Goal: Find specific page/section: Find specific page/section

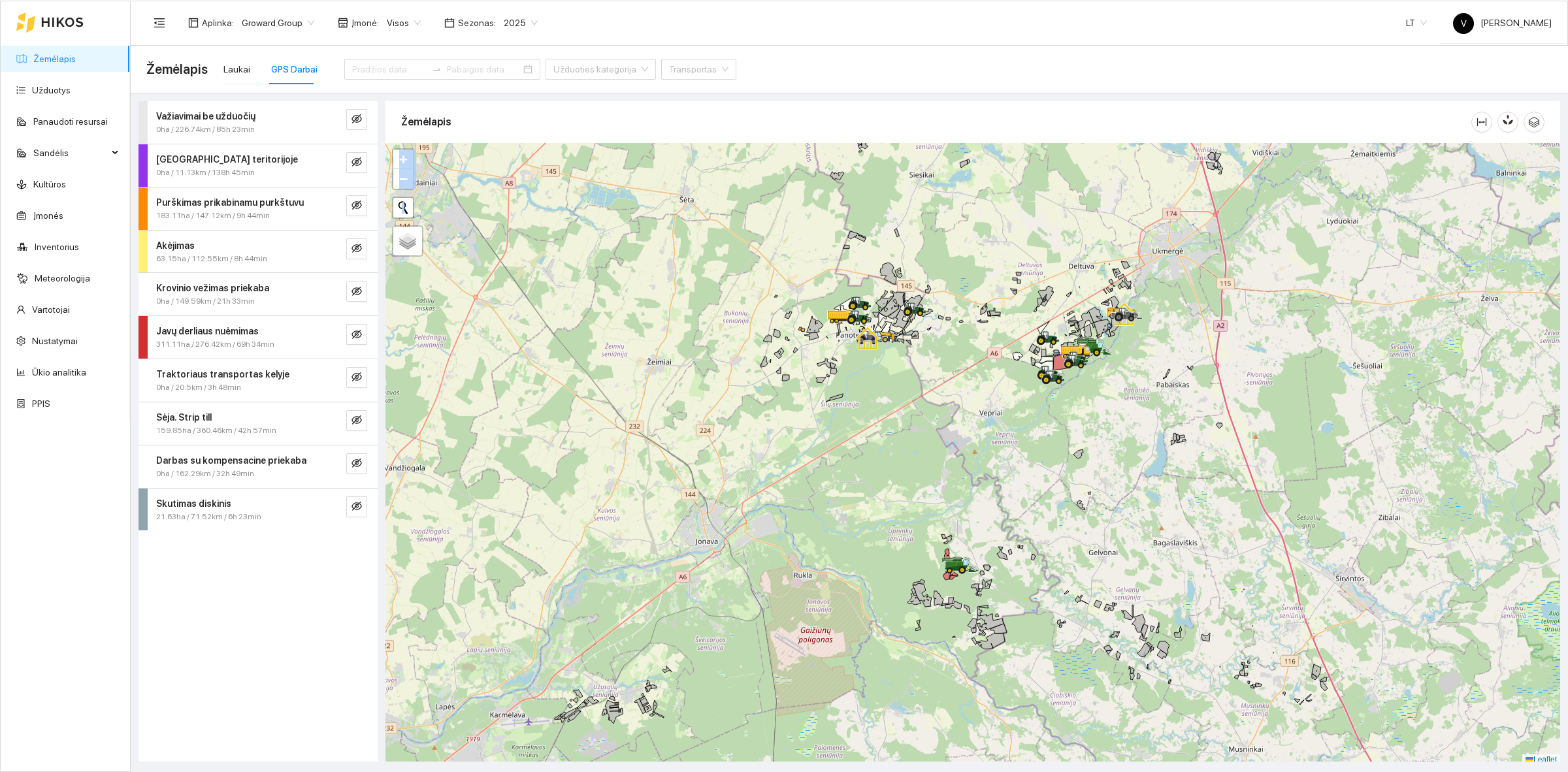
scroll to position [4, 0]
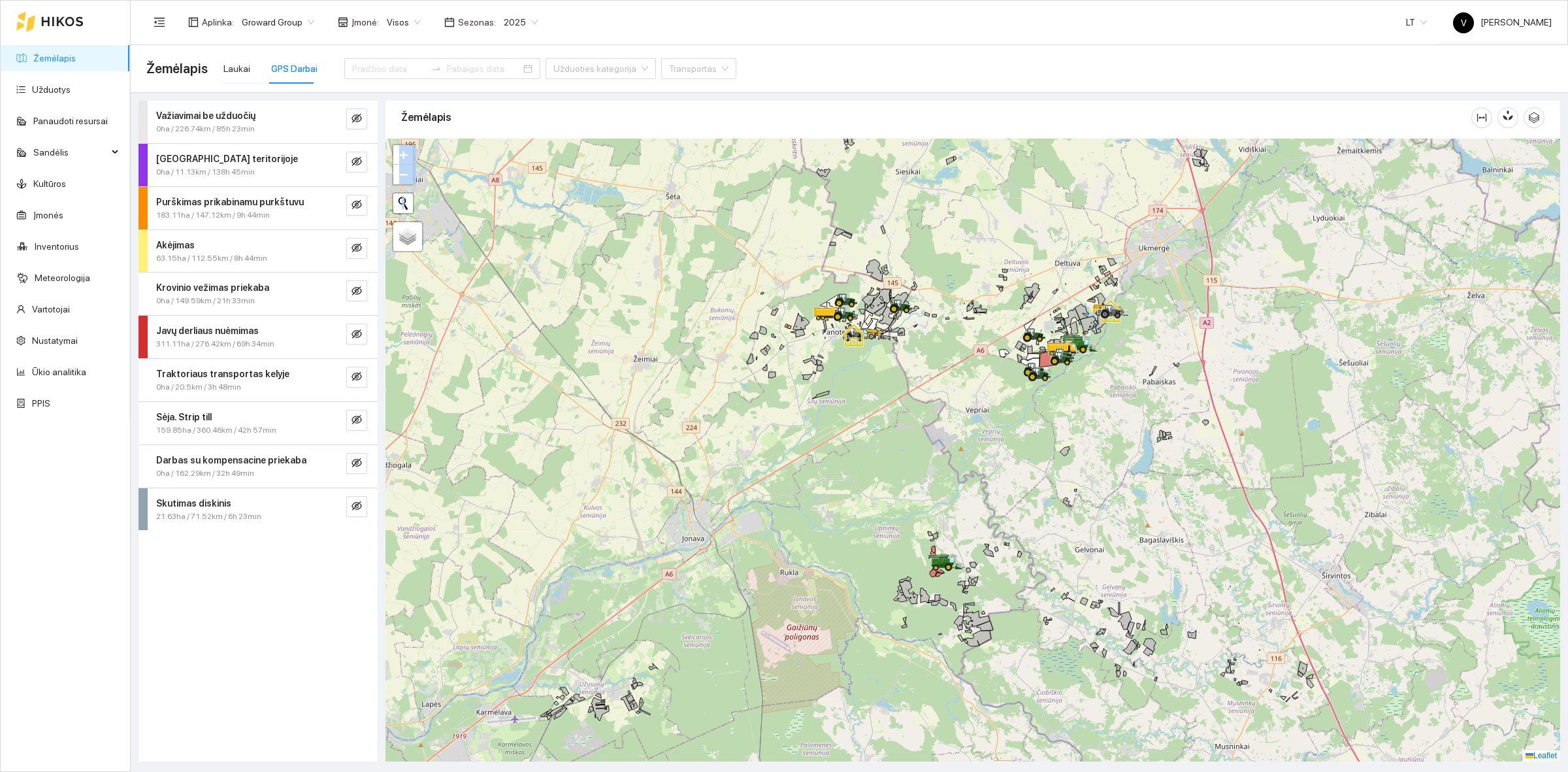
drag, startPoint x: 1170, startPoint y: 489, endPoint x: 1164, endPoint y: 484, distance: 7.8
click at [1165, 489] on div at bounding box center [973, 450] width 1175 height 623
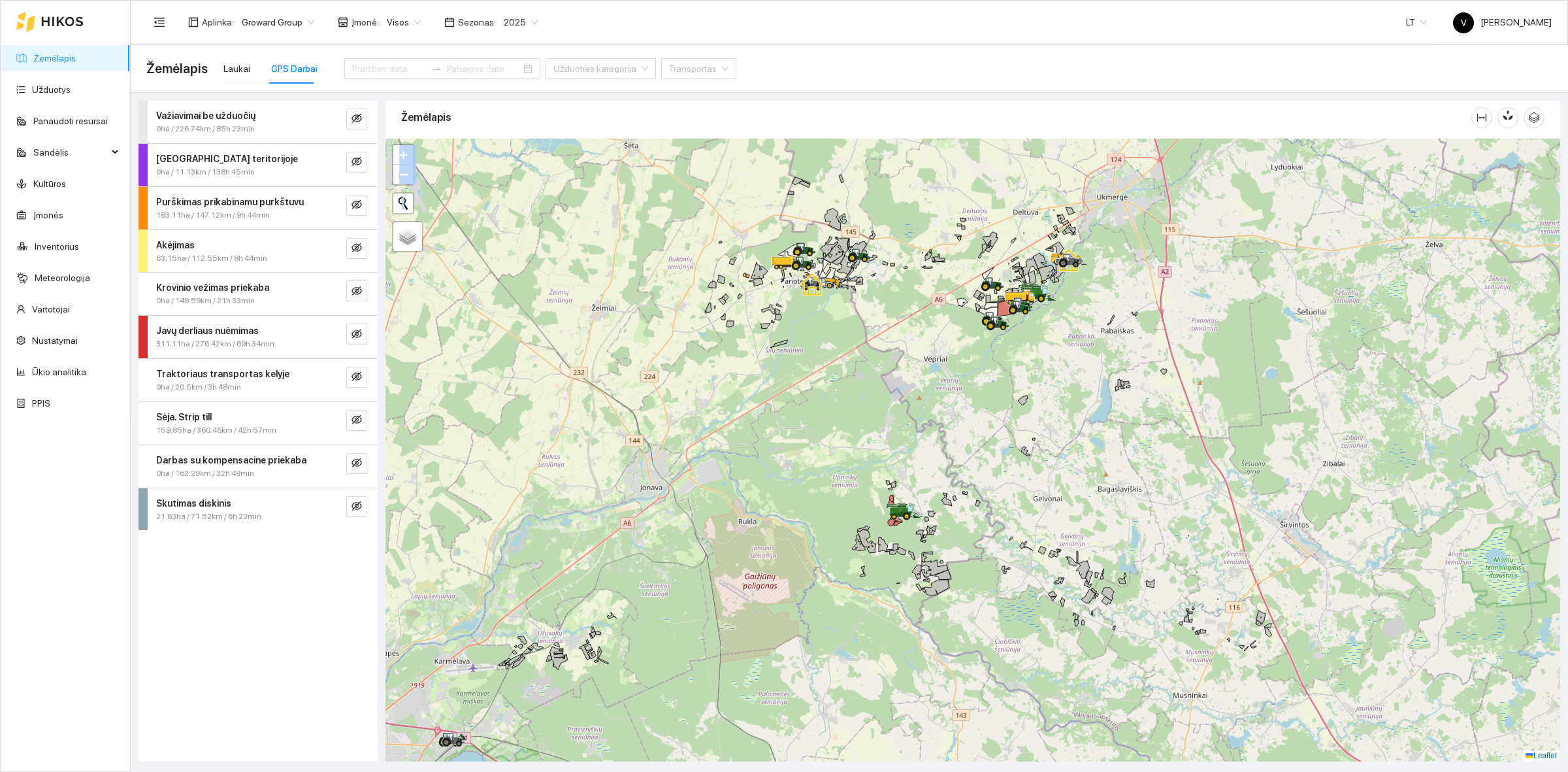
drag, startPoint x: 1080, startPoint y: 528, endPoint x: 1044, endPoint y: 454, distance: 82.3
click at [1049, 469] on div at bounding box center [973, 450] width 1175 height 623
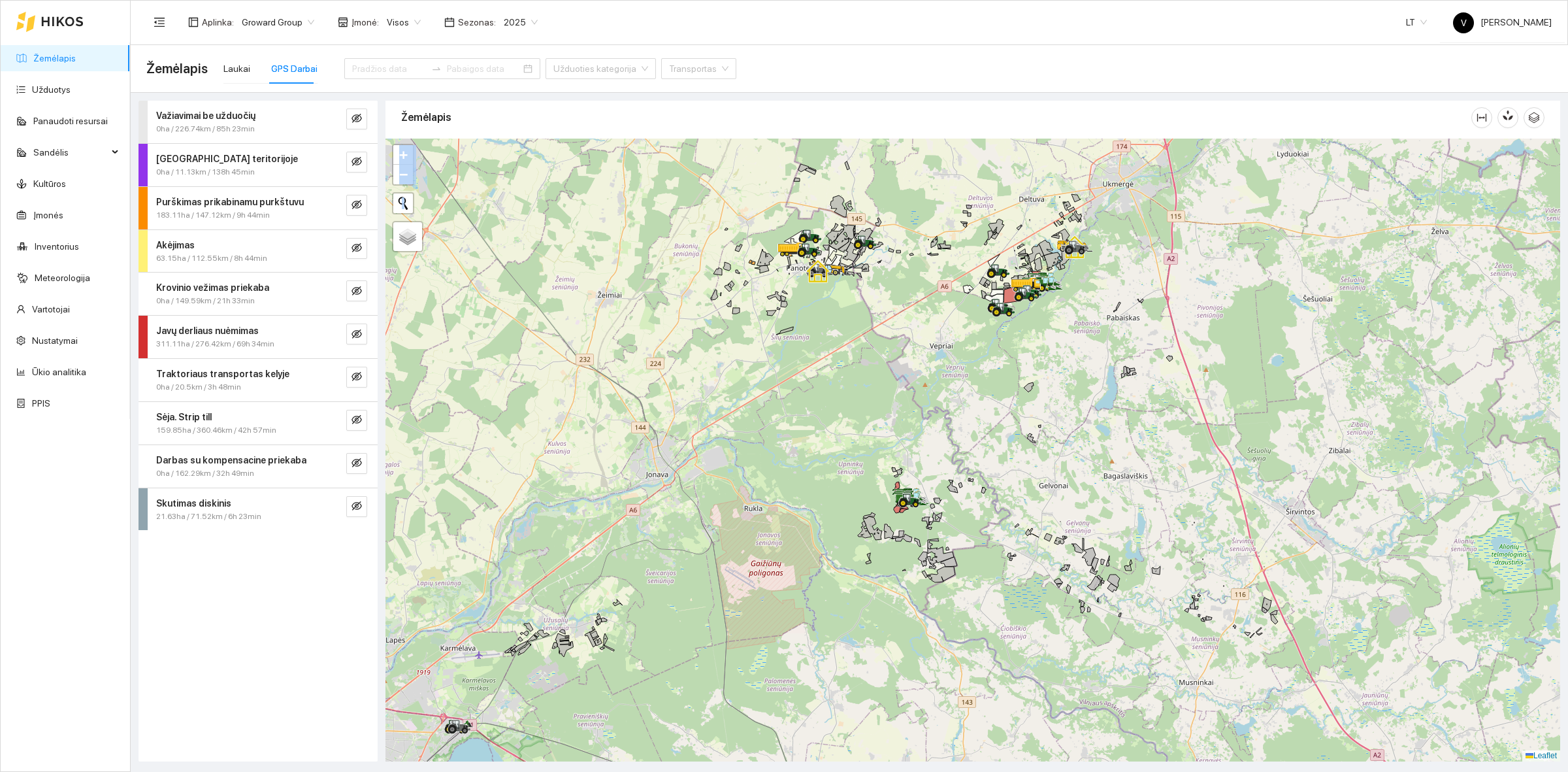
drag, startPoint x: 979, startPoint y: 433, endPoint x: 1064, endPoint y: 342, distance: 124.5
click at [1064, 342] on div at bounding box center [973, 450] width 1175 height 623
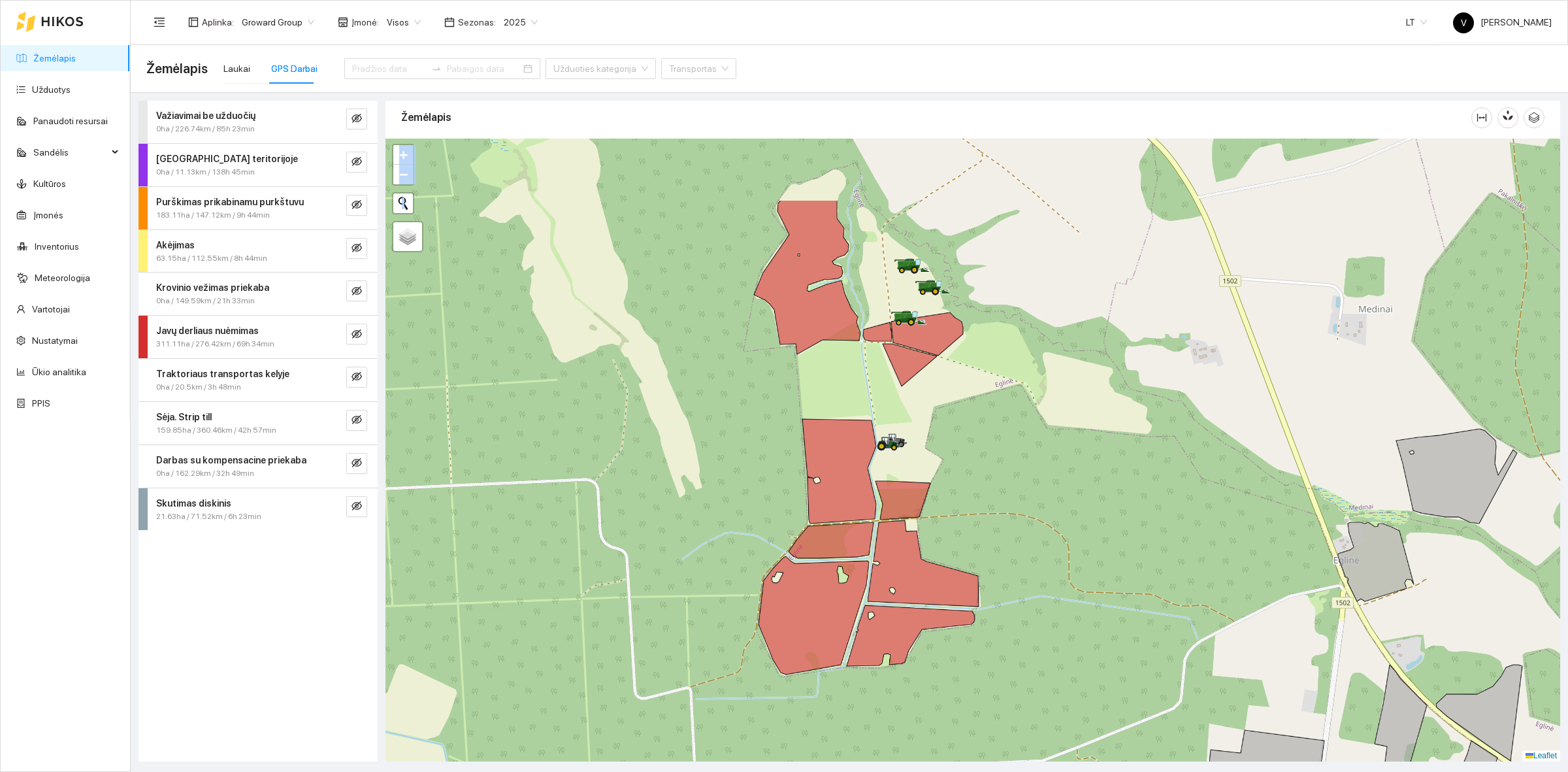
drag, startPoint x: 709, startPoint y: 355, endPoint x: 1128, endPoint y: 480, distance: 437.2
click at [1128, 480] on div at bounding box center [973, 450] width 1175 height 623
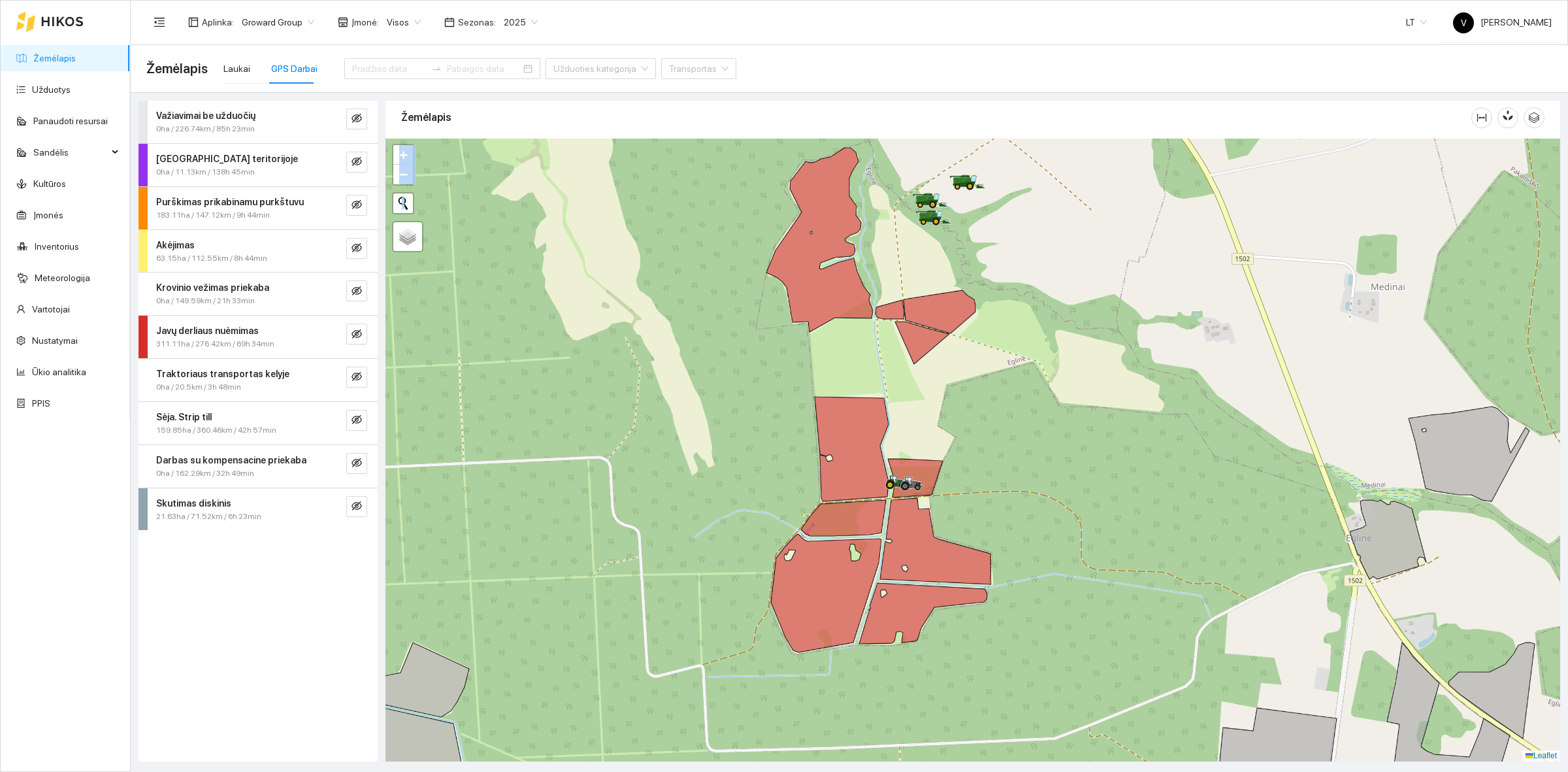
drag, startPoint x: 572, startPoint y: 354, endPoint x: 445, endPoint y: 277, distance: 148.5
click at [580, 343] on div at bounding box center [973, 450] width 1175 height 623
click at [352, 335] on icon "eye-invisible" at bounding box center [356, 333] width 10 height 10
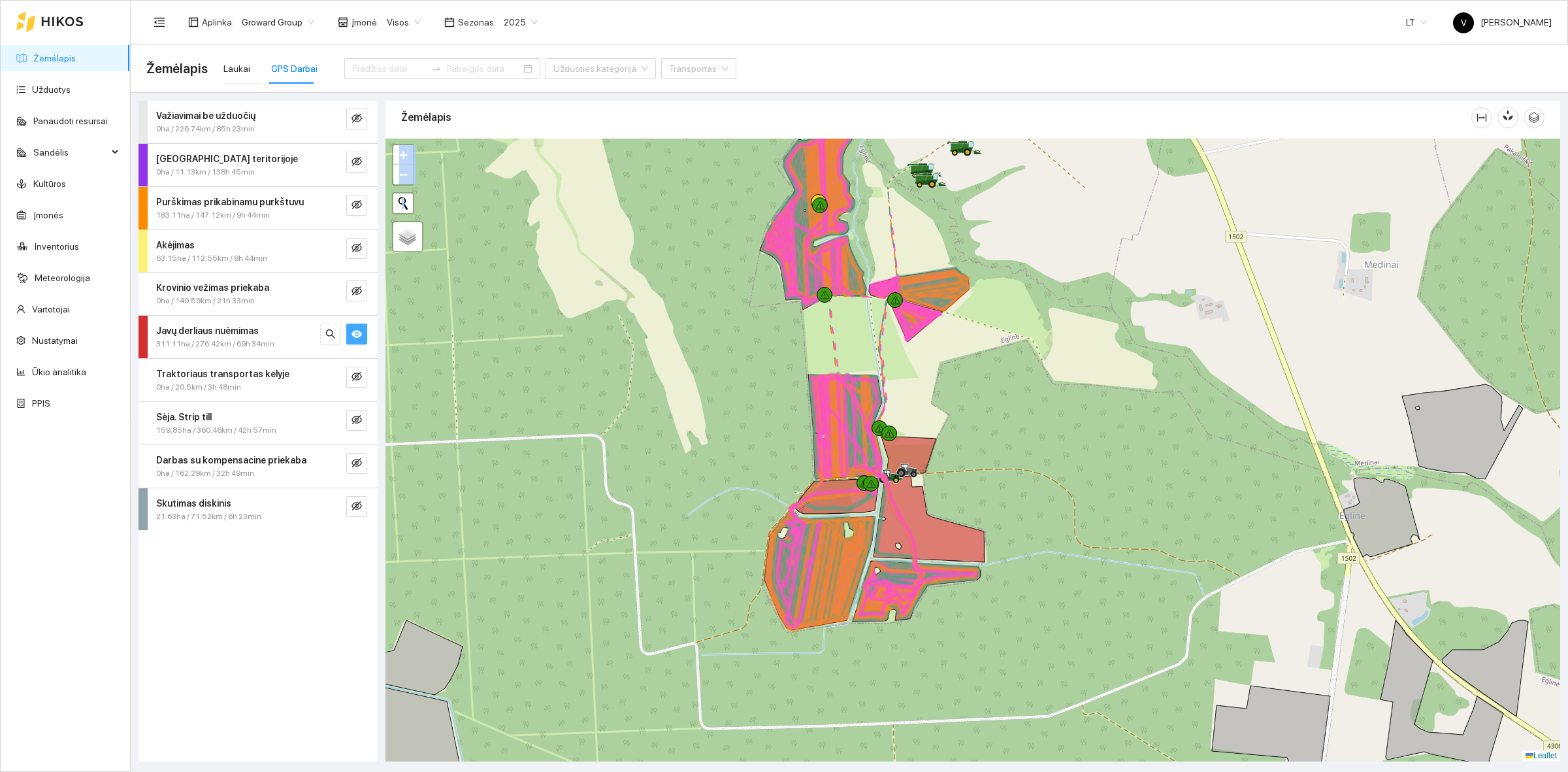
drag, startPoint x: 1083, startPoint y: 458, endPoint x: 1080, endPoint y: 433, distance: 25.2
click at [1079, 433] on div at bounding box center [973, 450] width 1175 height 623
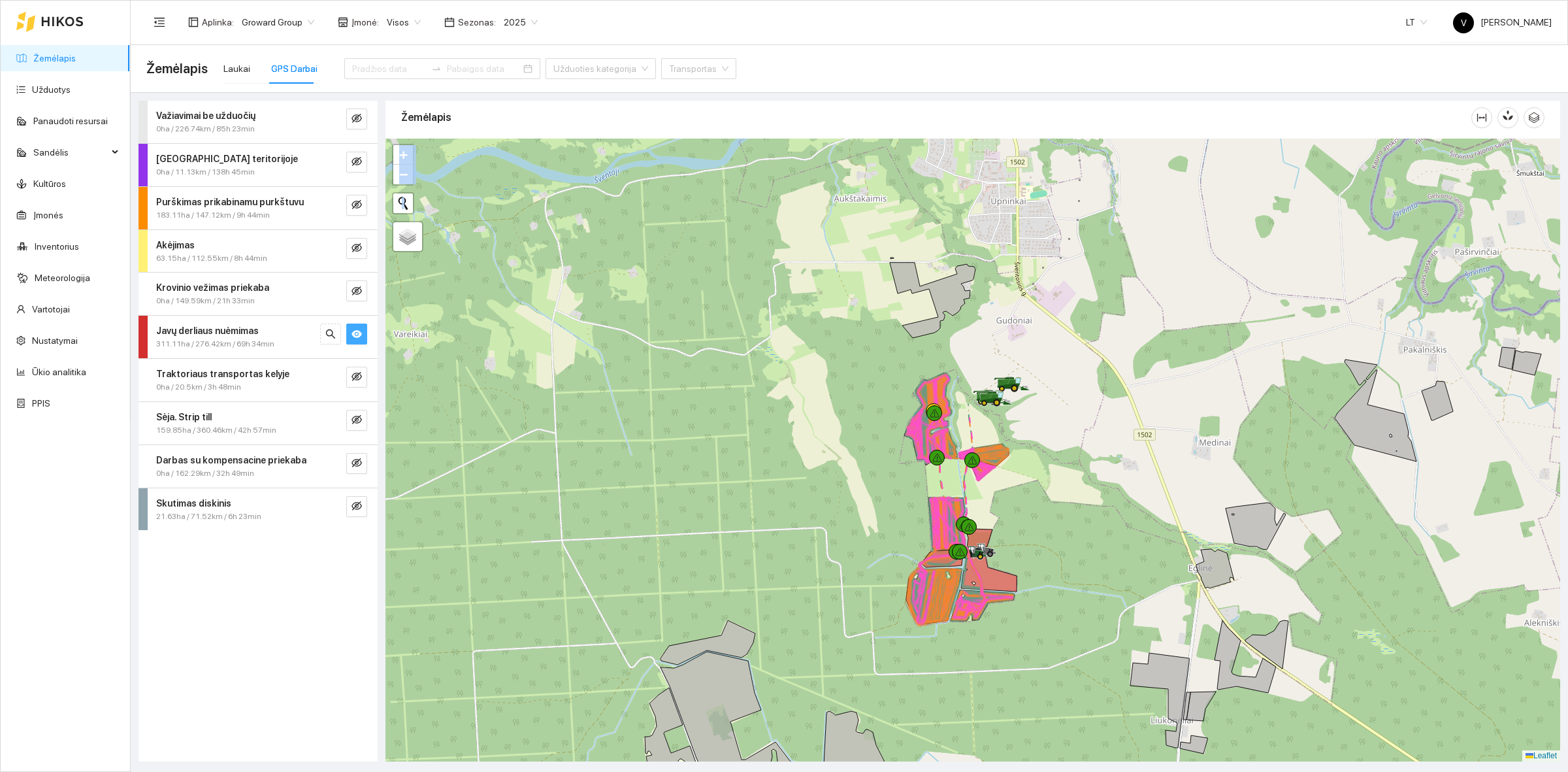
drag, startPoint x: 1010, startPoint y: 429, endPoint x: 1021, endPoint y: 442, distance: 17.0
click at [1021, 442] on div at bounding box center [973, 450] width 1175 height 623
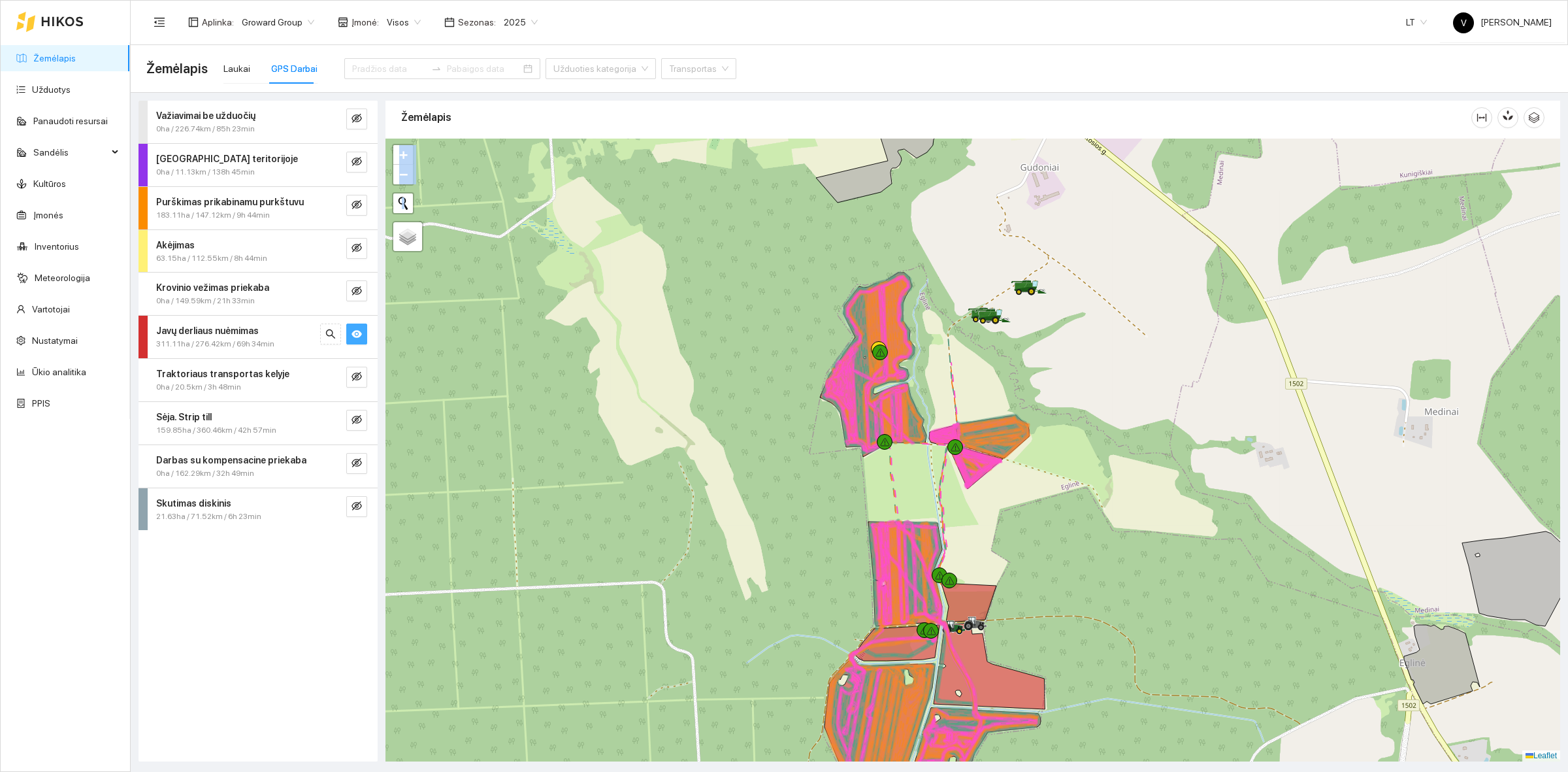
drag, startPoint x: 1009, startPoint y: 467, endPoint x: 1031, endPoint y: 527, distance: 63.9
click at [1031, 527] on div at bounding box center [973, 450] width 1175 height 623
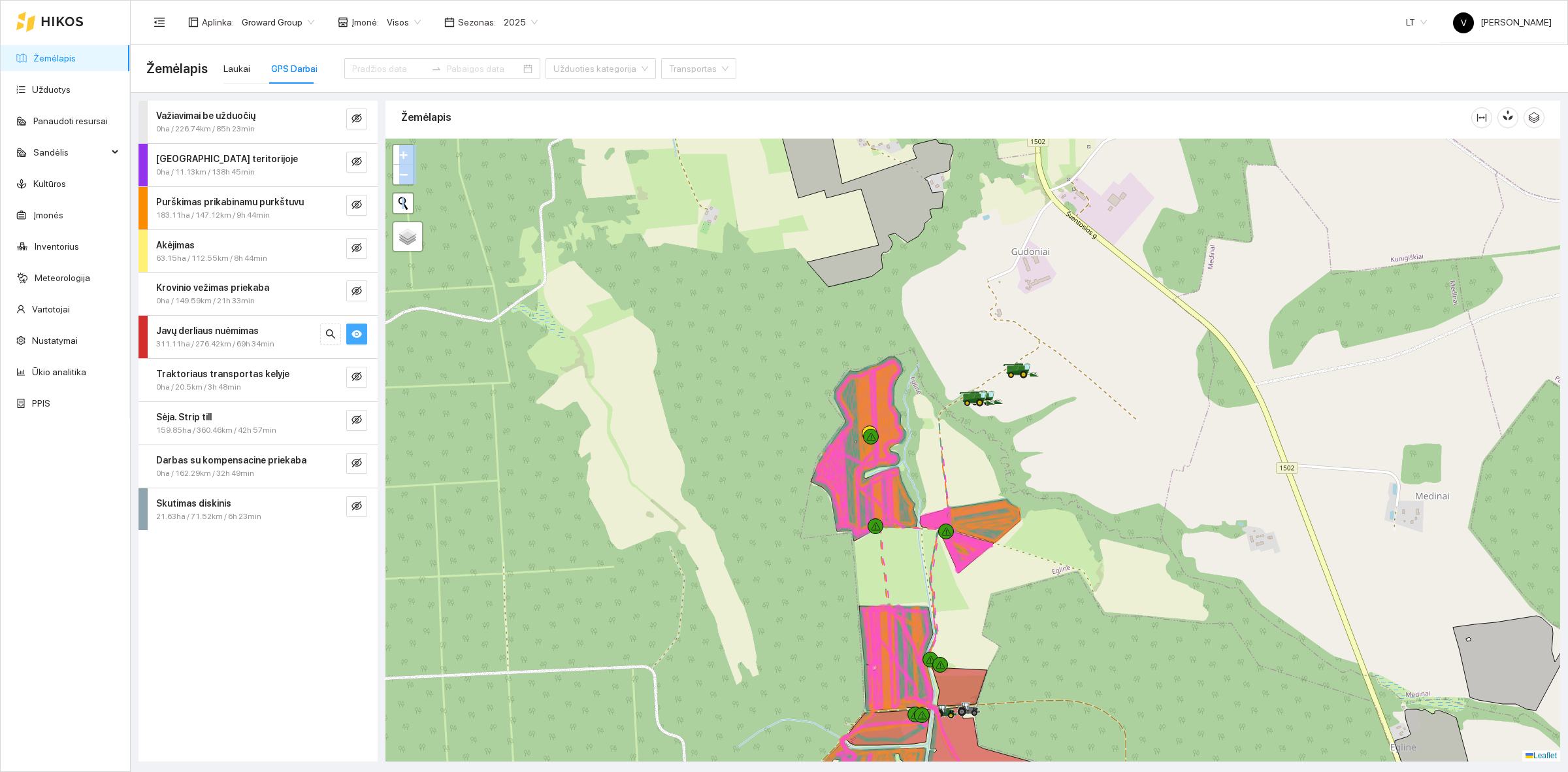
drag, startPoint x: 1051, startPoint y: 397, endPoint x: 1040, endPoint y: 540, distance: 143.4
click at [1040, 540] on div at bounding box center [973, 450] width 1175 height 623
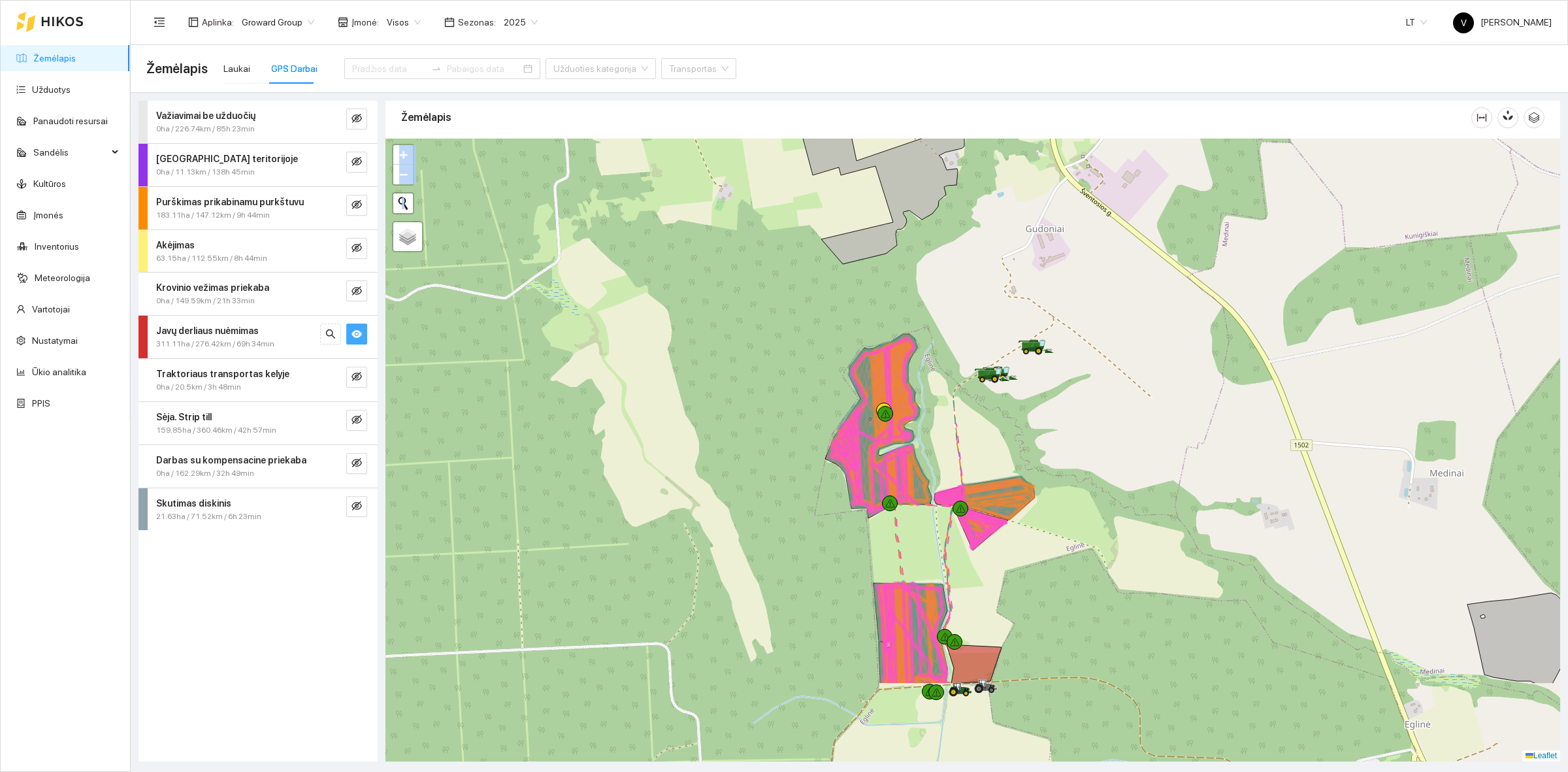
drag, startPoint x: 1021, startPoint y: 601, endPoint x: 1053, endPoint y: 439, distance: 165.1
click at [1053, 439] on div at bounding box center [973, 450] width 1175 height 623
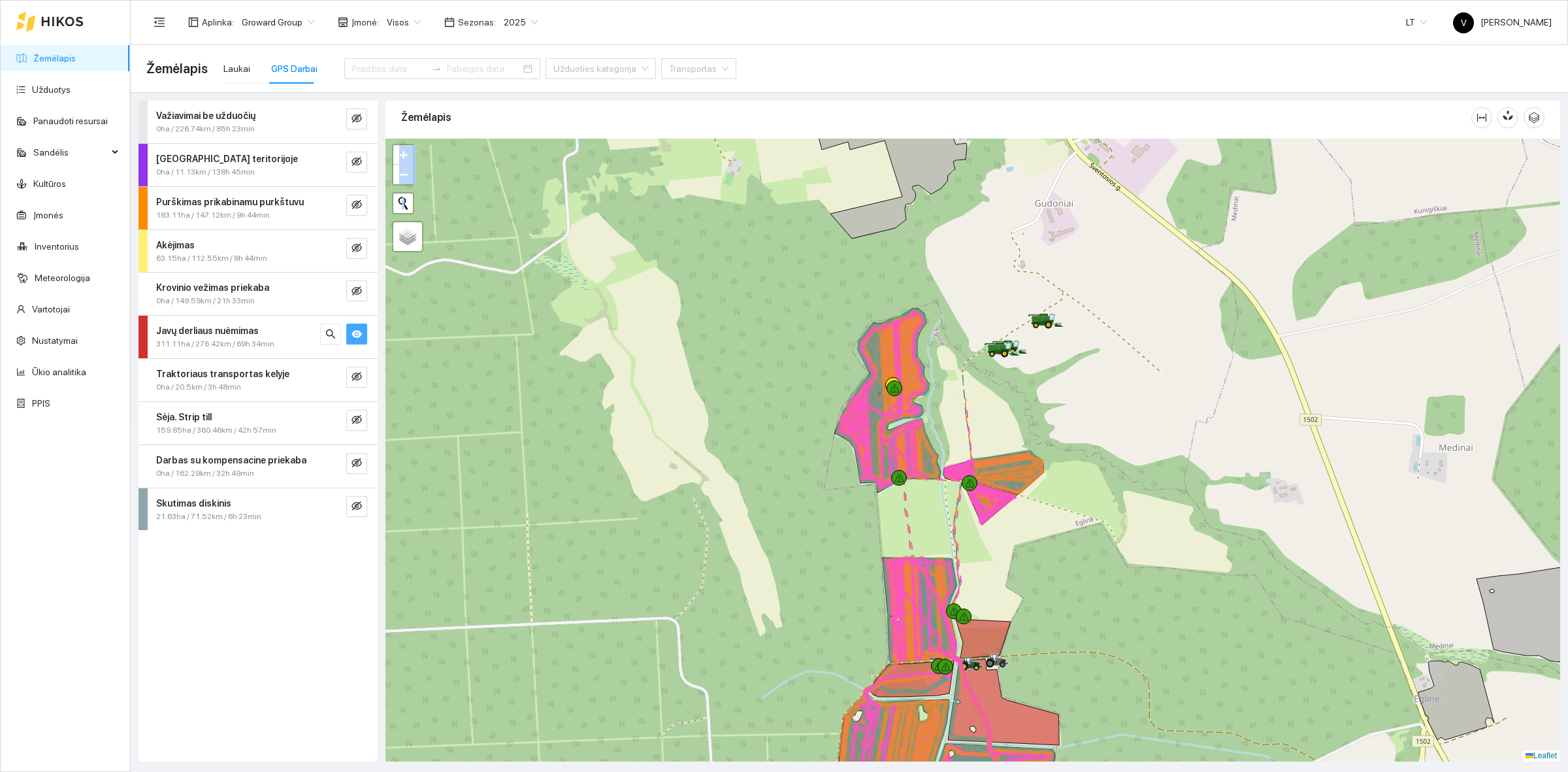
drag, startPoint x: 995, startPoint y: 553, endPoint x: 1009, endPoint y: 442, distance: 111.9
click at [1009, 442] on div at bounding box center [973, 450] width 1175 height 623
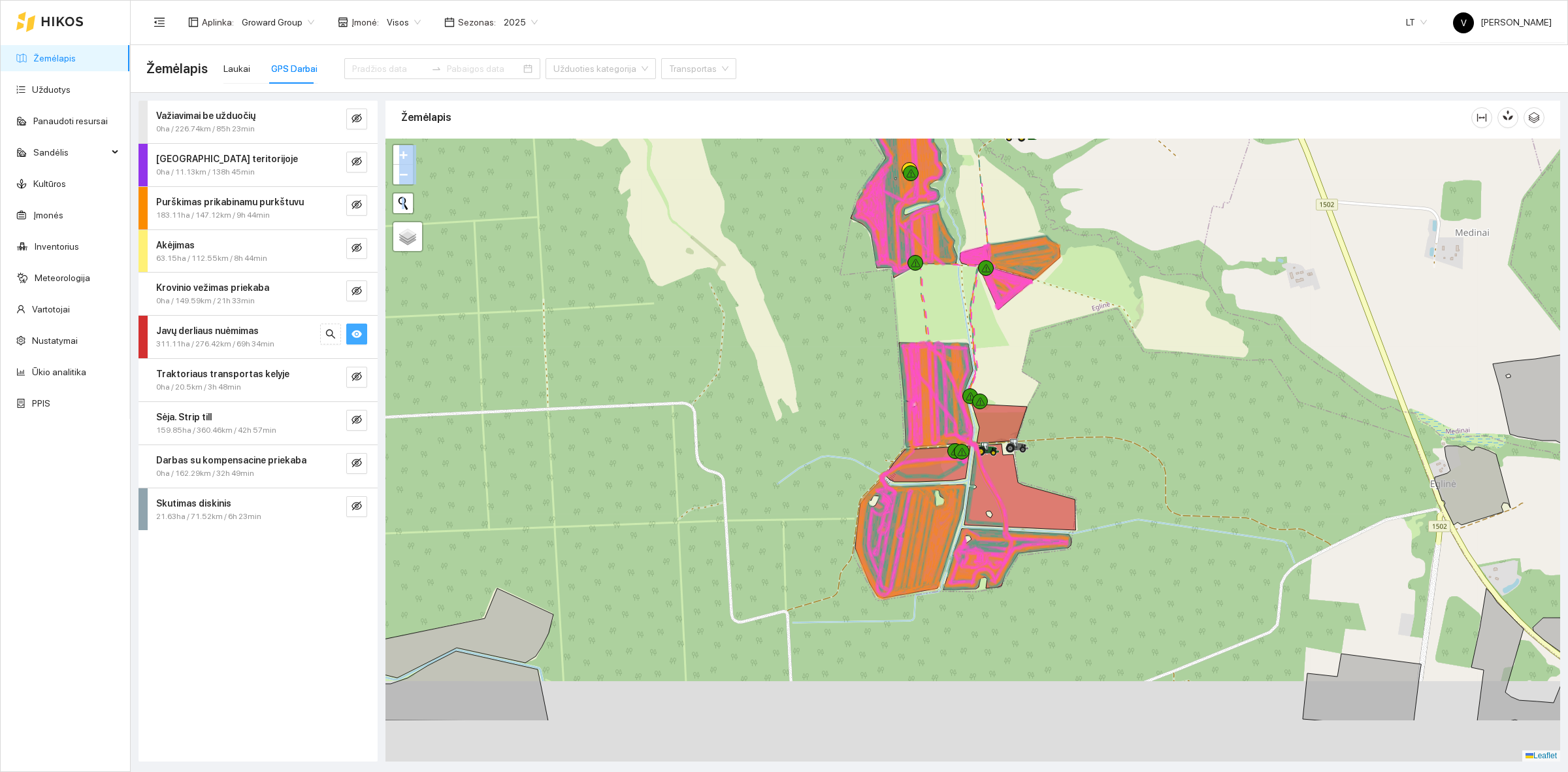
drag, startPoint x: 1065, startPoint y: 511, endPoint x: 1069, endPoint y: 443, distance: 68.1
click at [1067, 446] on div at bounding box center [973, 450] width 1175 height 623
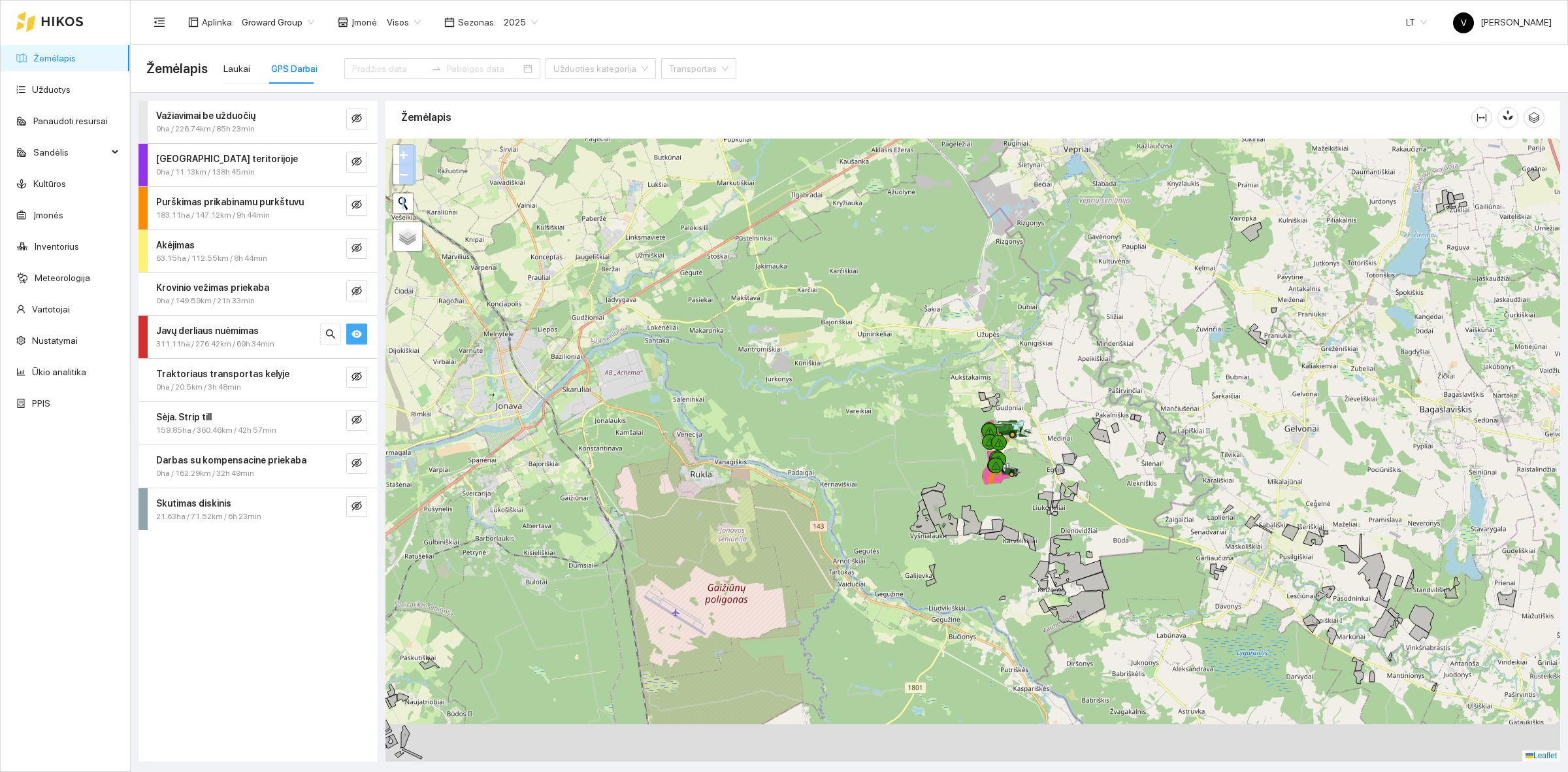
drag, startPoint x: 1030, startPoint y: 541, endPoint x: 1036, endPoint y: 495, distance: 46.4
click at [1036, 495] on div at bounding box center [973, 450] width 1175 height 623
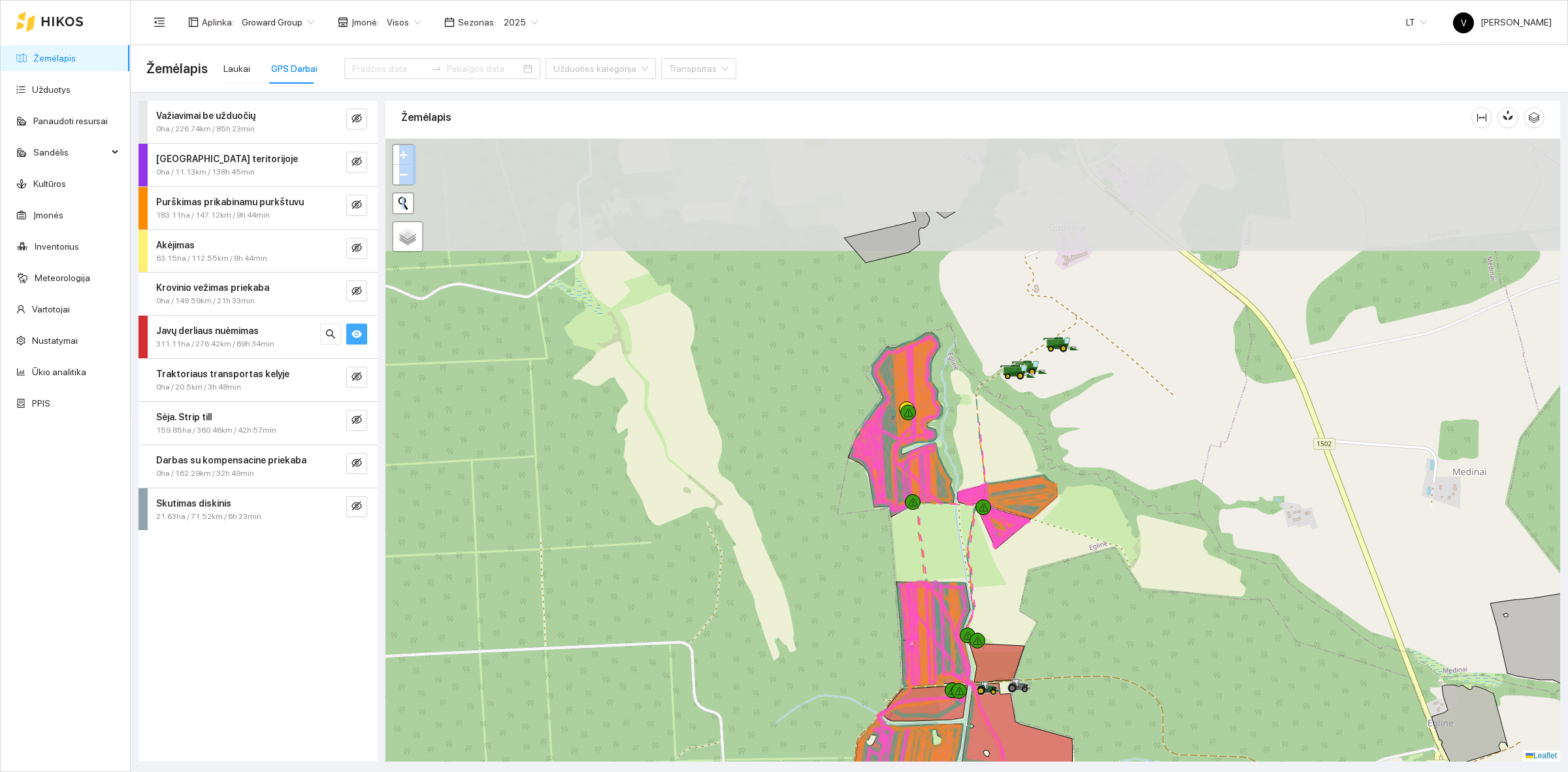
drag, startPoint x: 1113, startPoint y: 368, endPoint x: 1115, endPoint y: 503, distance: 135.0
click at [1115, 503] on div at bounding box center [973, 450] width 1175 height 623
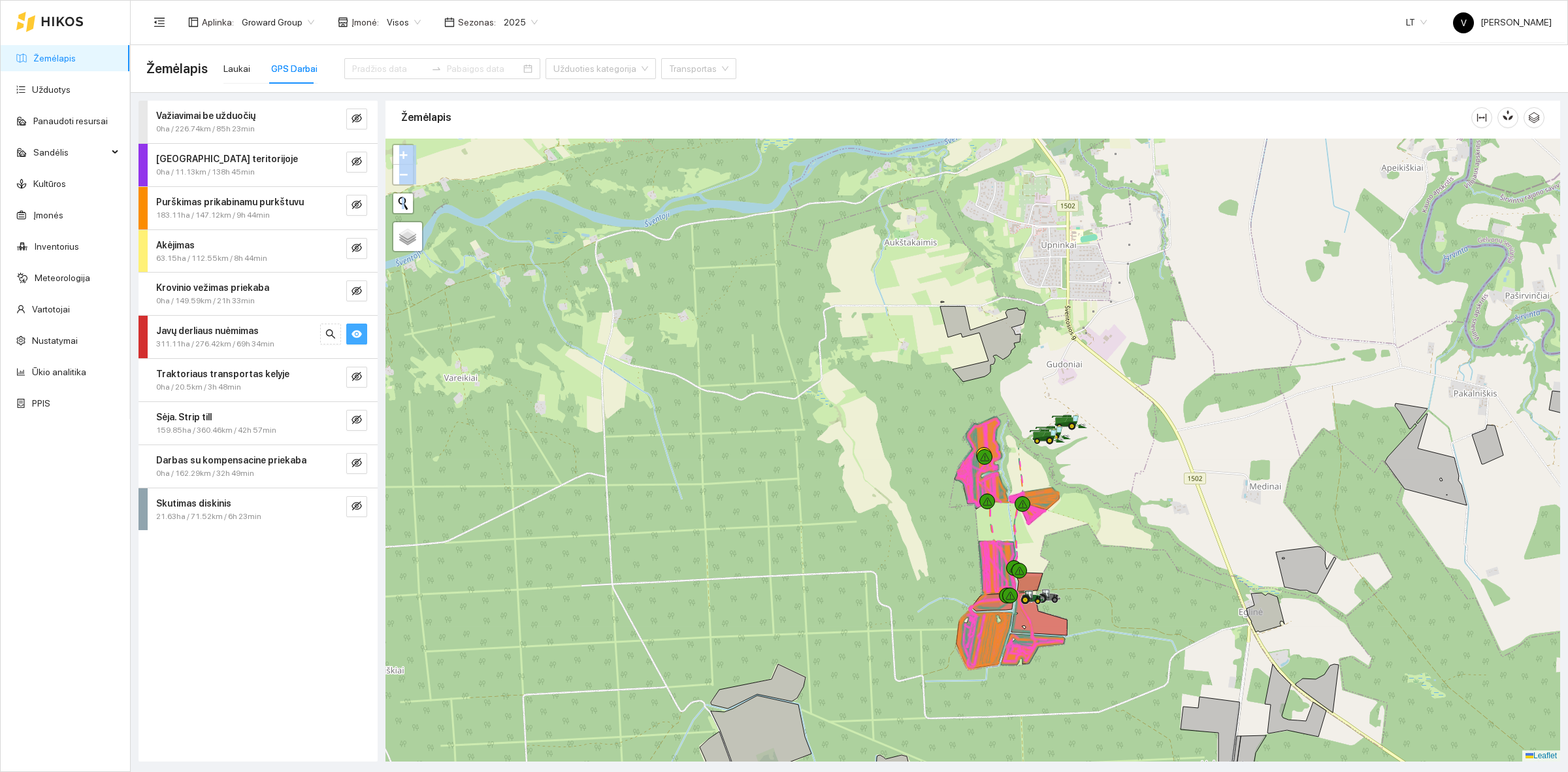
drag, startPoint x: 1116, startPoint y: 346, endPoint x: 1119, endPoint y: 412, distance: 66.1
click at [1119, 412] on div at bounding box center [973, 450] width 1175 height 623
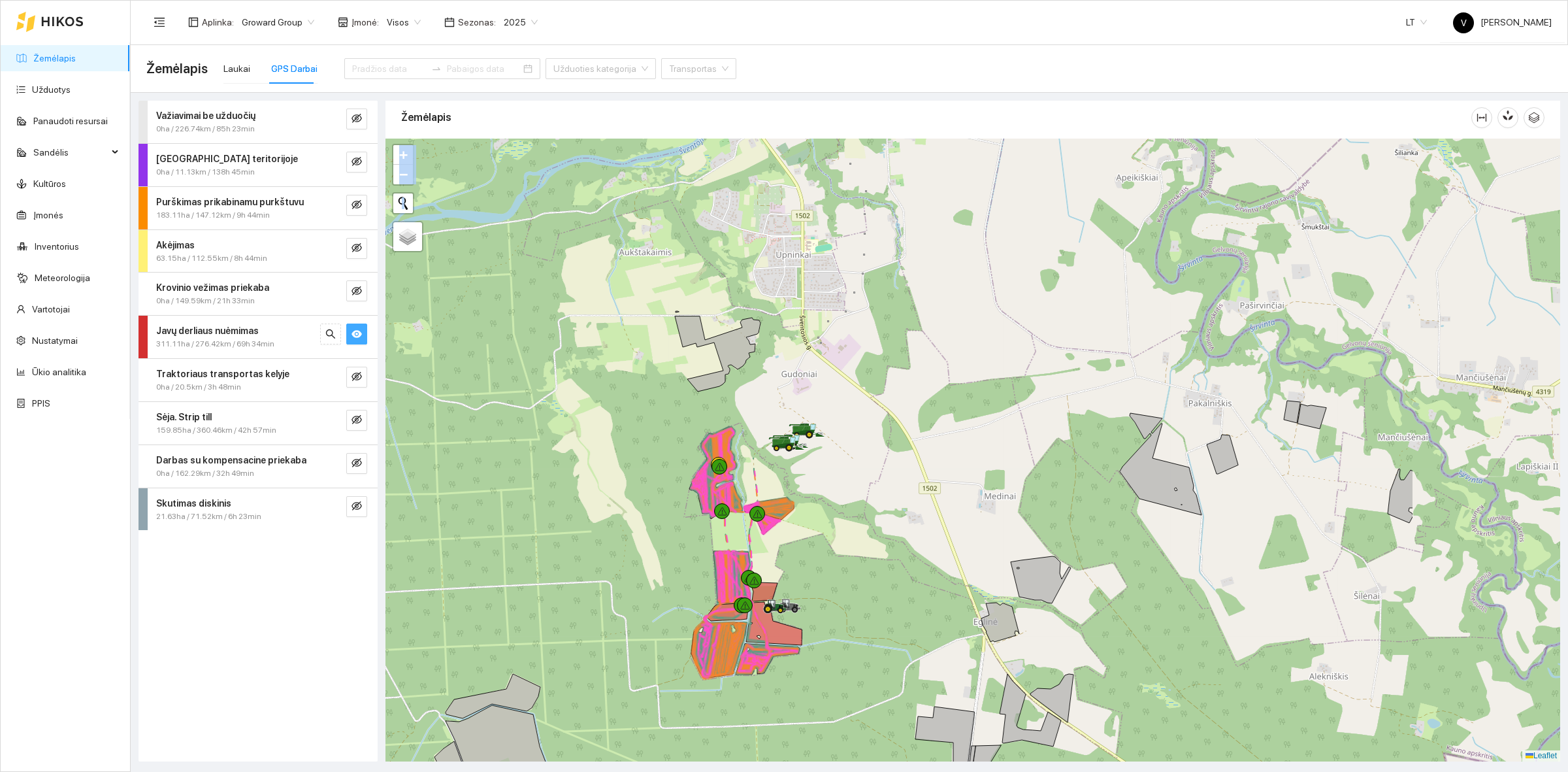
drag, startPoint x: 1325, startPoint y: 334, endPoint x: 1059, endPoint y: 343, distance: 266.2
click at [1059, 343] on div at bounding box center [973, 450] width 1175 height 623
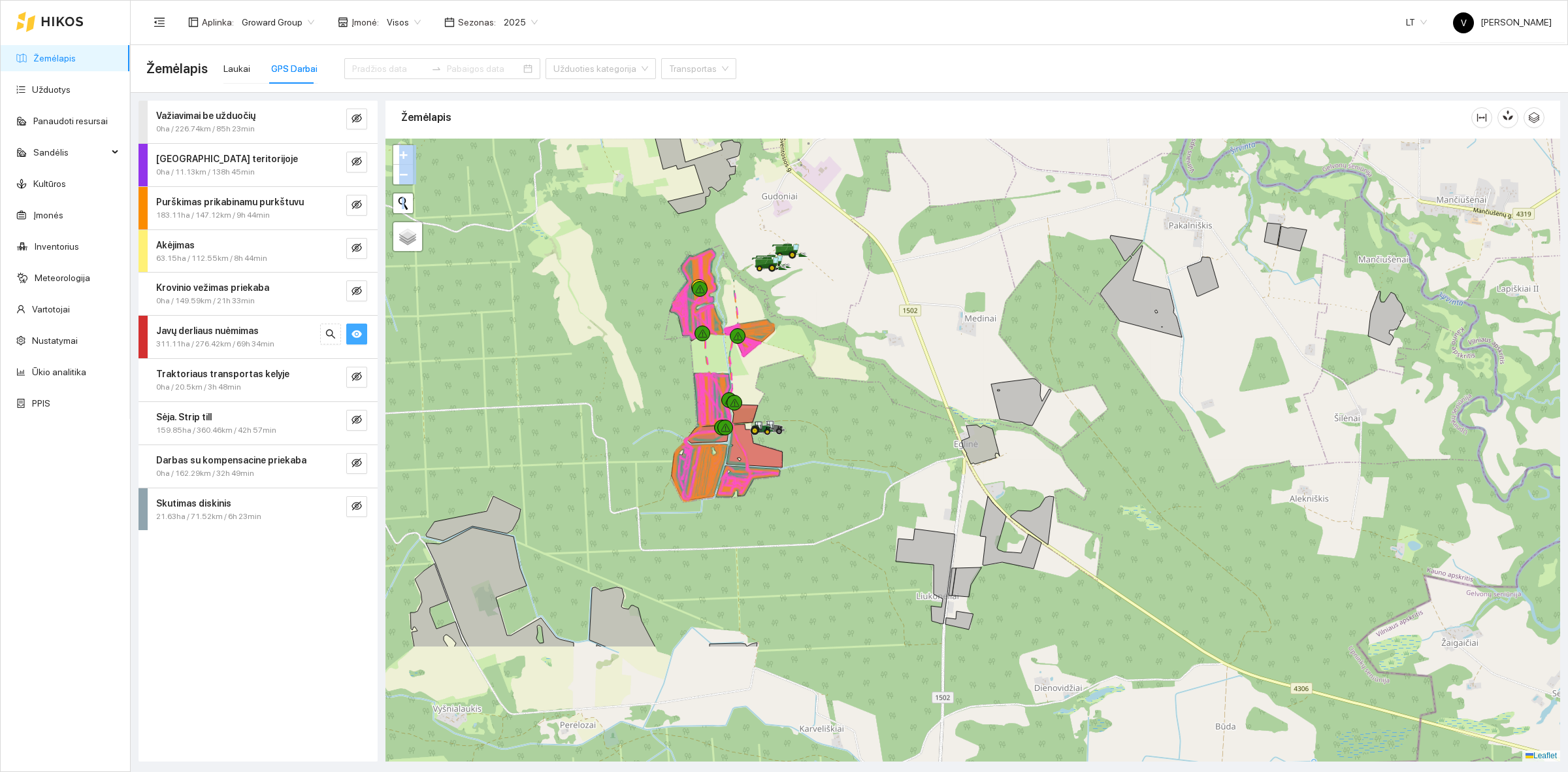
drag, startPoint x: 1116, startPoint y: 542, endPoint x: 1096, endPoint y: 365, distance: 178.1
click at [1096, 365] on div at bounding box center [973, 450] width 1175 height 623
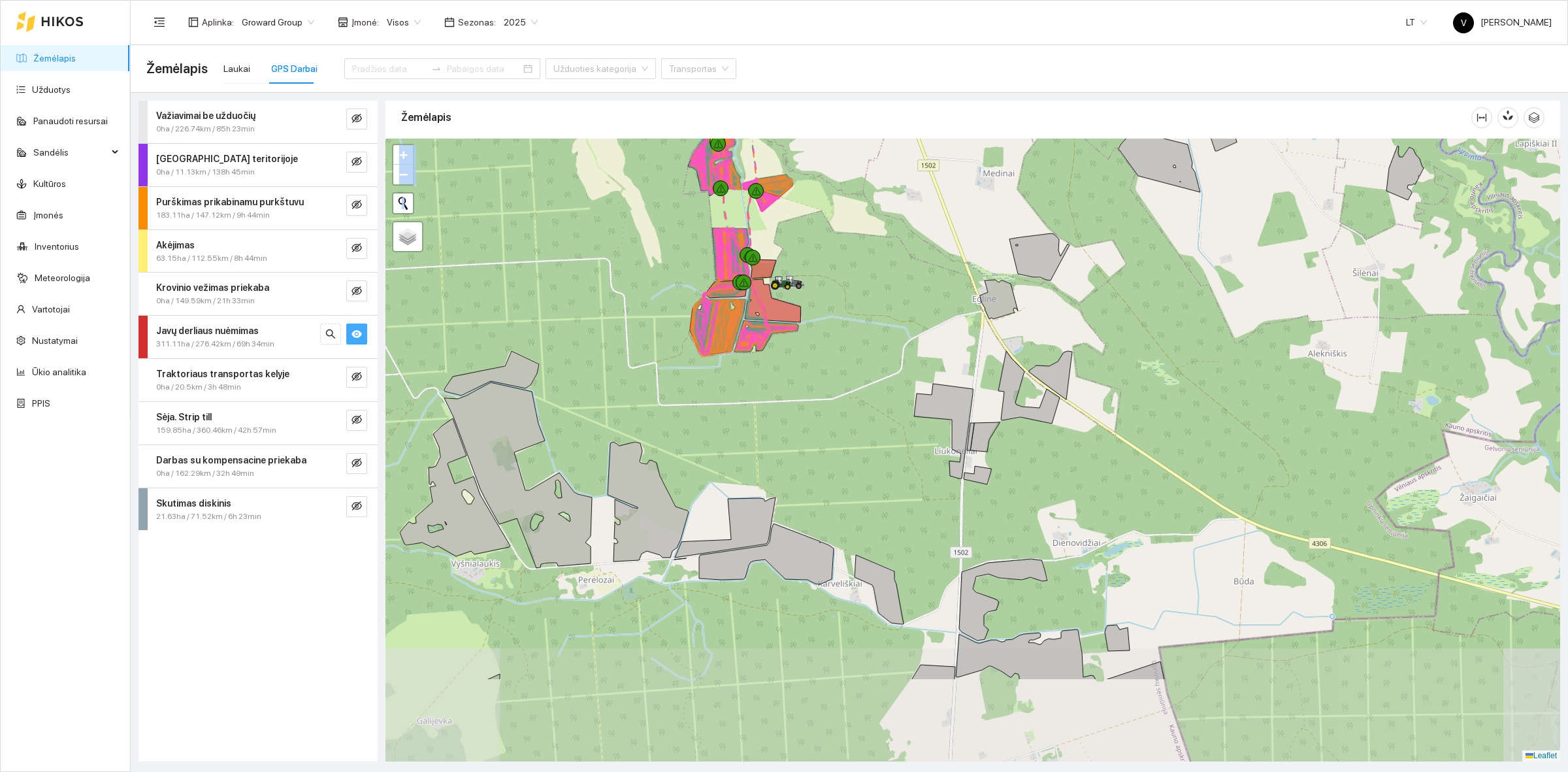
drag, startPoint x: 1161, startPoint y: 482, endPoint x: 1178, endPoint y: 339, distance: 144.0
click at [1178, 339] on div at bounding box center [973, 450] width 1175 height 623
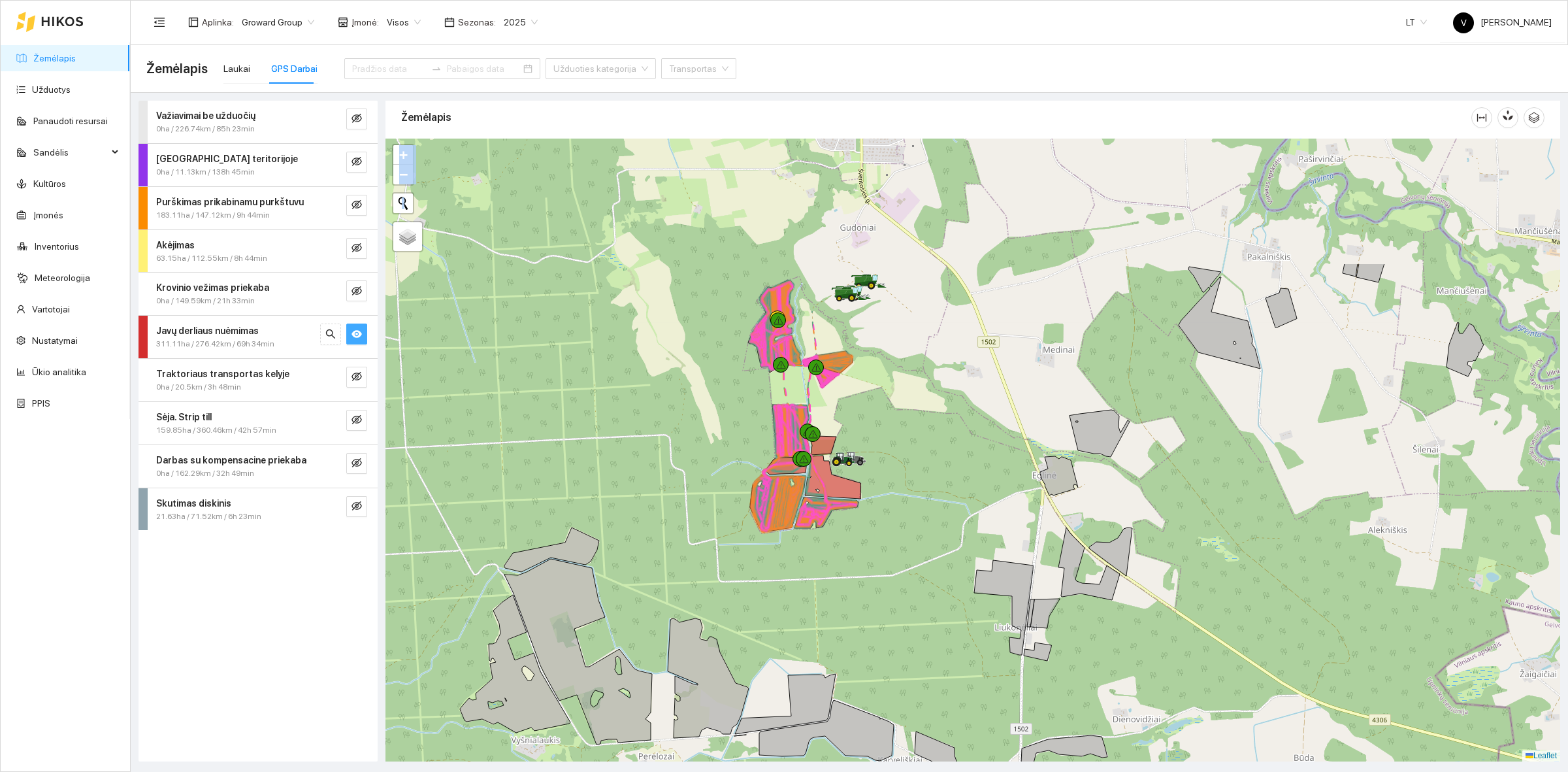
drag, startPoint x: 1131, startPoint y: 330, endPoint x: 1193, endPoint y: 517, distance: 197.0
click at [1193, 517] on div at bounding box center [973, 450] width 1175 height 623
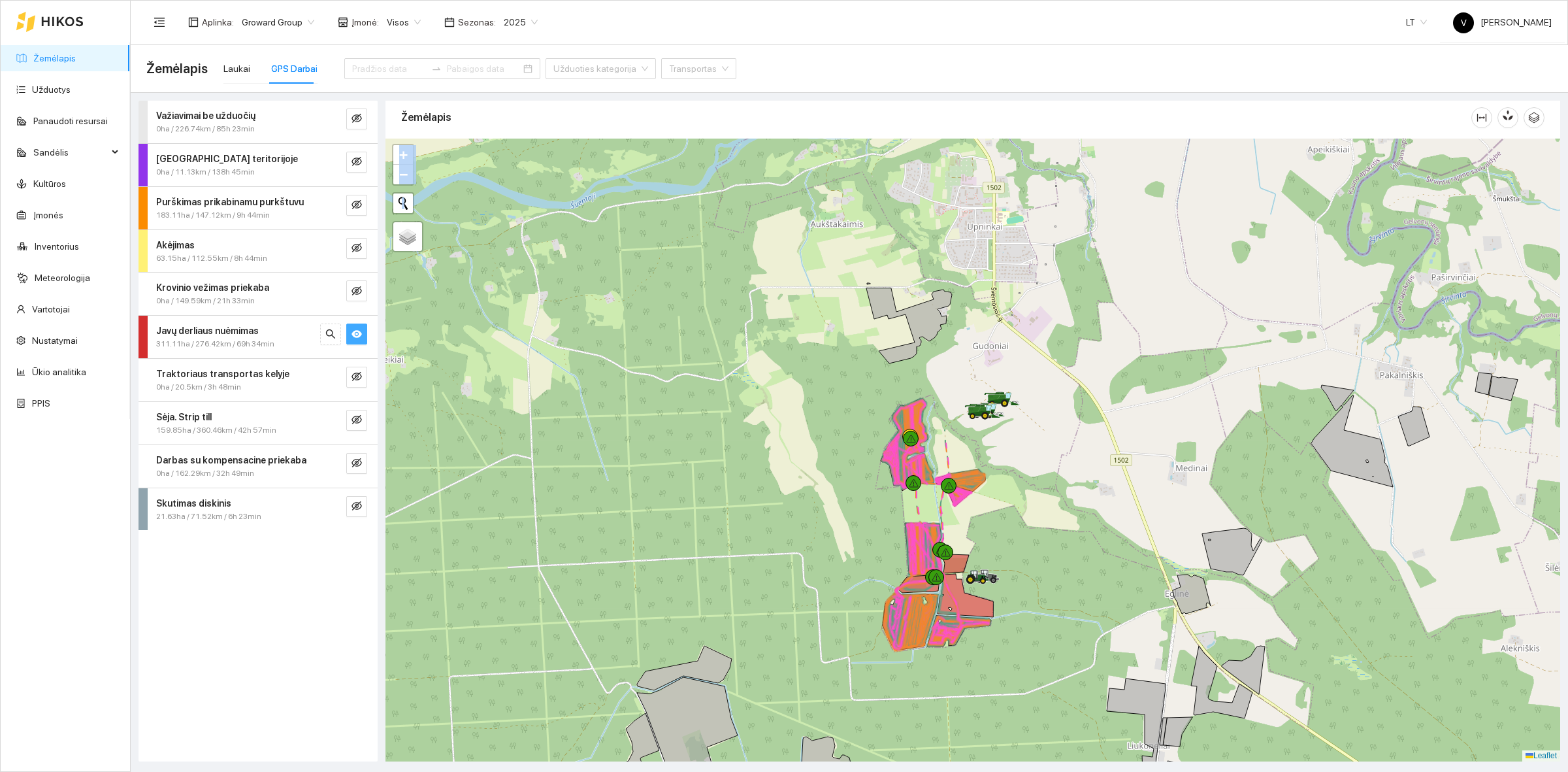
drag, startPoint x: 1029, startPoint y: 348, endPoint x: 1162, endPoint y: 466, distance: 177.8
click at [1162, 466] on div at bounding box center [973, 450] width 1175 height 623
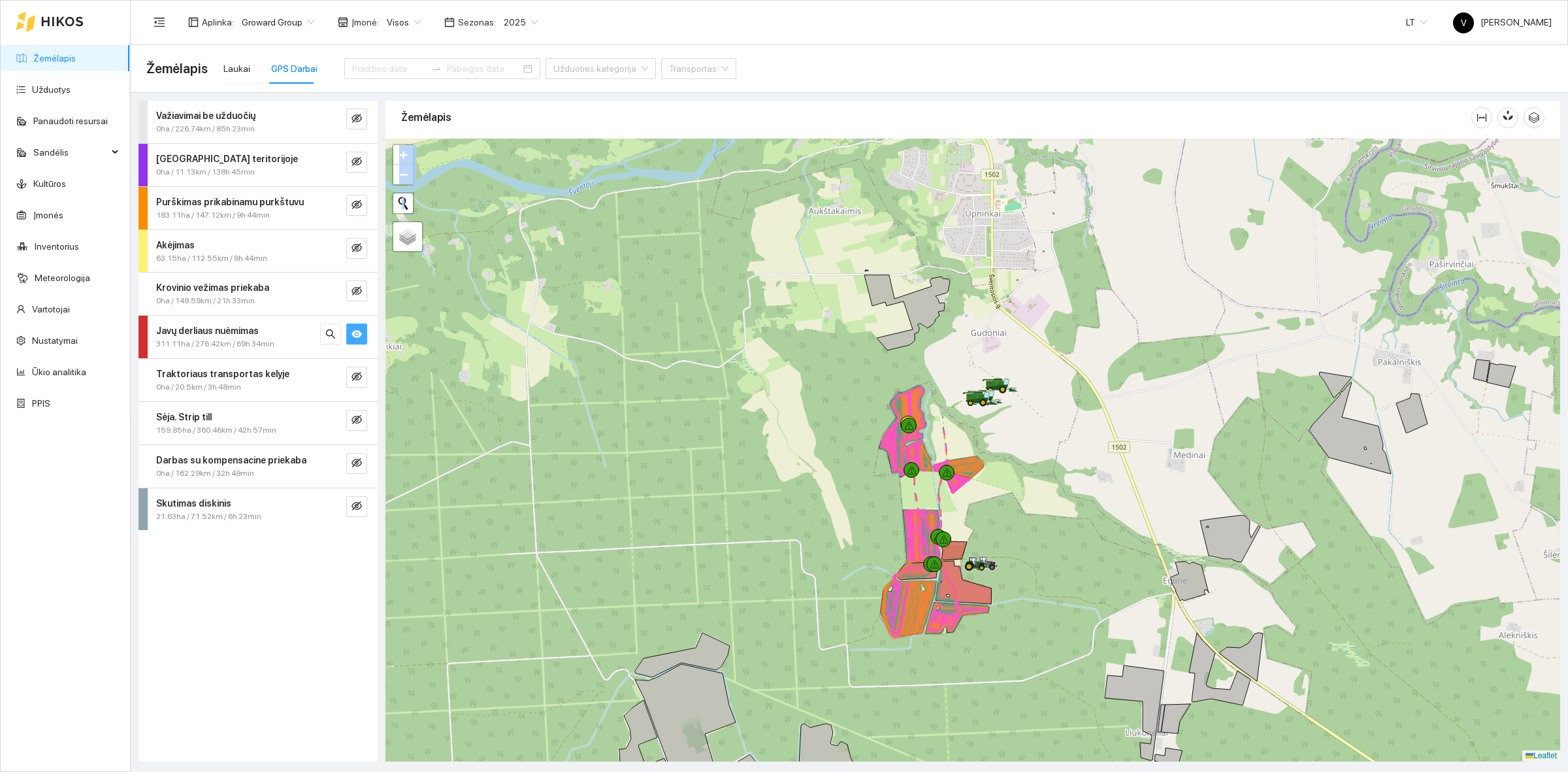
drag, startPoint x: 1199, startPoint y: 459, endPoint x: 1197, endPoint y: 446, distance: 13.2
click at [1197, 446] on div at bounding box center [973, 450] width 1175 height 623
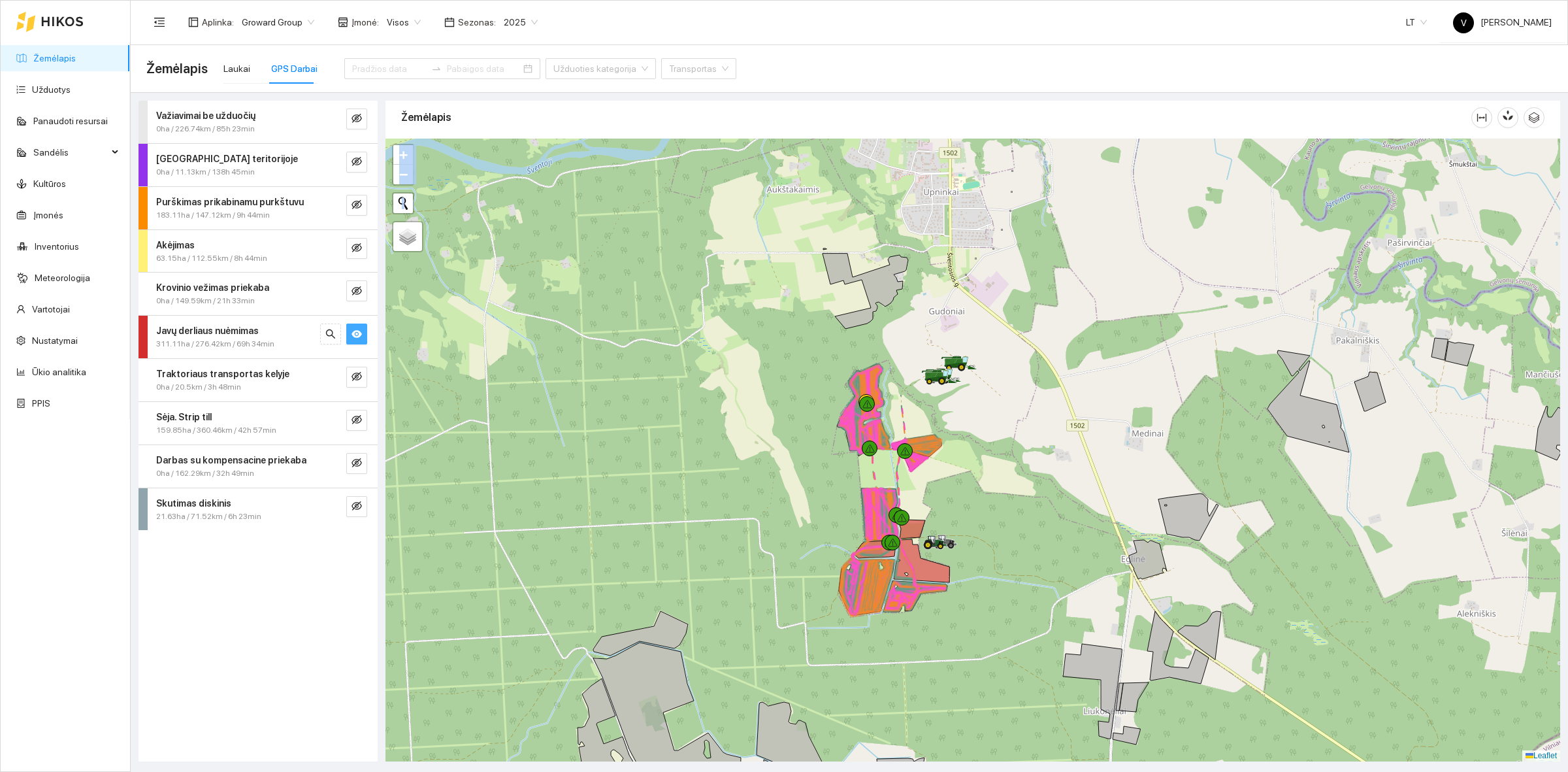
drag, startPoint x: 1225, startPoint y: 428, endPoint x: 1178, endPoint y: 407, distance: 51.5
click at [1178, 407] on div at bounding box center [973, 450] width 1175 height 623
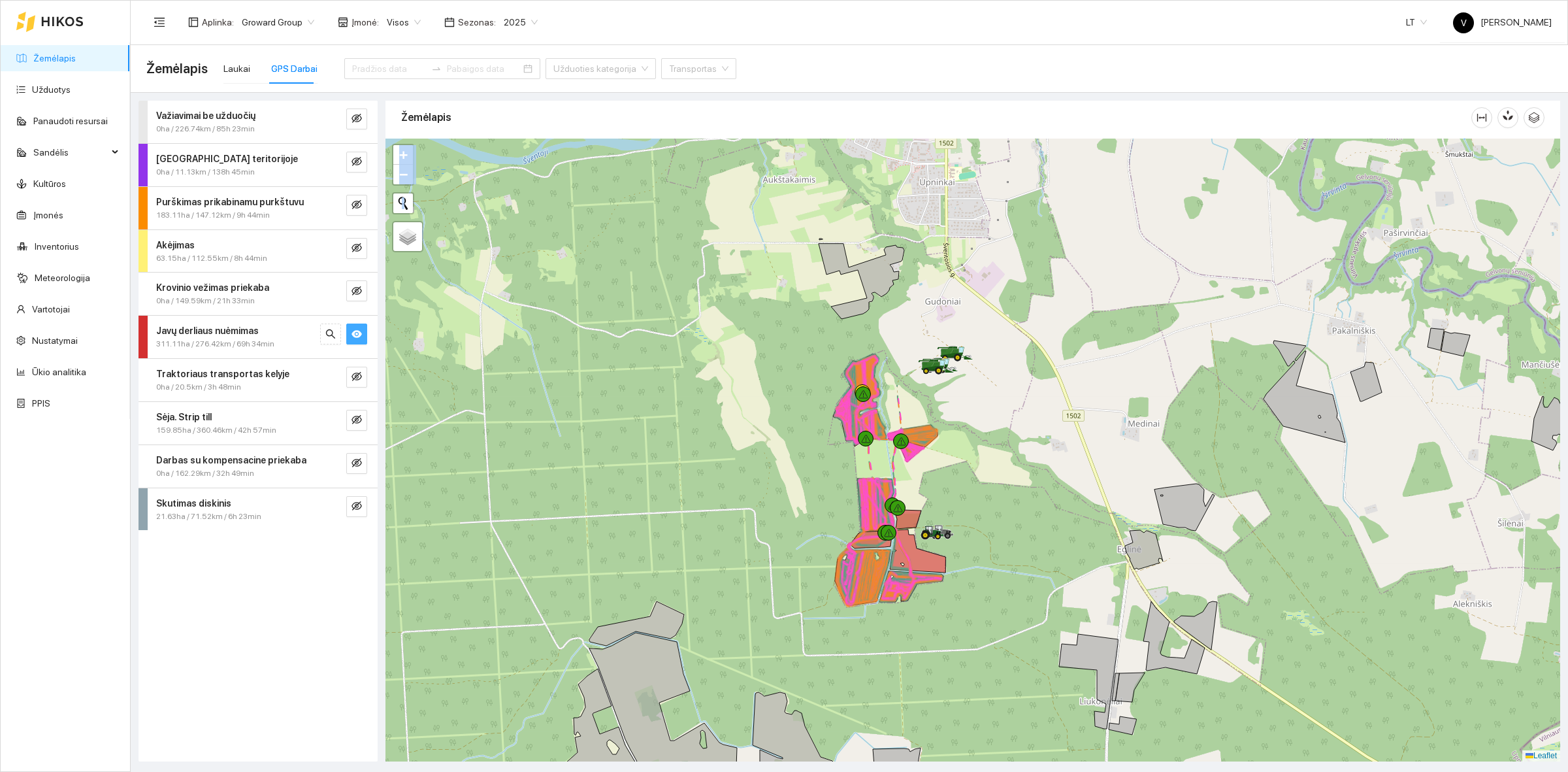
drag, startPoint x: 1126, startPoint y: 436, endPoint x: 1122, endPoint y: 426, distance: 10.8
click at [1122, 426] on div at bounding box center [973, 450] width 1175 height 623
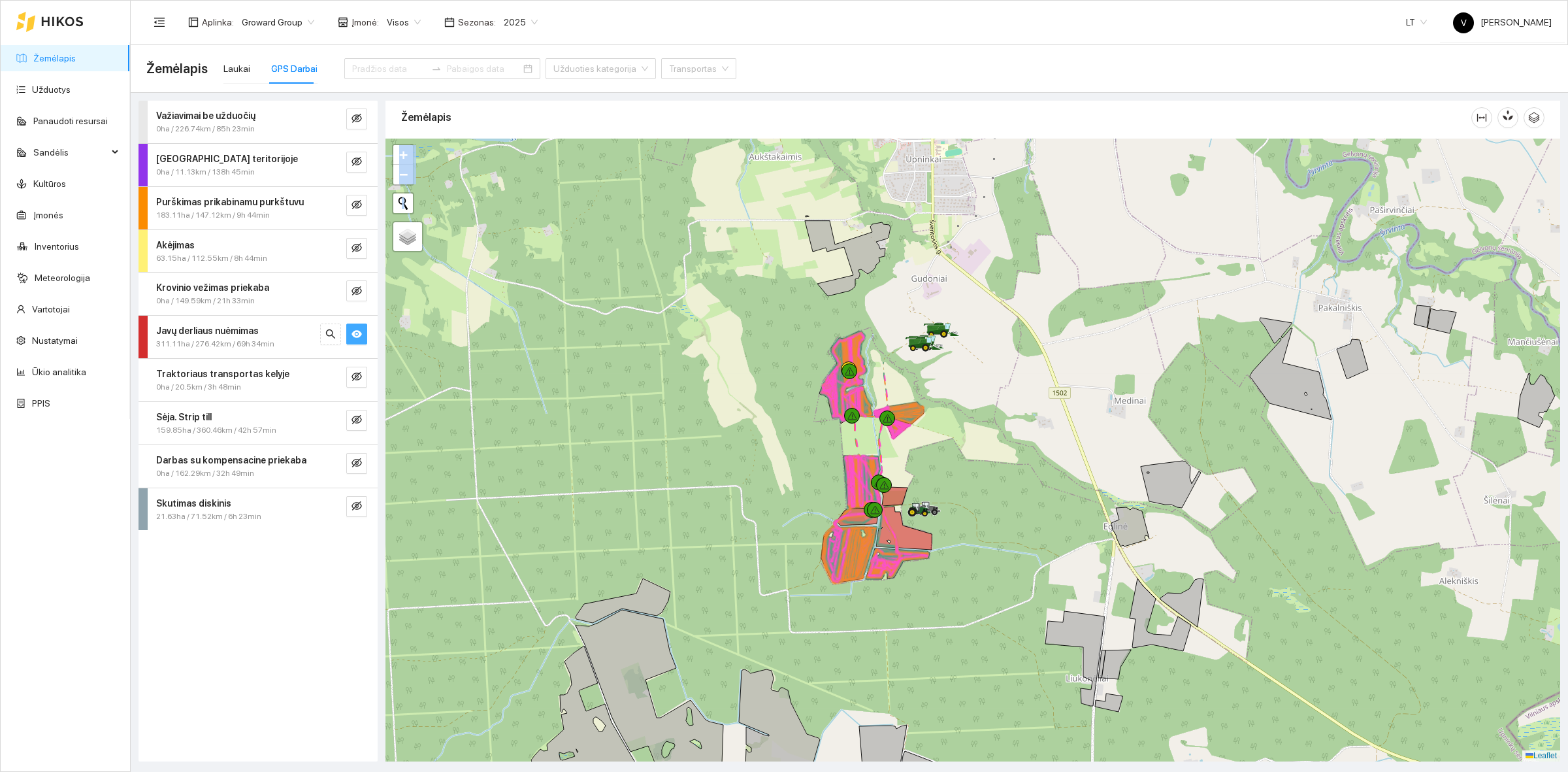
drag, startPoint x: 1066, startPoint y: 376, endPoint x: 1054, endPoint y: 355, distance: 24.2
click at [1054, 355] on div at bounding box center [973, 450] width 1175 height 623
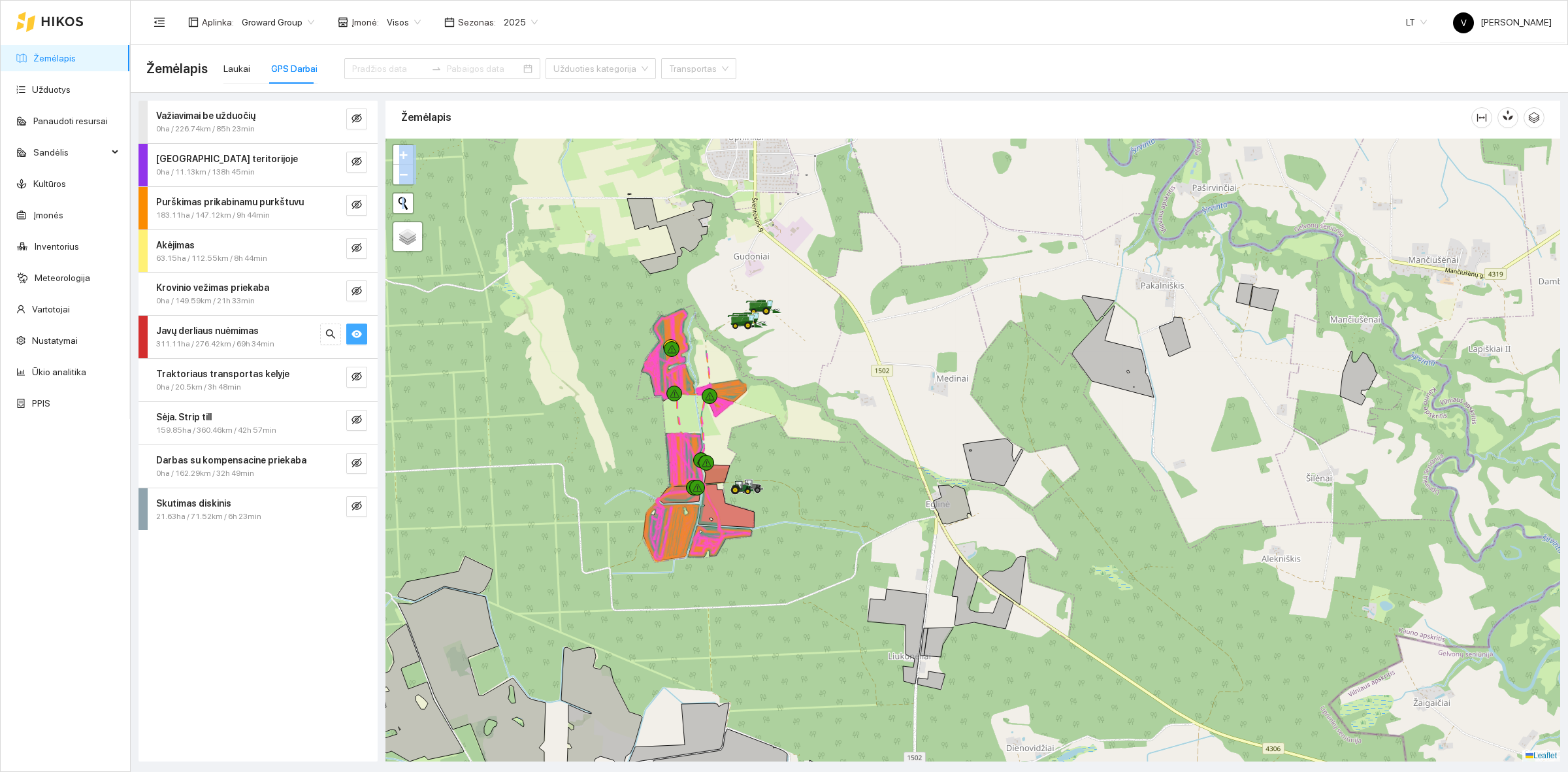
drag, startPoint x: 1256, startPoint y: 459, endPoint x: 1095, endPoint y: 446, distance: 161.5
click at [1095, 446] on div at bounding box center [973, 450] width 1175 height 623
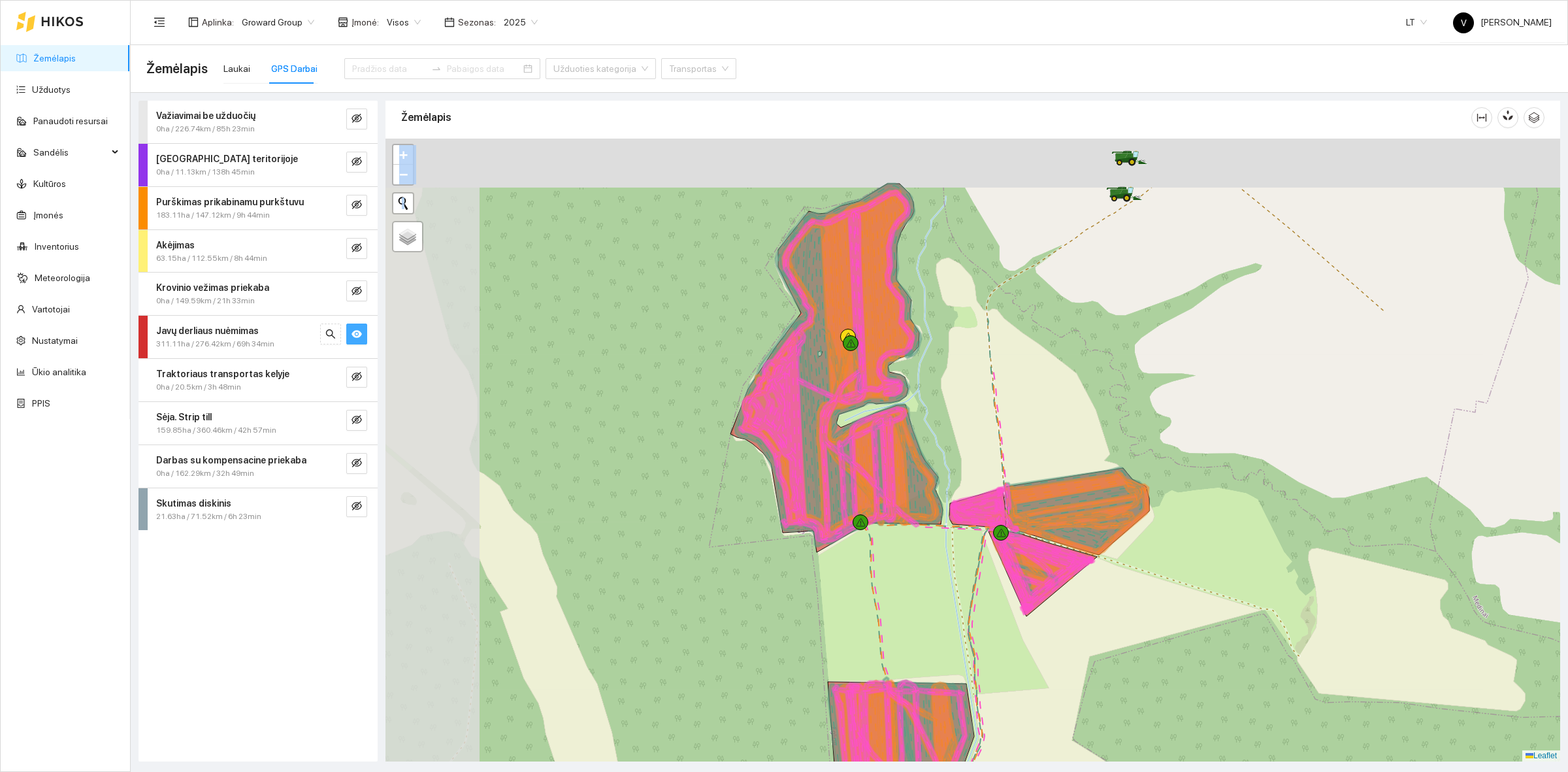
drag, startPoint x: 716, startPoint y: 331, endPoint x: 1109, endPoint y: 418, distance: 402.5
click at [1131, 430] on div at bounding box center [973, 450] width 1175 height 623
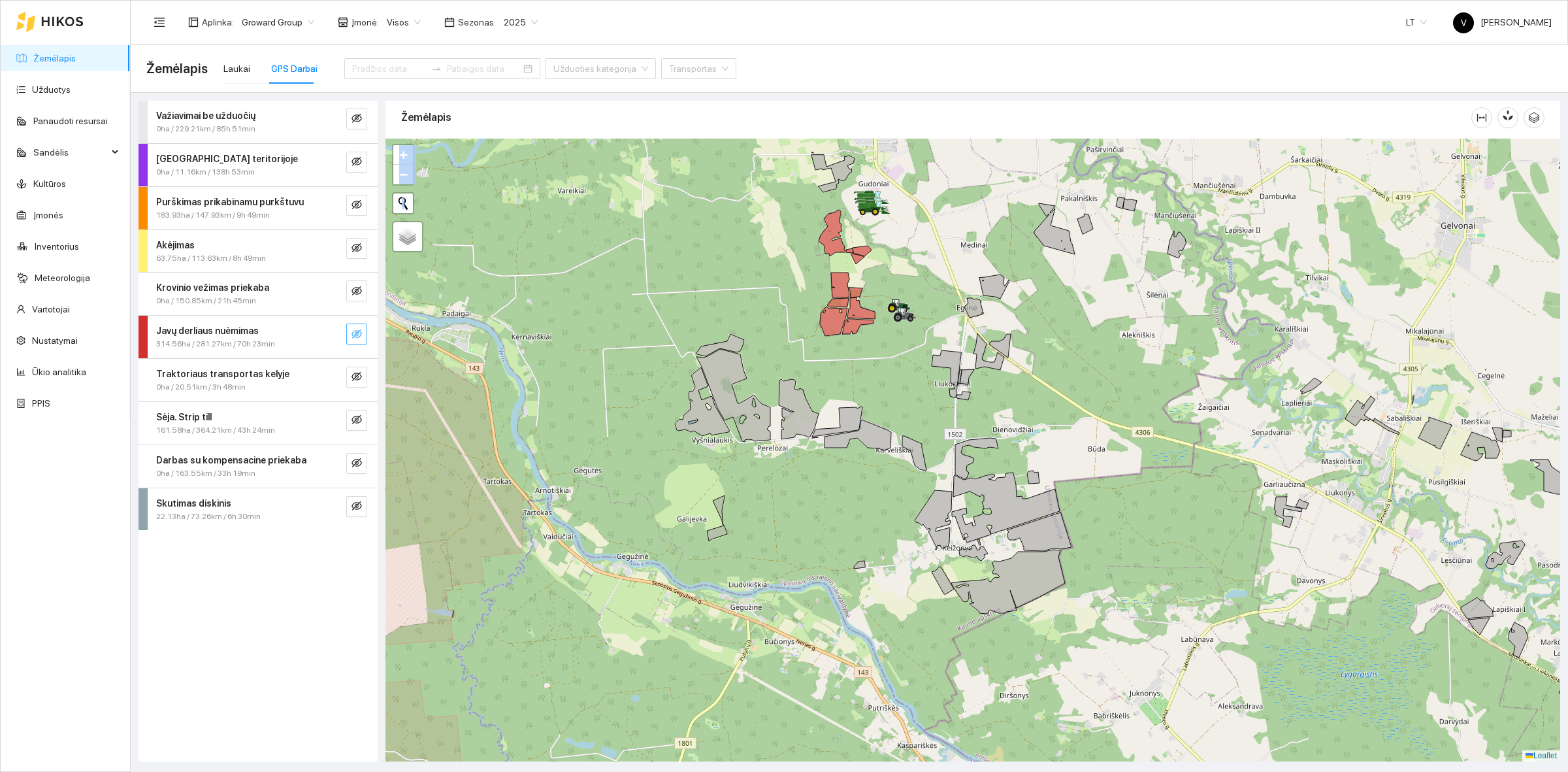
drag, startPoint x: 1073, startPoint y: 402, endPoint x: 1082, endPoint y: 397, distance: 10.3
click at [1078, 399] on div at bounding box center [973, 450] width 1175 height 623
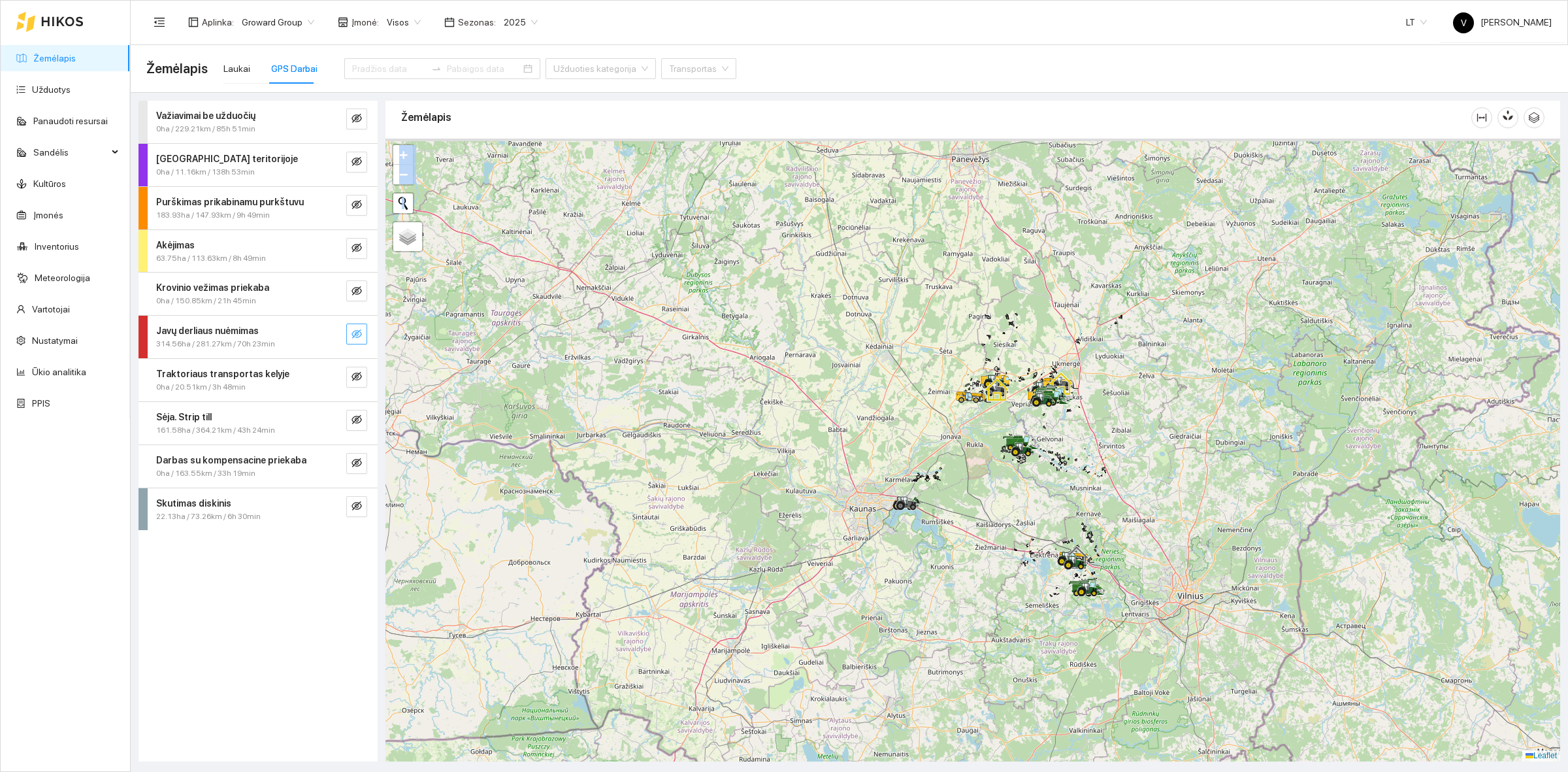
drag, startPoint x: 1003, startPoint y: 341, endPoint x: 1028, endPoint y: 397, distance: 61.3
click at [1028, 397] on icon at bounding box center [1038, 395] width 20 height 7
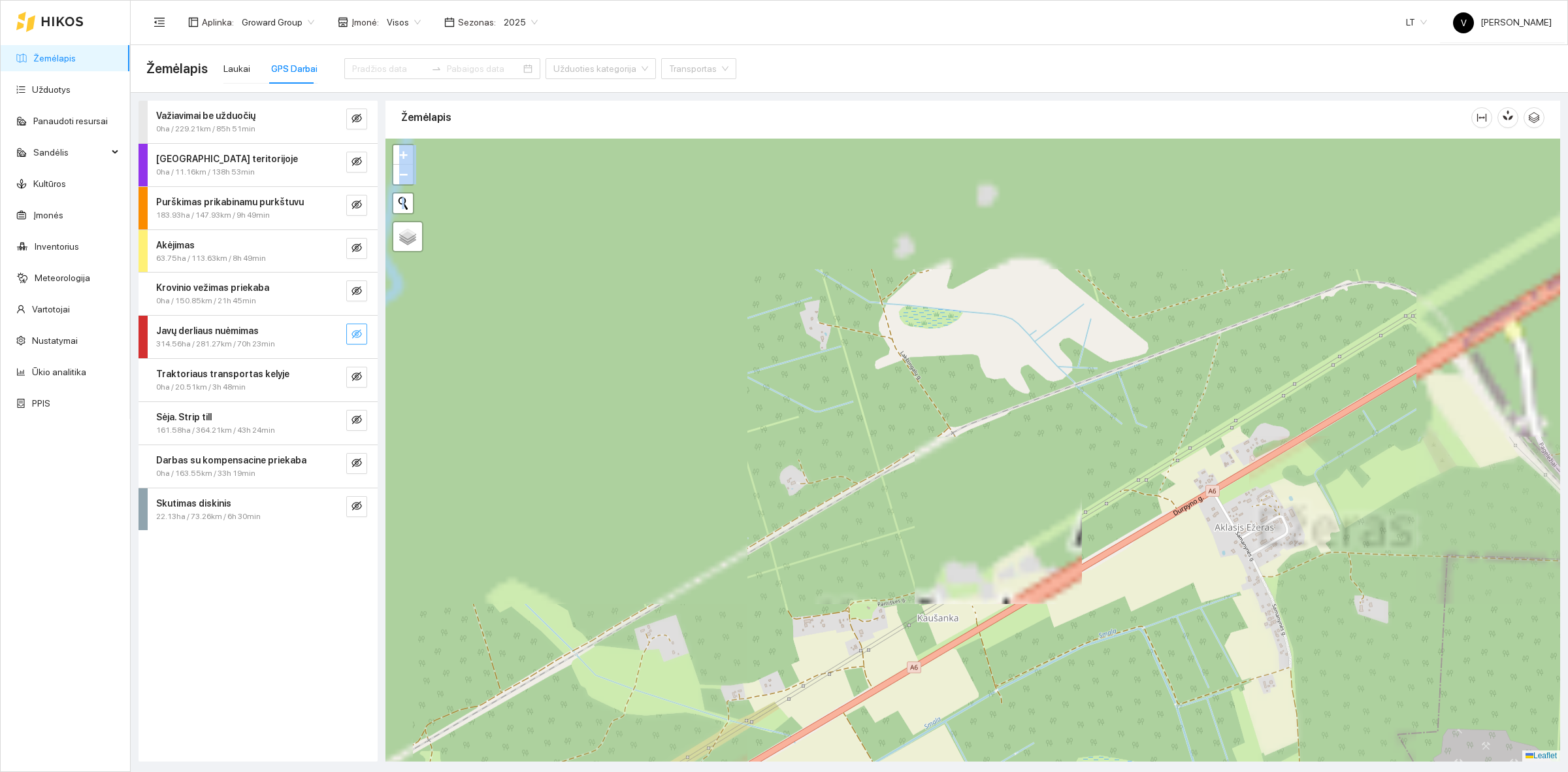
drag, startPoint x: 936, startPoint y: 275, endPoint x: 1049, endPoint y: 525, distance: 274.4
click at [1025, 540] on div at bounding box center [973, 450] width 1175 height 623
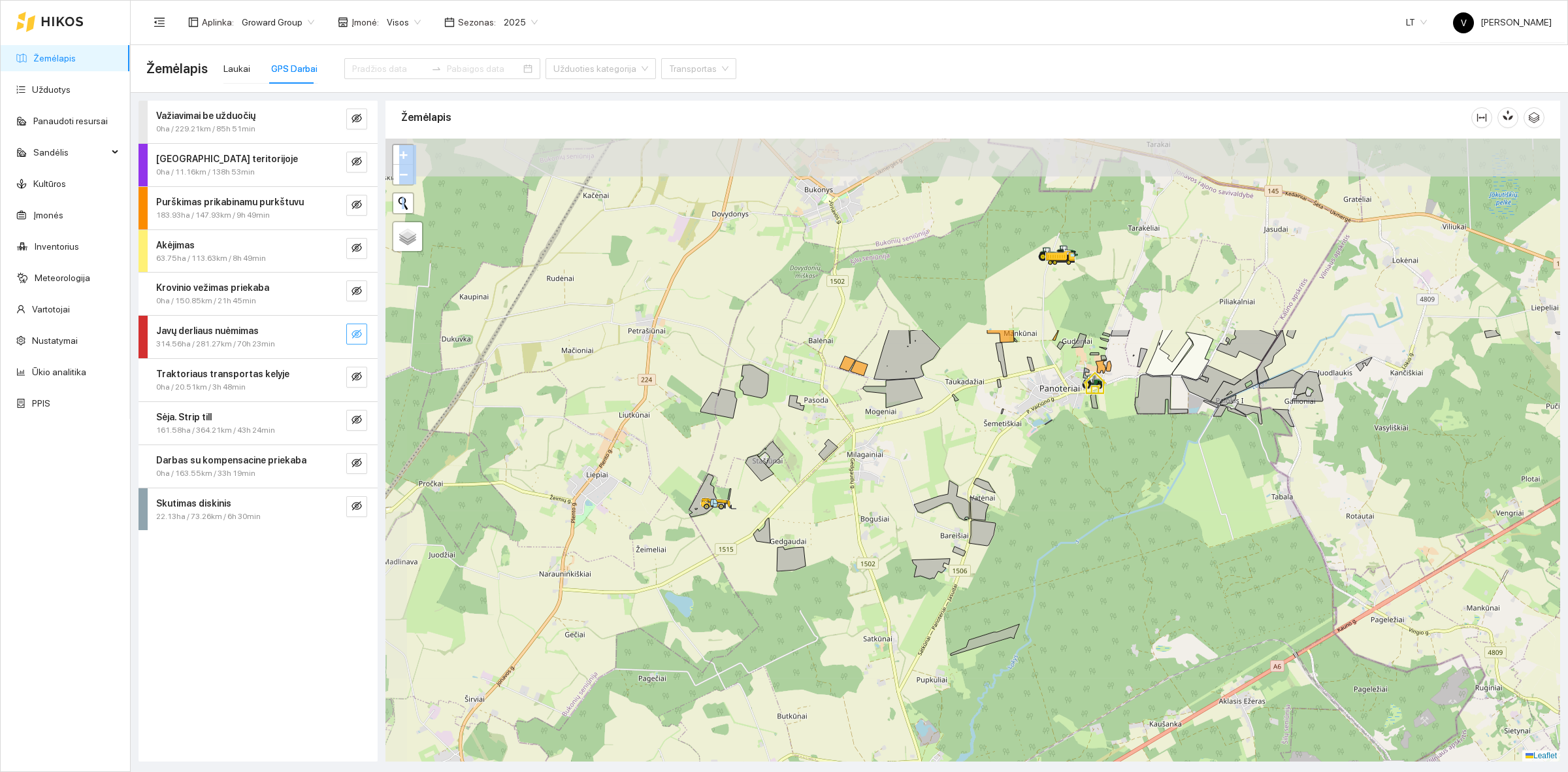
drag, startPoint x: 1023, startPoint y: 354, endPoint x: 1111, endPoint y: 561, distance: 224.9
click at [1111, 561] on div at bounding box center [973, 450] width 1175 height 623
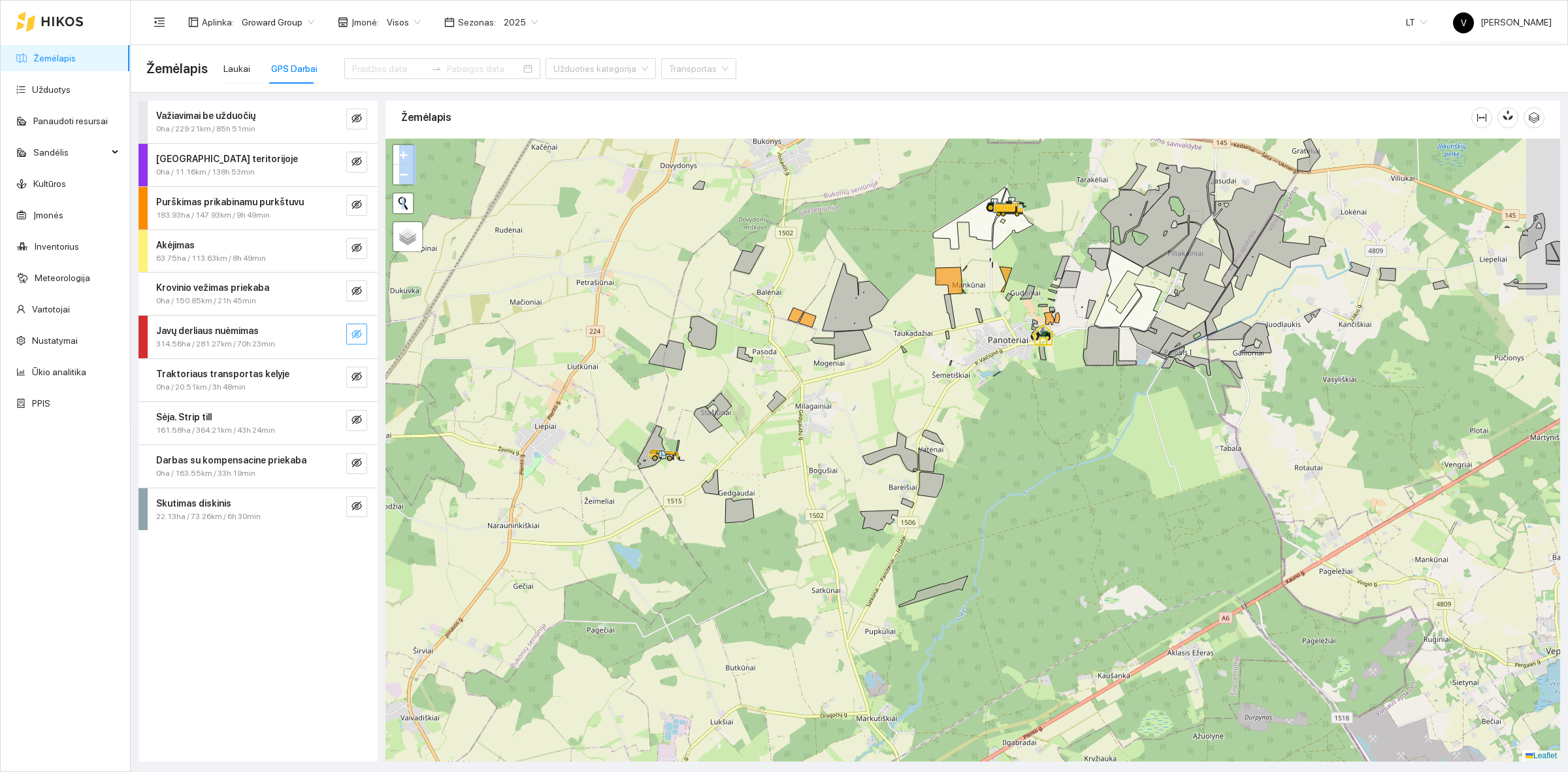
drag, startPoint x: 1220, startPoint y: 520, endPoint x: 919, endPoint y: 284, distance: 382.5
click at [835, 276] on div at bounding box center [973, 450] width 1175 height 623
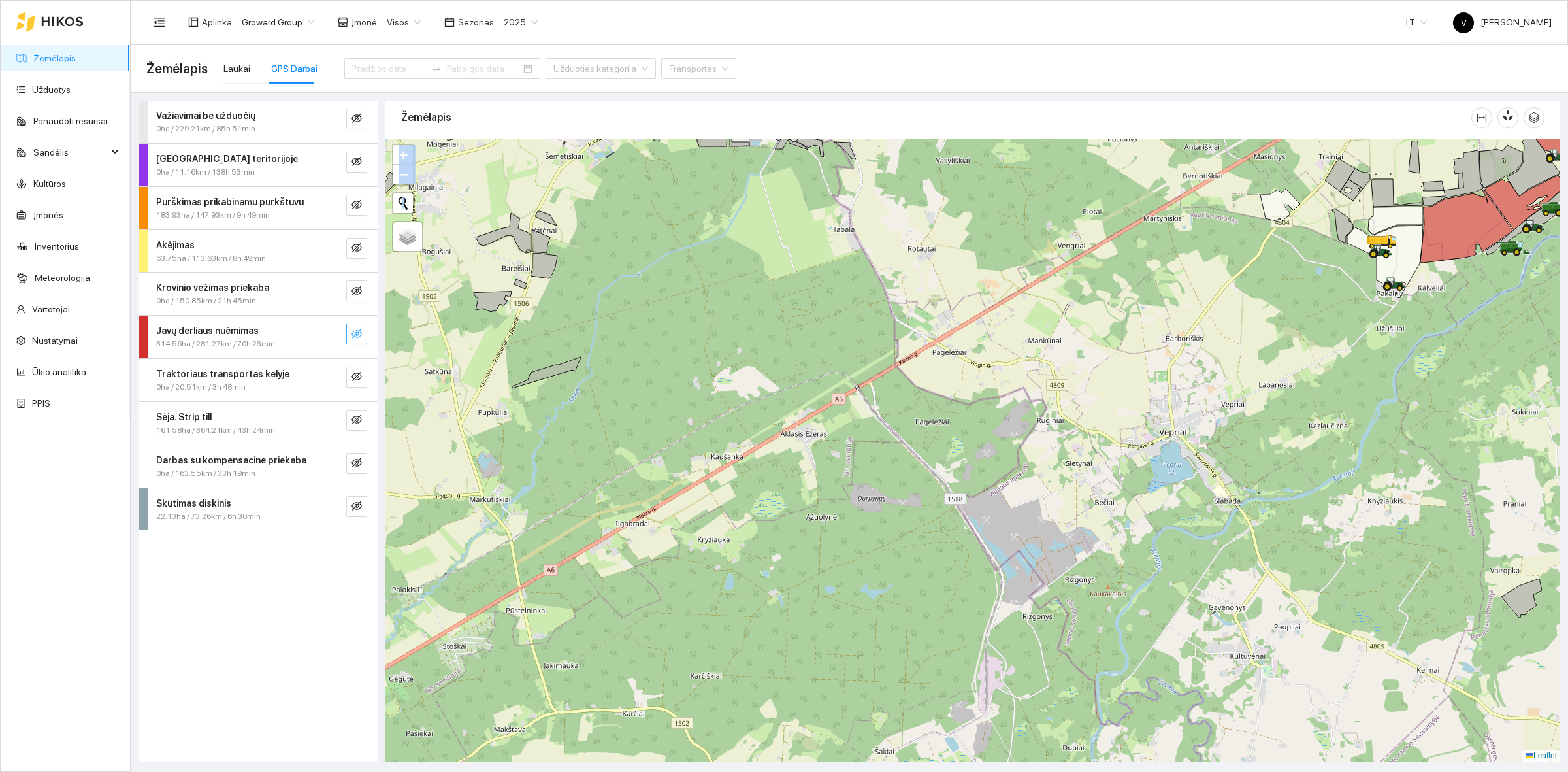
drag, startPoint x: 1024, startPoint y: 358, endPoint x: 995, endPoint y: 346, distance: 31.4
click at [995, 346] on div at bounding box center [973, 450] width 1175 height 623
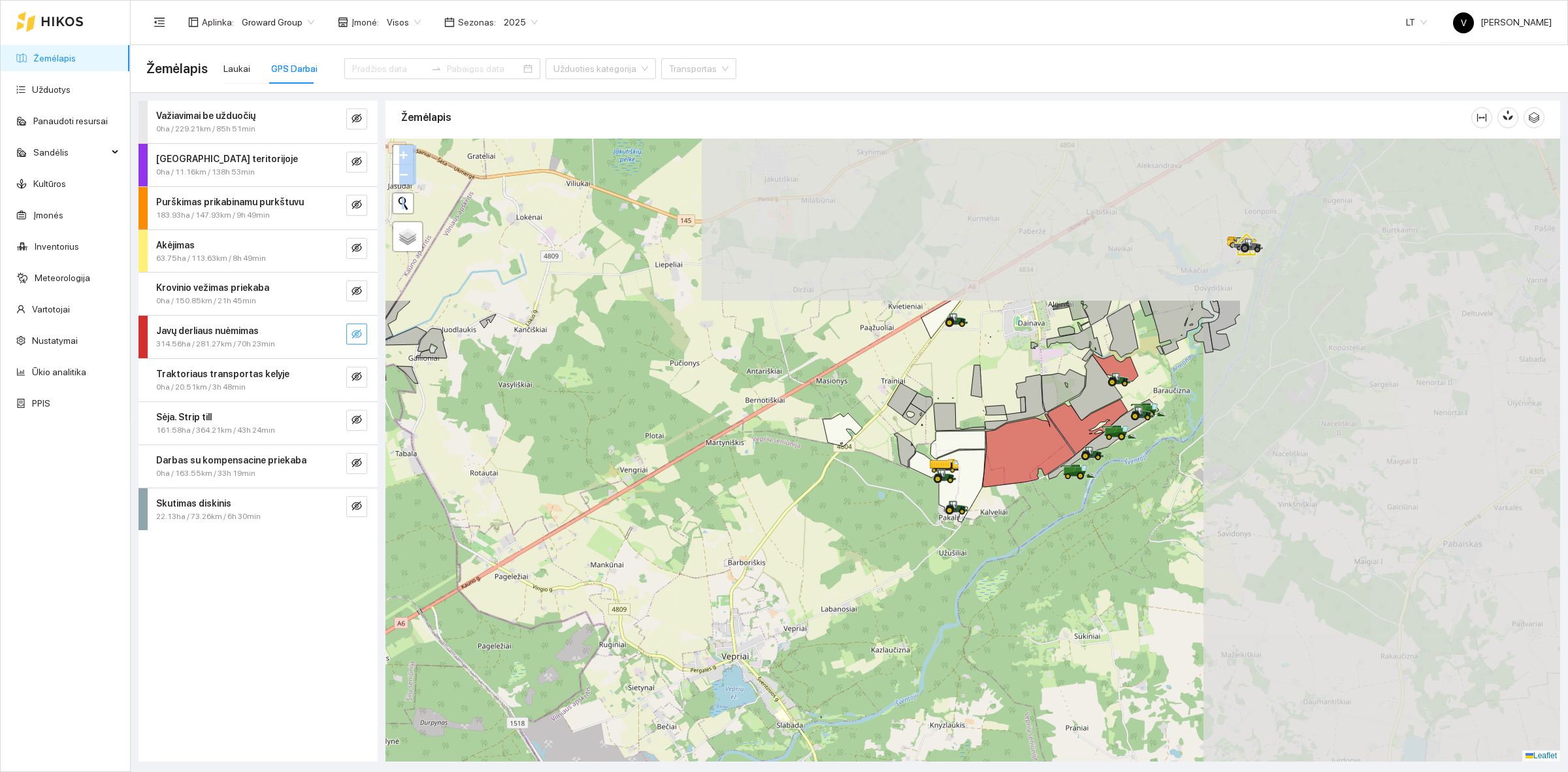
drag, startPoint x: 1395, startPoint y: 309, endPoint x: 951, endPoint y: 553, distance: 506.6
click at [951, 553] on div at bounding box center [973, 450] width 1175 height 623
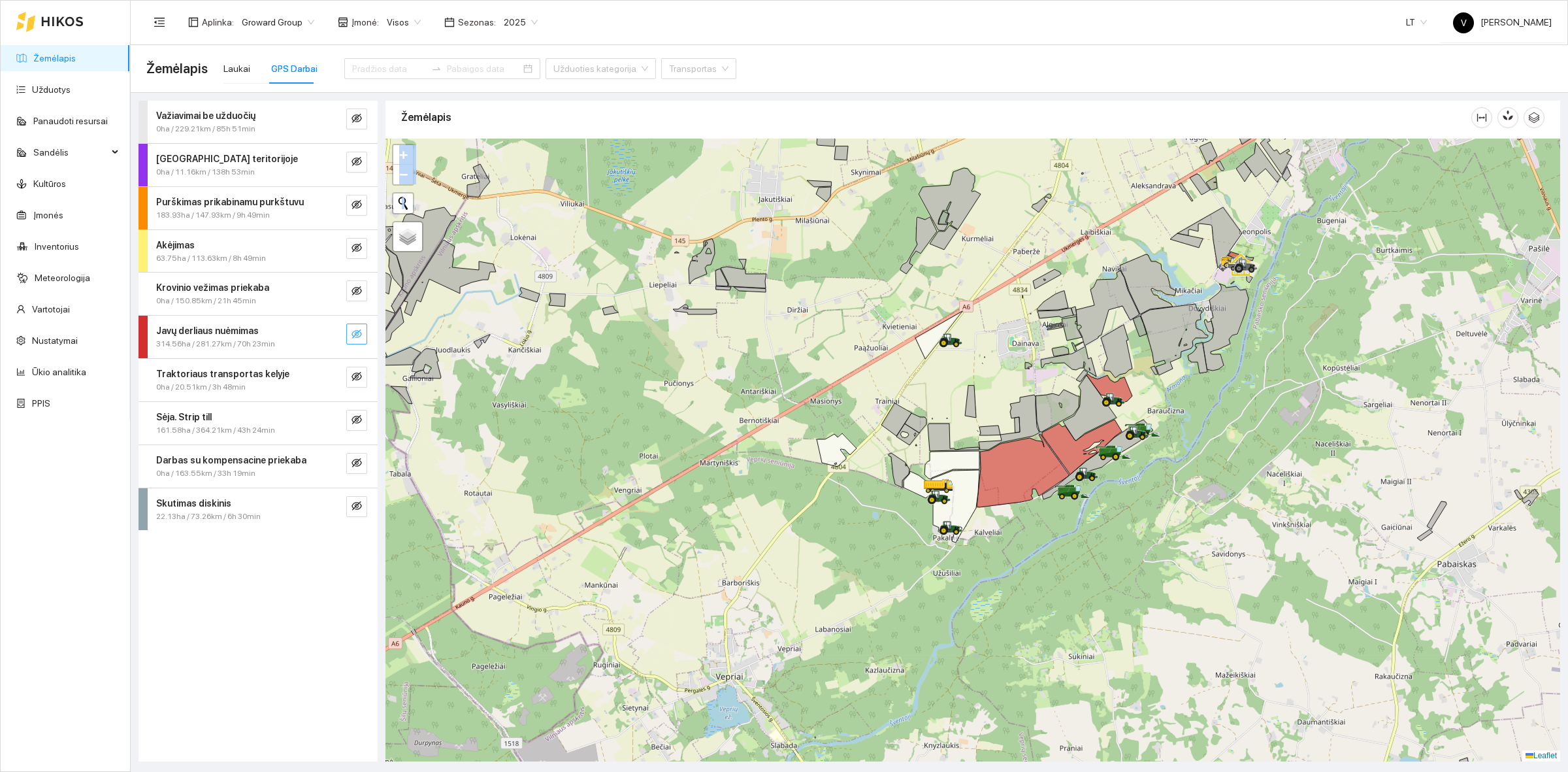
click at [364, 333] on button "button" at bounding box center [356, 334] width 21 height 21
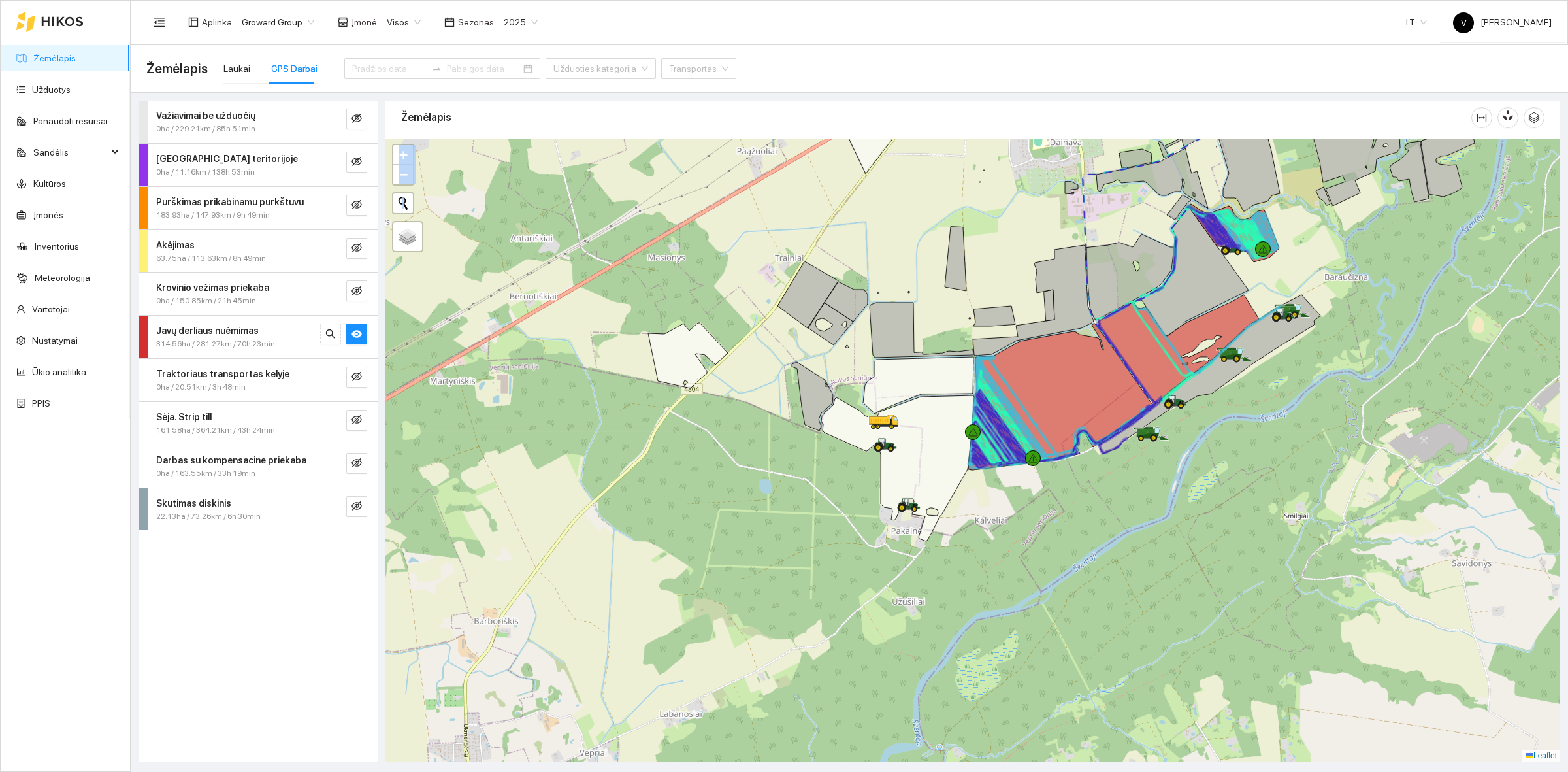
drag, startPoint x: 1201, startPoint y: 410, endPoint x: 1194, endPoint y: 425, distance: 16.6
click at [1194, 425] on div at bounding box center [973, 450] width 1175 height 623
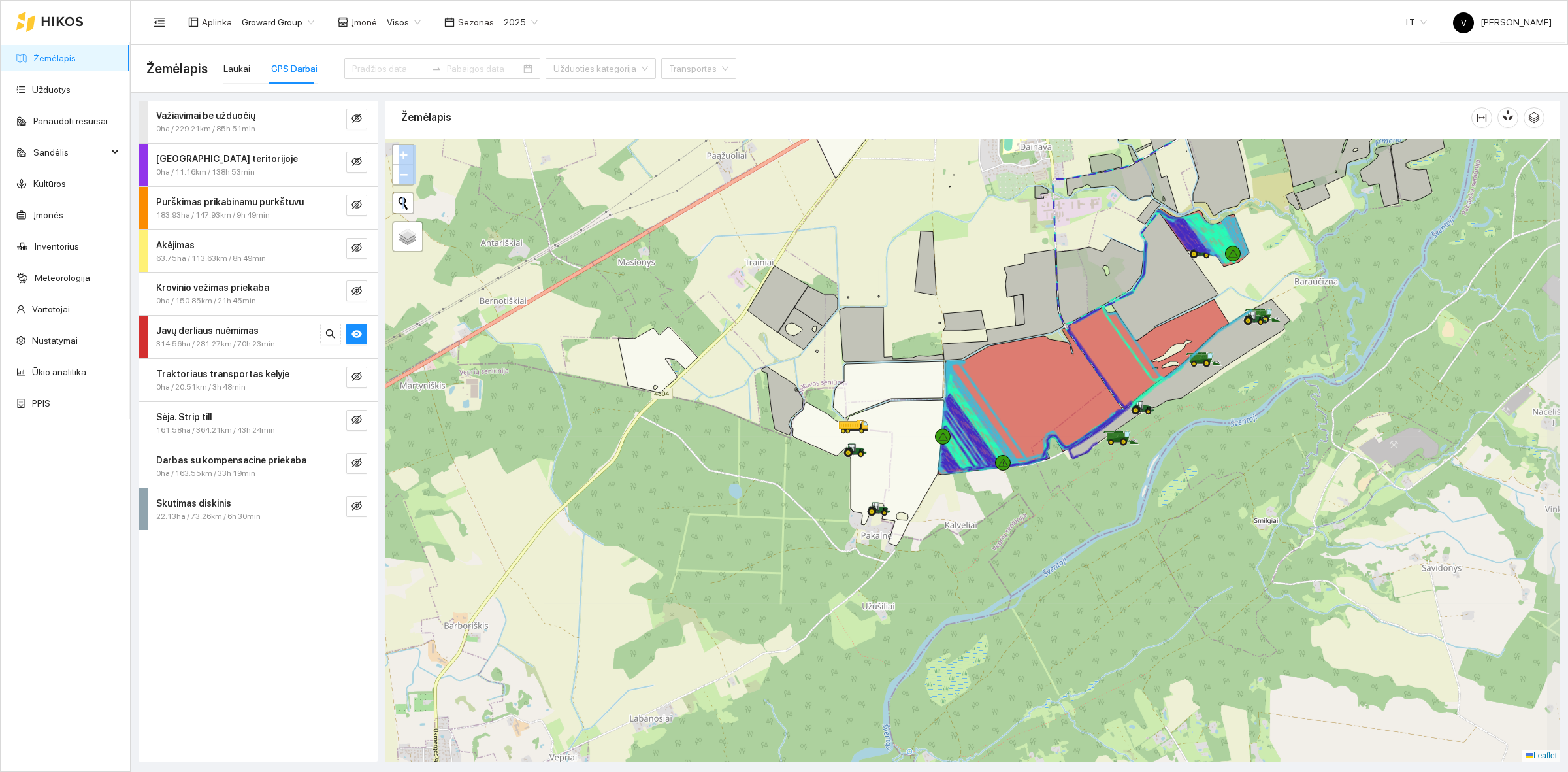
click at [1223, 517] on div at bounding box center [973, 450] width 1175 height 623
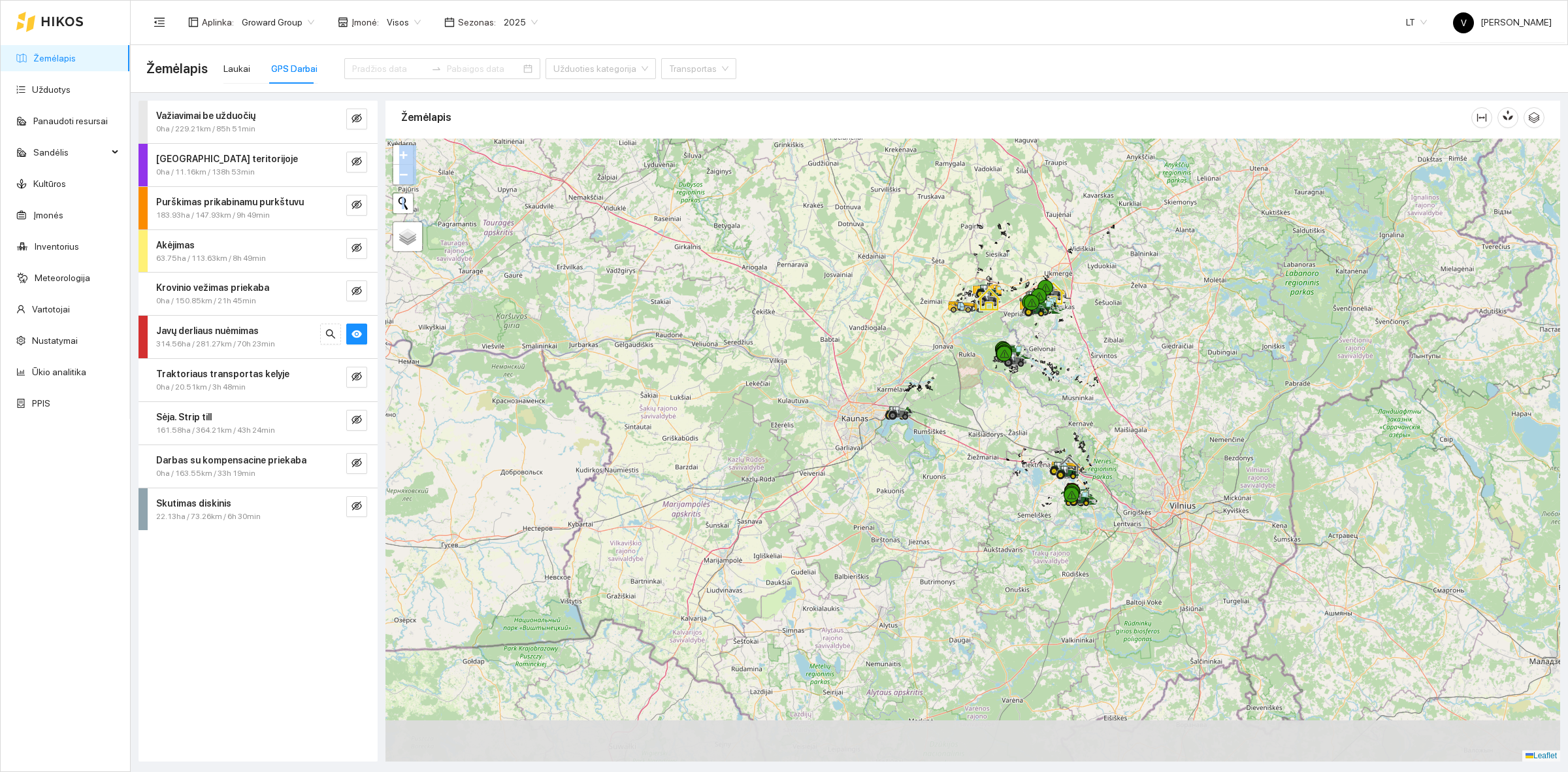
drag, startPoint x: 1160, startPoint y: 541, endPoint x: 1085, endPoint y: 445, distance: 121.8
click at [1131, 439] on div at bounding box center [973, 450] width 1175 height 623
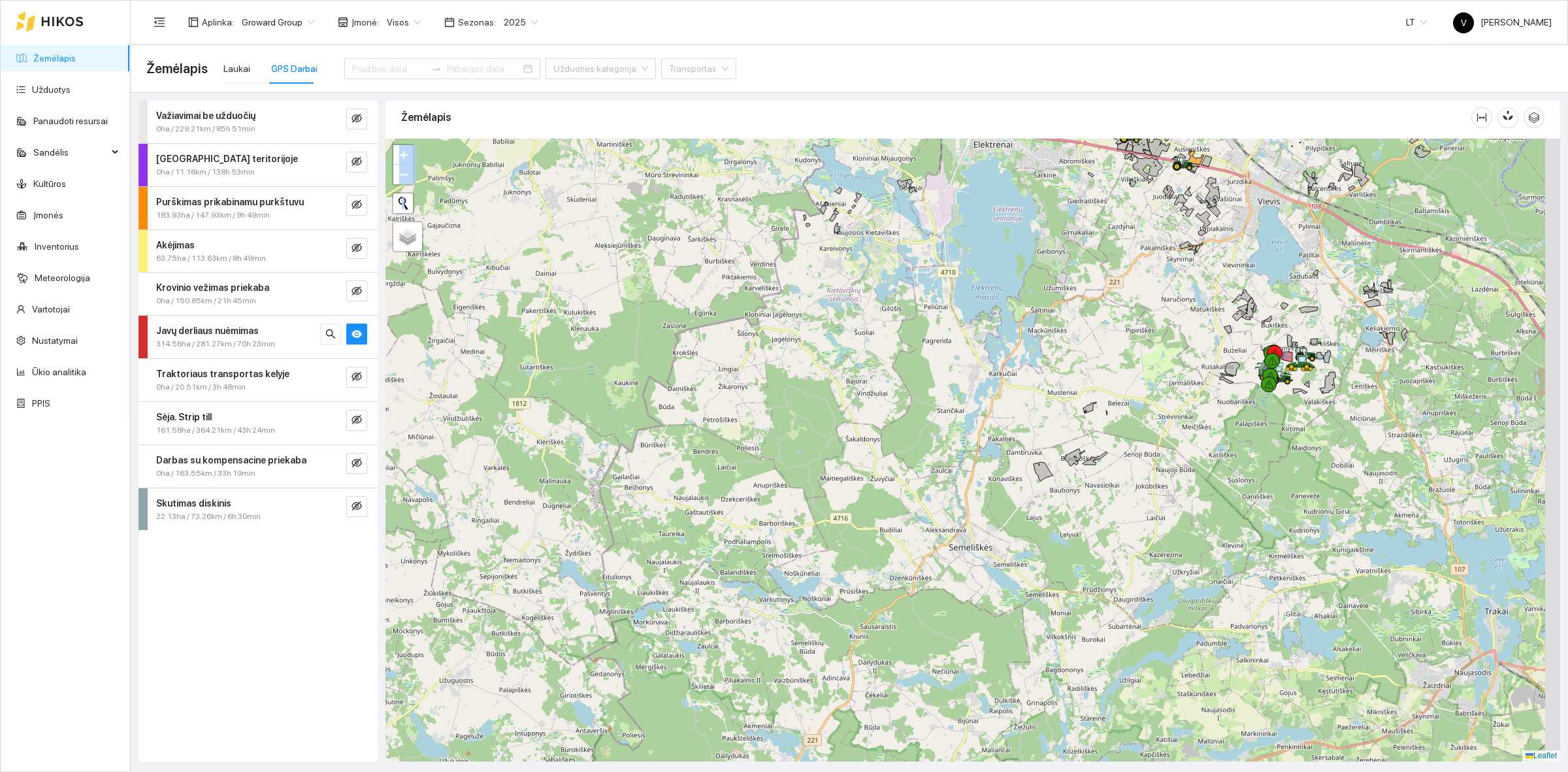
drag, startPoint x: 1346, startPoint y: 357, endPoint x: 1325, endPoint y: 359, distance: 21.1
click at [1332, 359] on div at bounding box center [973, 450] width 1175 height 623
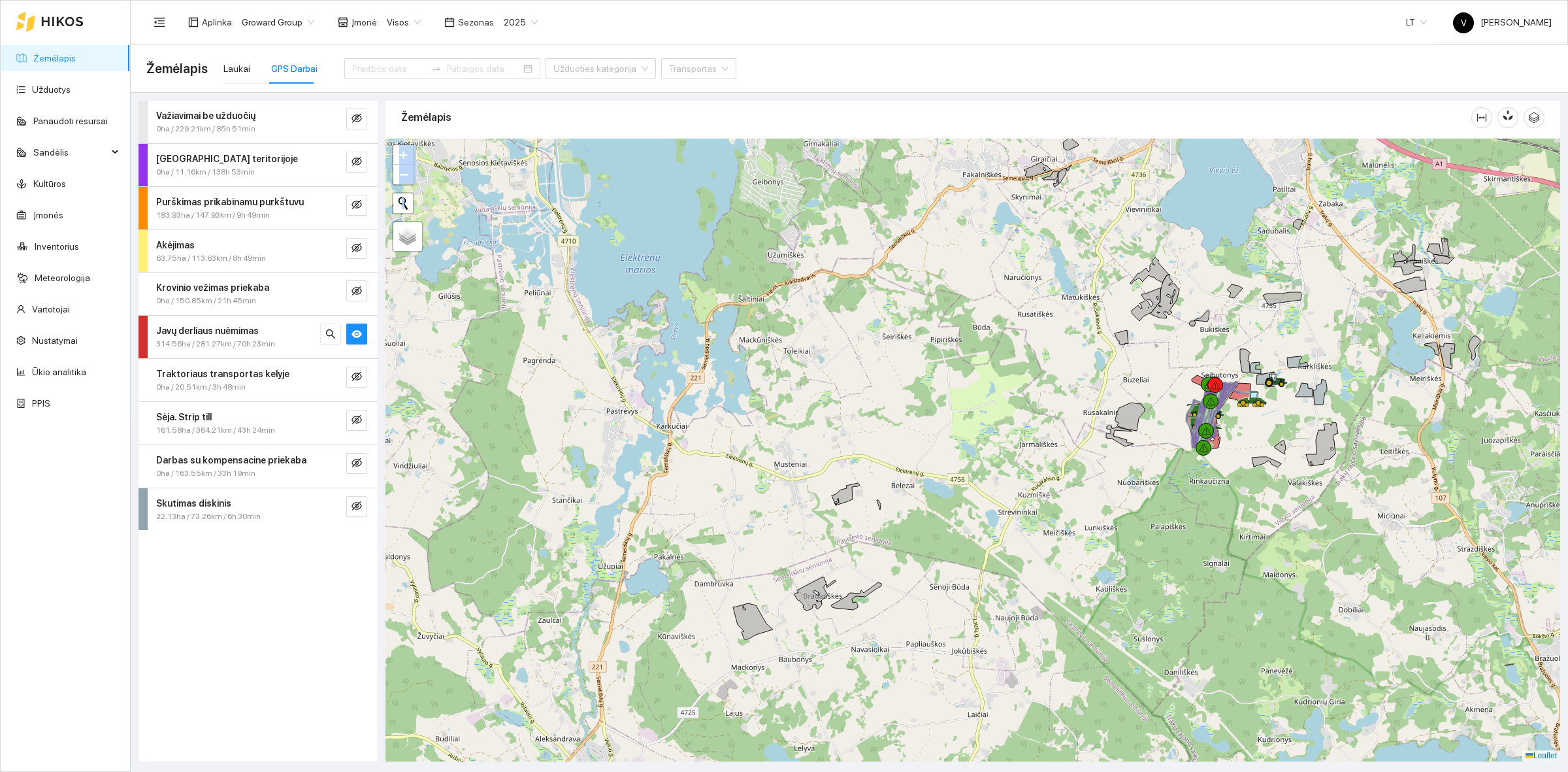
drag, startPoint x: 1190, startPoint y: 451, endPoint x: 1141, endPoint y: 463, distance: 50.4
click at [1156, 463] on div at bounding box center [973, 450] width 1175 height 623
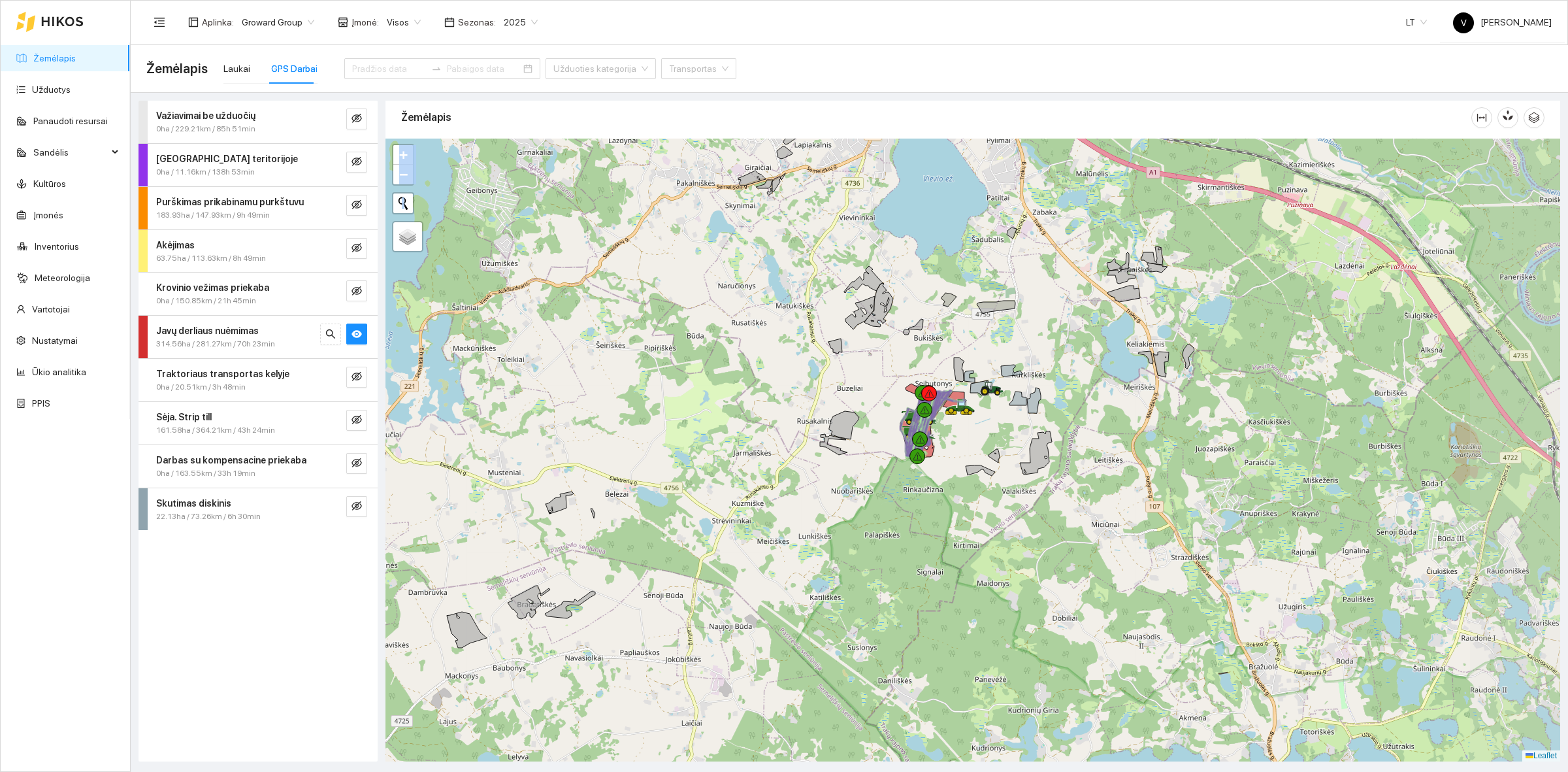
drag, startPoint x: 1323, startPoint y: 446, endPoint x: 1029, endPoint y: 454, distance: 294.1
click at [1029, 454] on icon at bounding box center [1036, 452] width 32 height 43
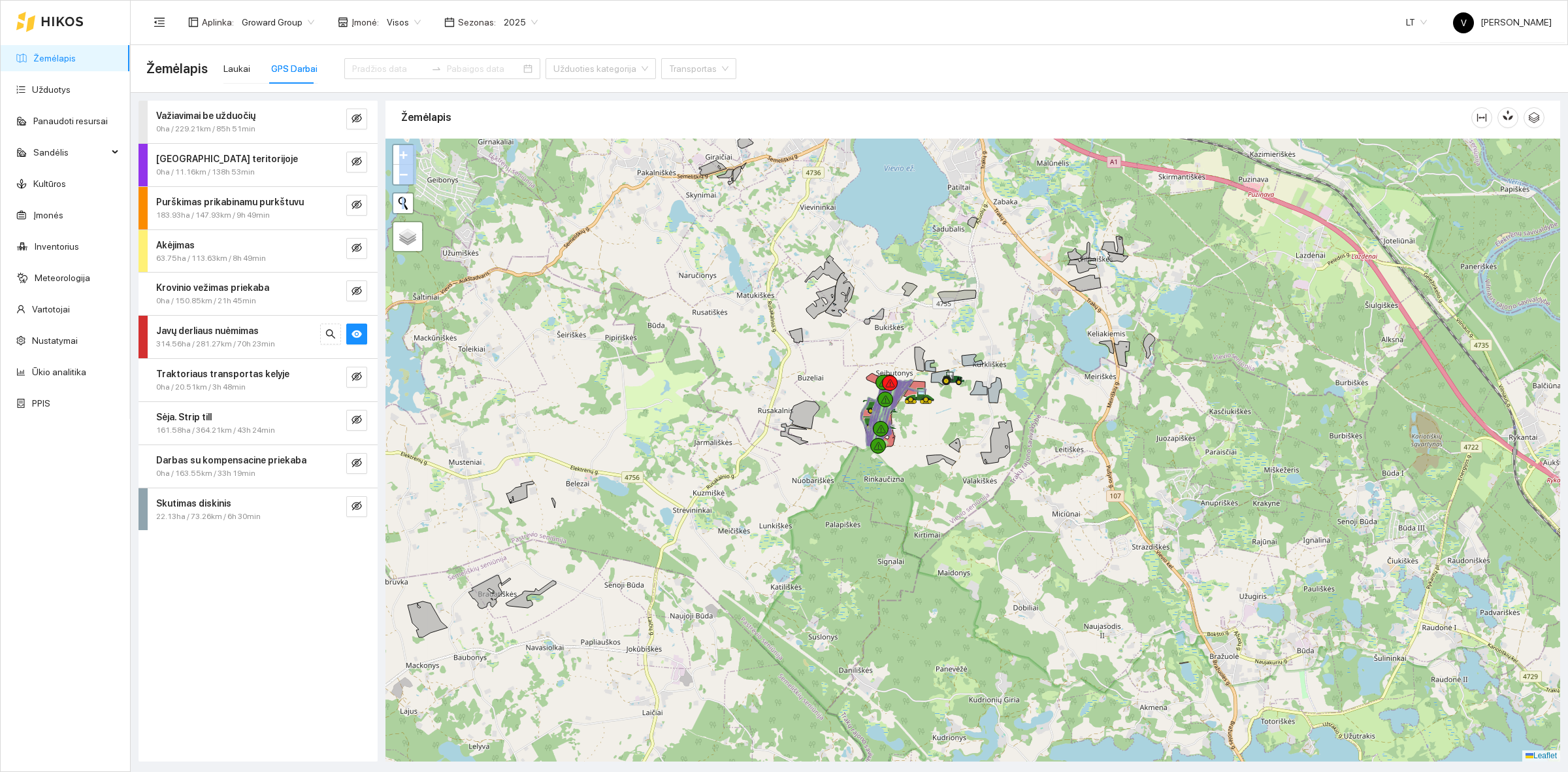
drag, startPoint x: 1269, startPoint y: 478, endPoint x: 1240, endPoint y: 467, distance: 31.0
click at [1240, 467] on div at bounding box center [973, 450] width 1175 height 623
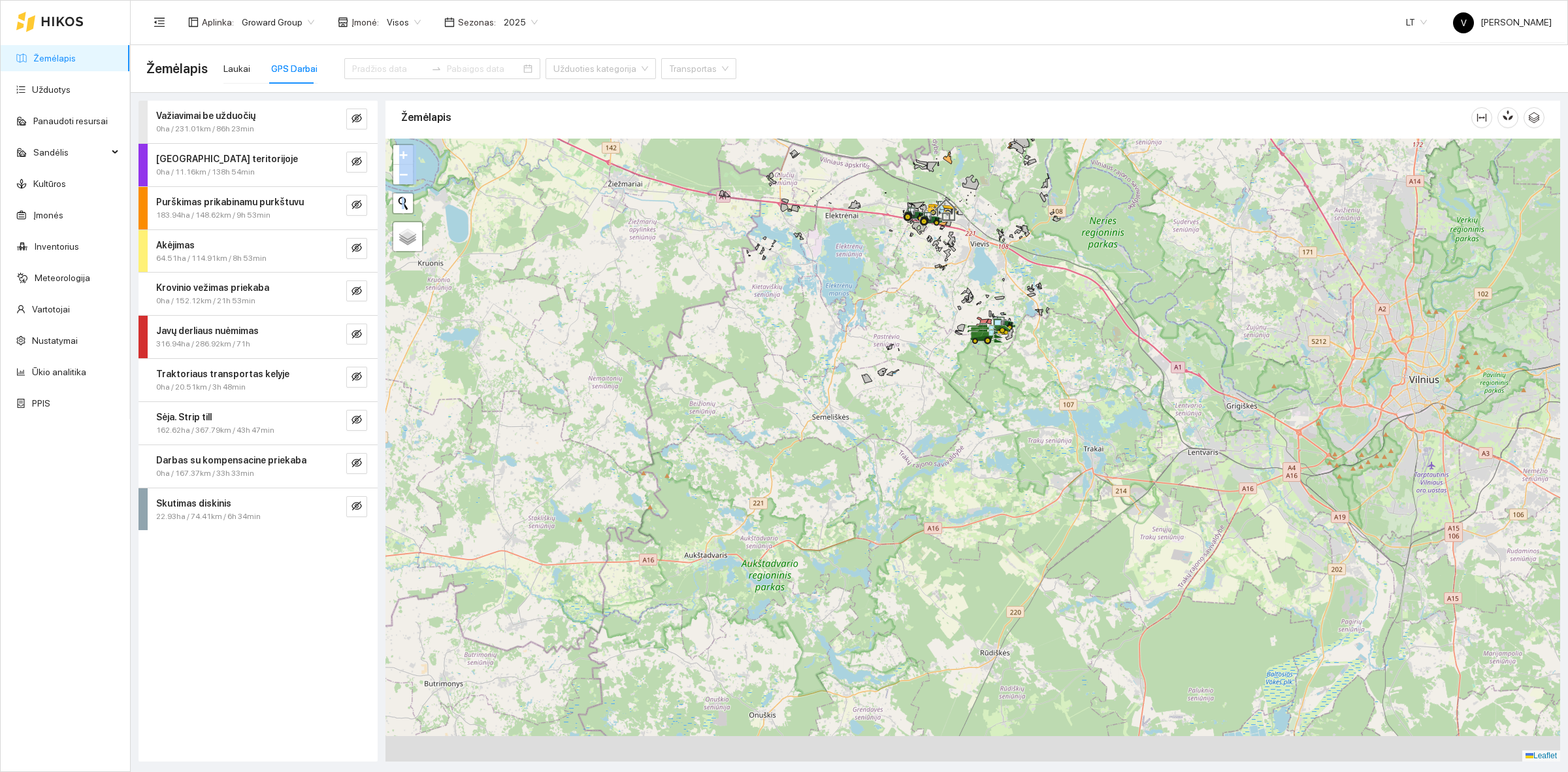
drag, startPoint x: 802, startPoint y: 263, endPoint x: 910, endPoint y: 194, distance: 128.2
click at [884, 112] on div "Žemėlapis" at bounding box center [973, 427] width 1175 height 660
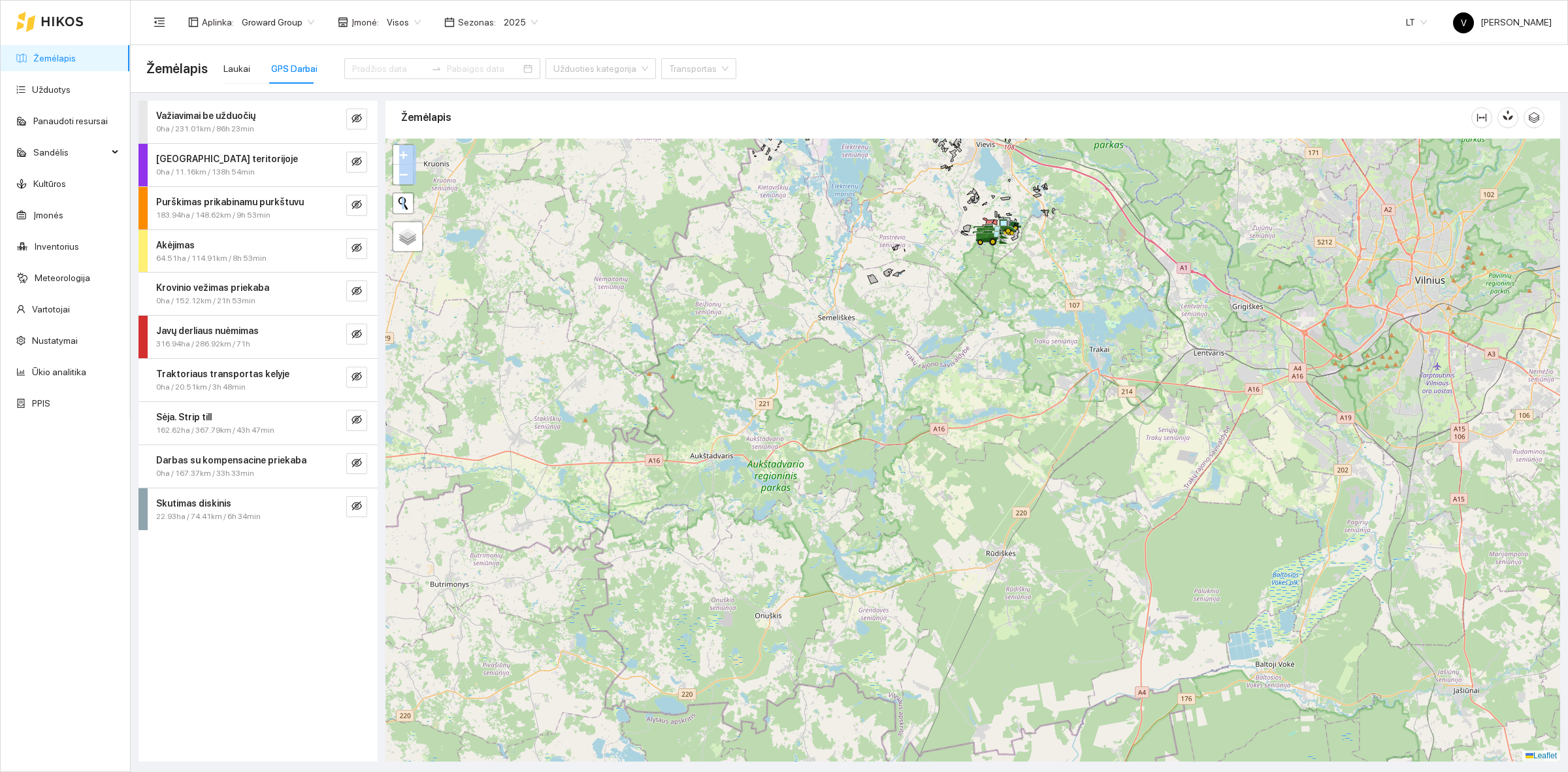
drag, startPoint x: 1057, startPoint y: 550, endPoint x: 1030, endPoint y: 497, distance: 59.5
click at [1030, 497] on div at bounding box center [973, 450] width 1175 height 623
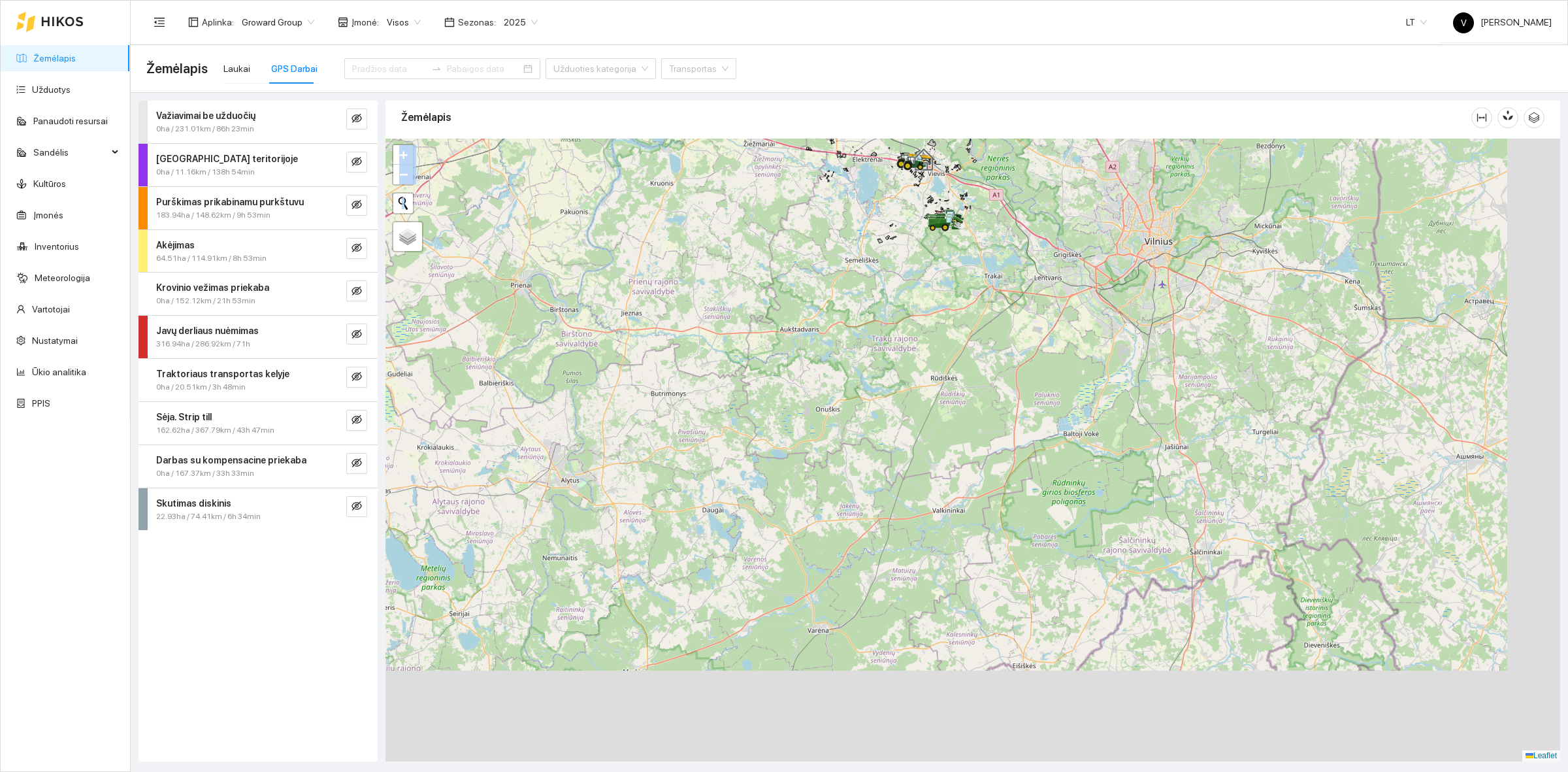
drag, startPoint x: 1111, startPoint y: 601, endPoint x: 1034, endPoint y: 464, distance: 157.2
click at [1034, 464] on div at bounding box center [973, 450] width 1175 height 623
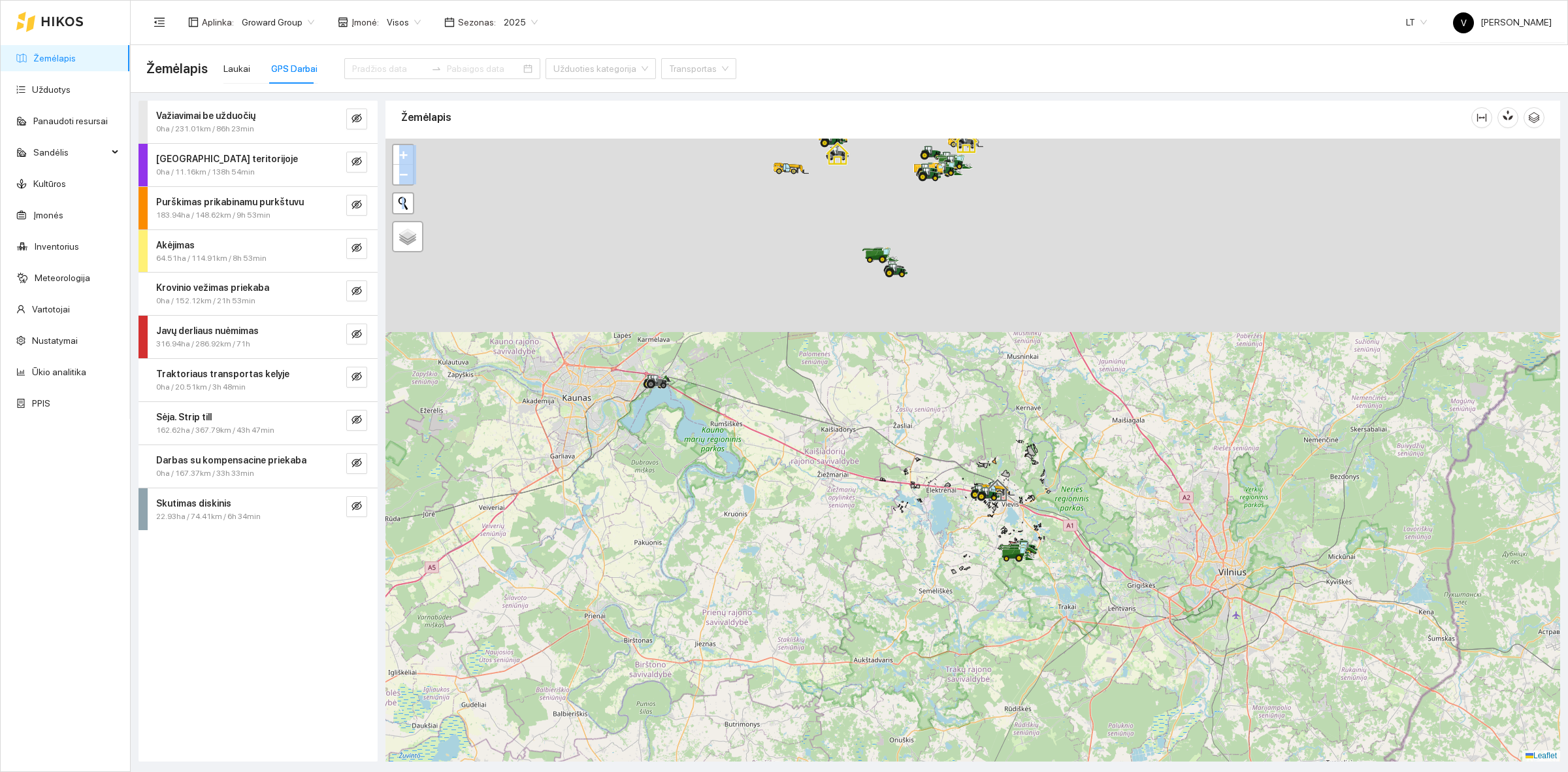
drag, startPoint x: 970, startPoint y: 345, endPoint x: 1058, endPoint y: 662, distance: 329.0
click at [1058, 662] on div at bounding box center [973, 450] width 1175 height 623
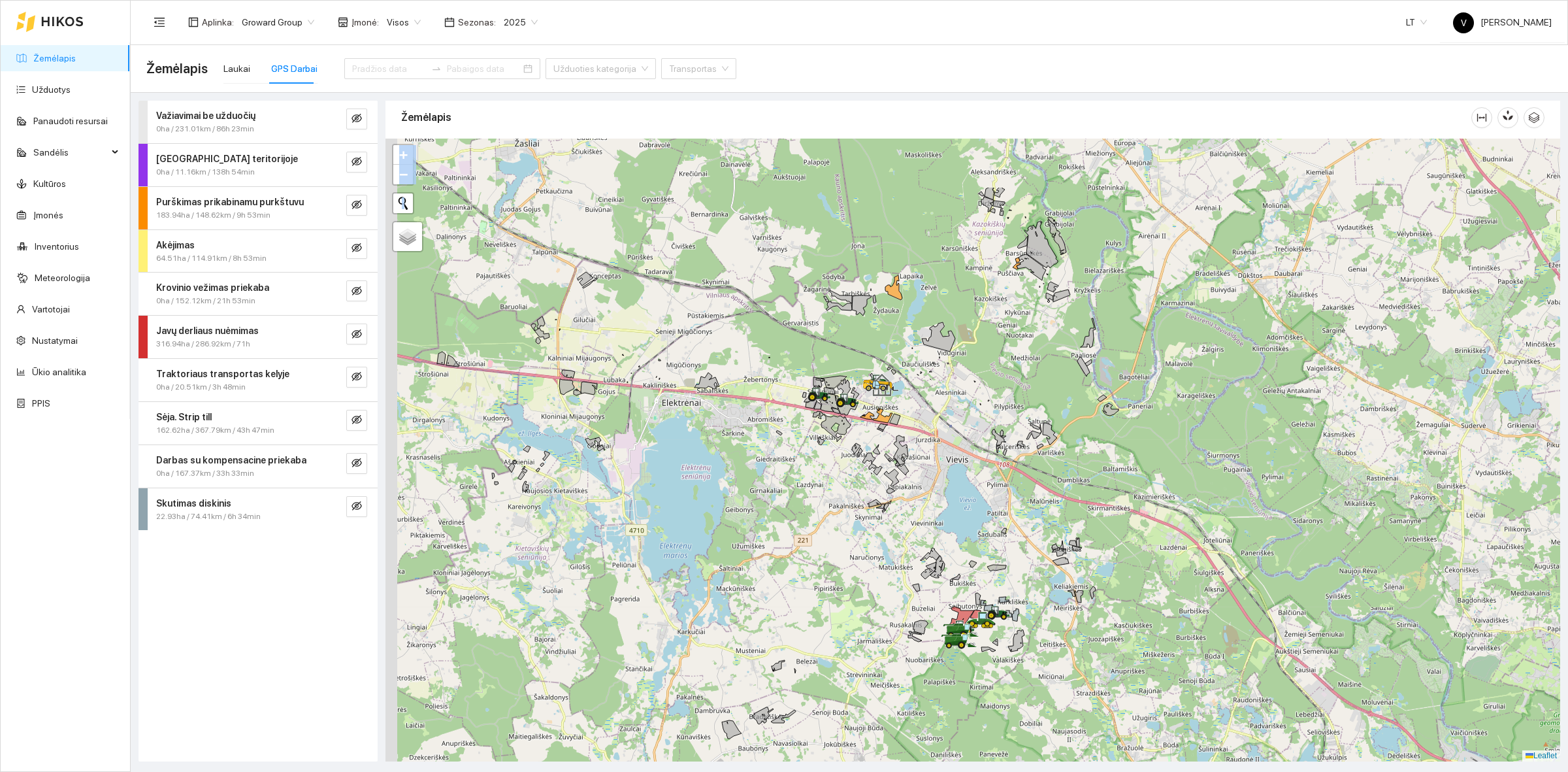
drag, startPoint x: 884, startPoint y: 324, endPoint x: 1078, endPoint y: 673, distance: 399.3
click at [1078, 673] on div at bounding box center [973, 450] width 1175 height 623
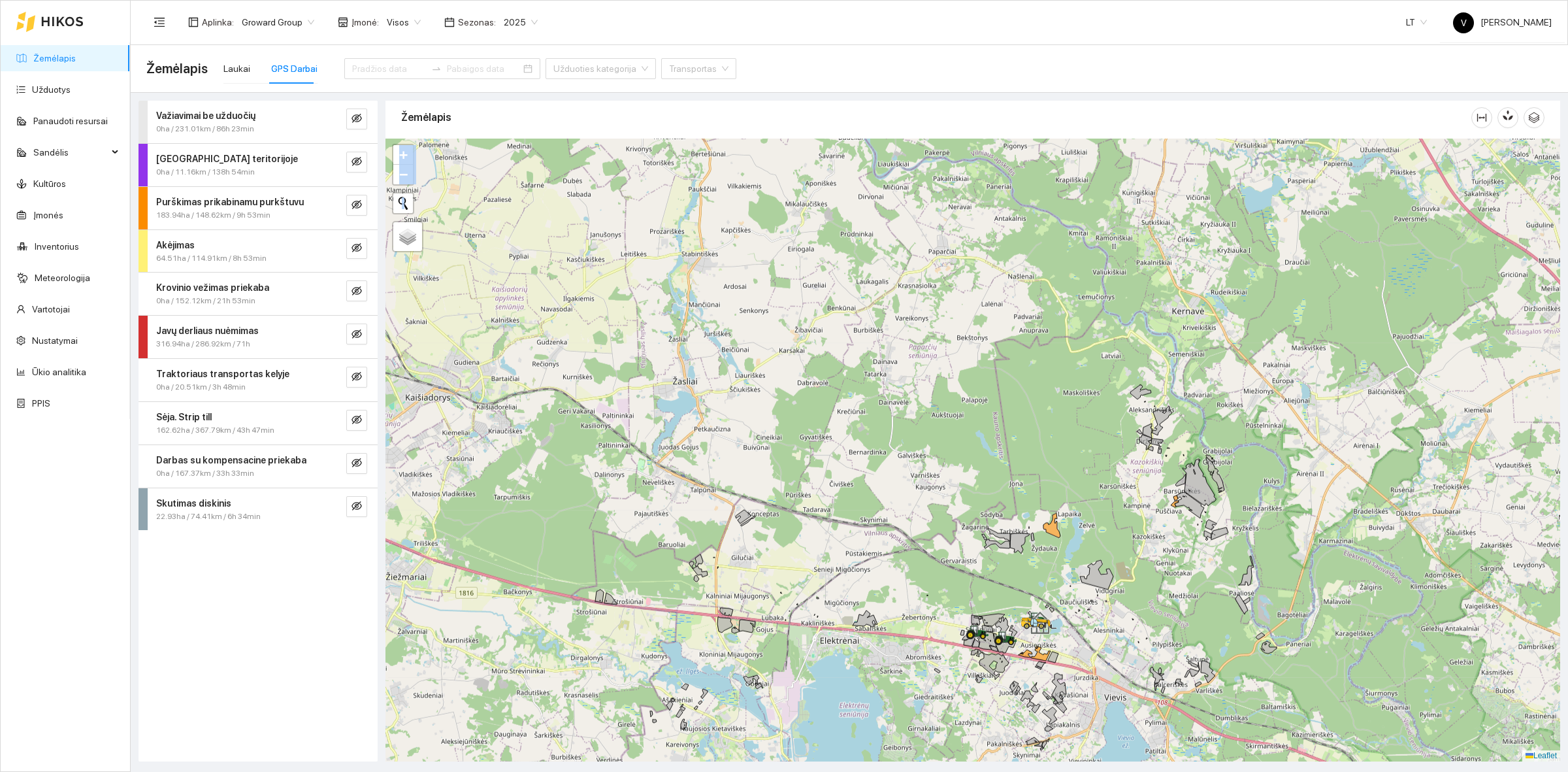
drag, startPoint x: 882, startPoint y: 367, endPoint x: 1087, endPoint y: 512, distance: 251.1
click at [1079, 507] on div at bounding box center [973, 450] width 1175 height 623
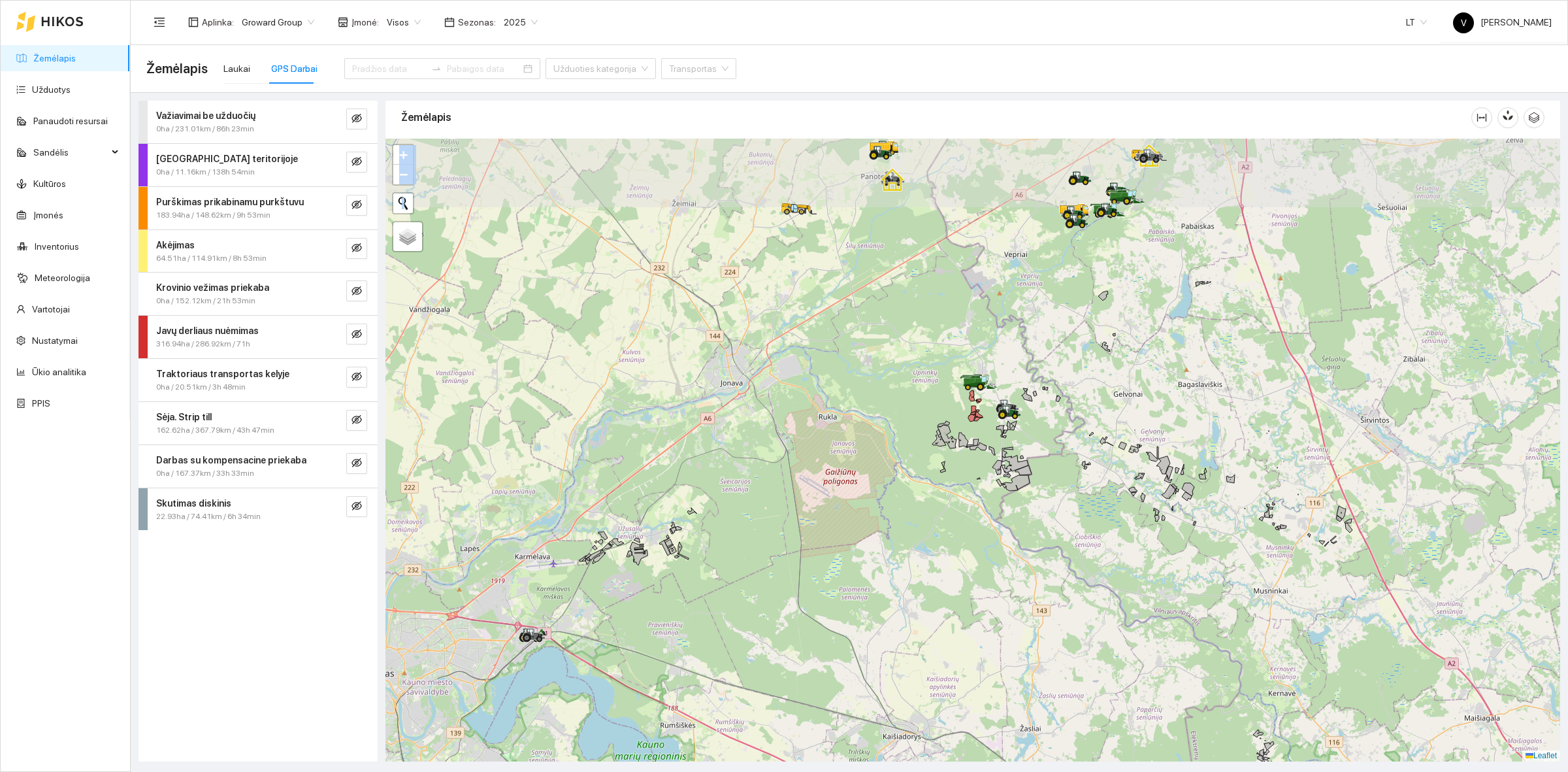
drag, startPoint x: 1033, startPoint y: 472, endPoint x: 1049, endPoint y: 566, distance: 95.4
click at [1049, 566] on div at bounding box center [973, 450] width 1175 height 623
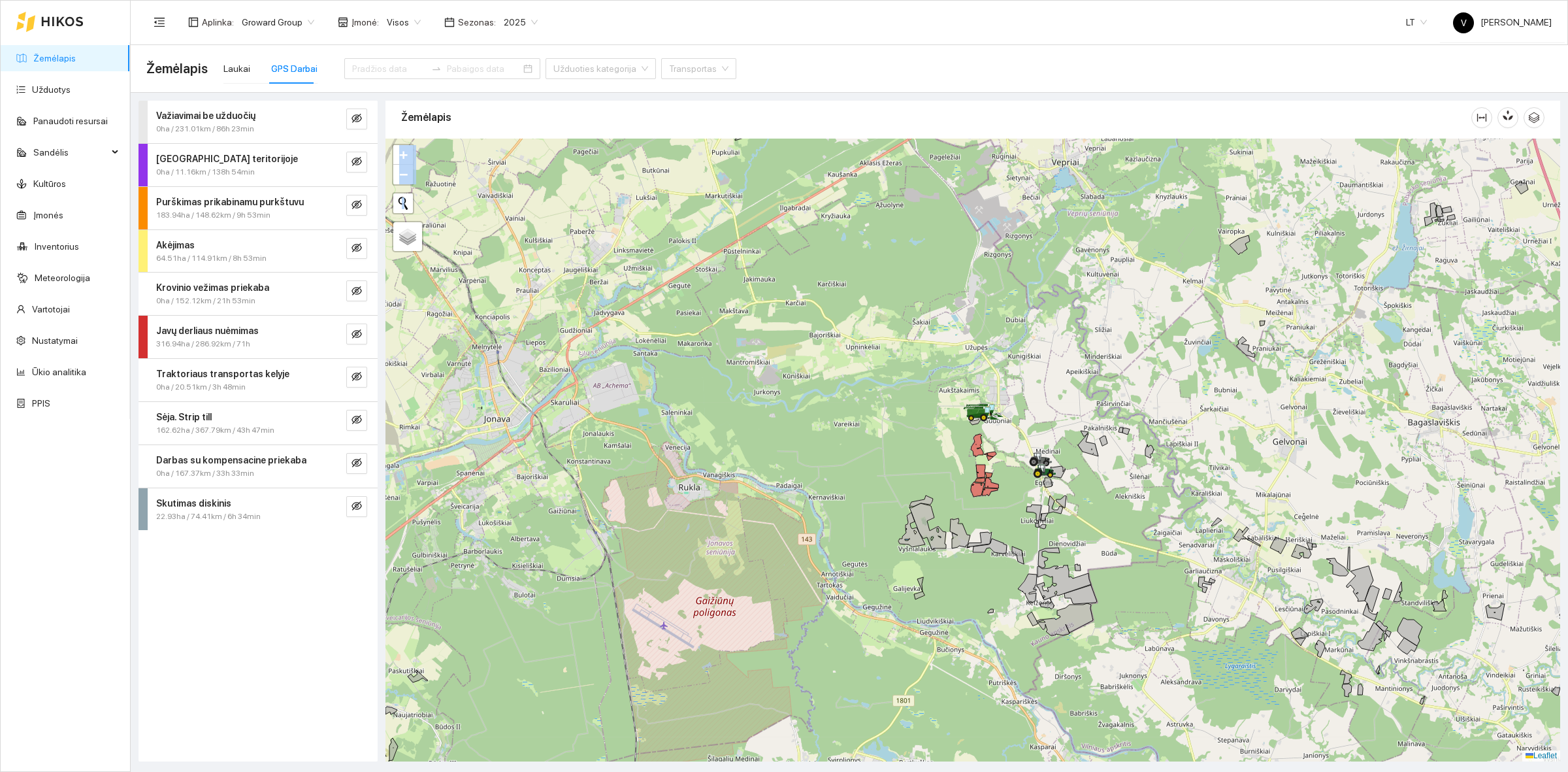
drag, startPoint x: 1005, startPoint y: 399, endPoint x: 1066, endPoint y: 422, distance: 65.2
click at [1066, 422] on div at bounding box center [973, 450] width 1175 height 623
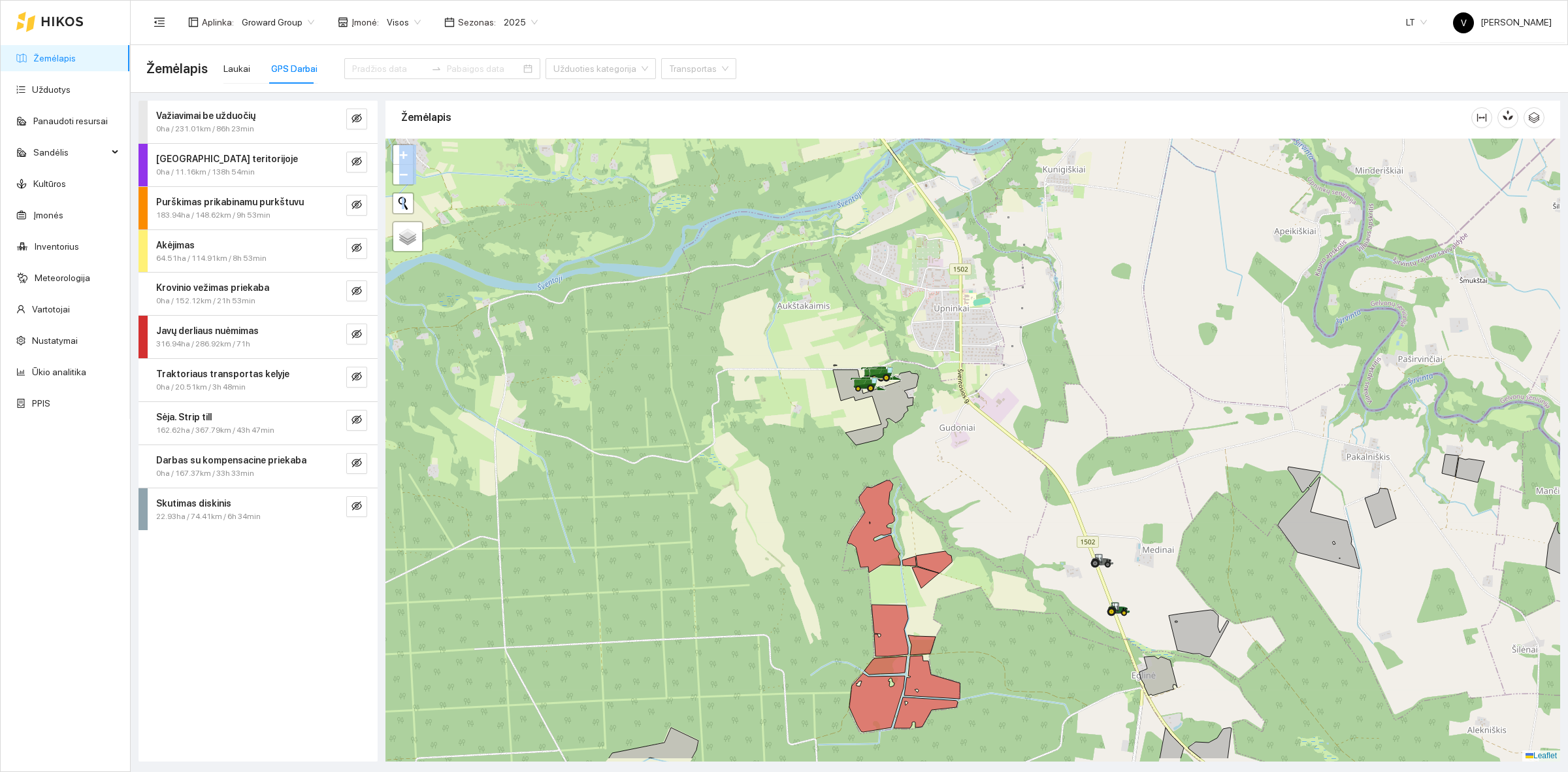
drag, startPoint x: 1005, startPoint y: 494, endPoint x: 957, endPoint y: 424, distance: 84.9
click at [957, 427] on div at bounding box center [973, 450] width 1175 height 623
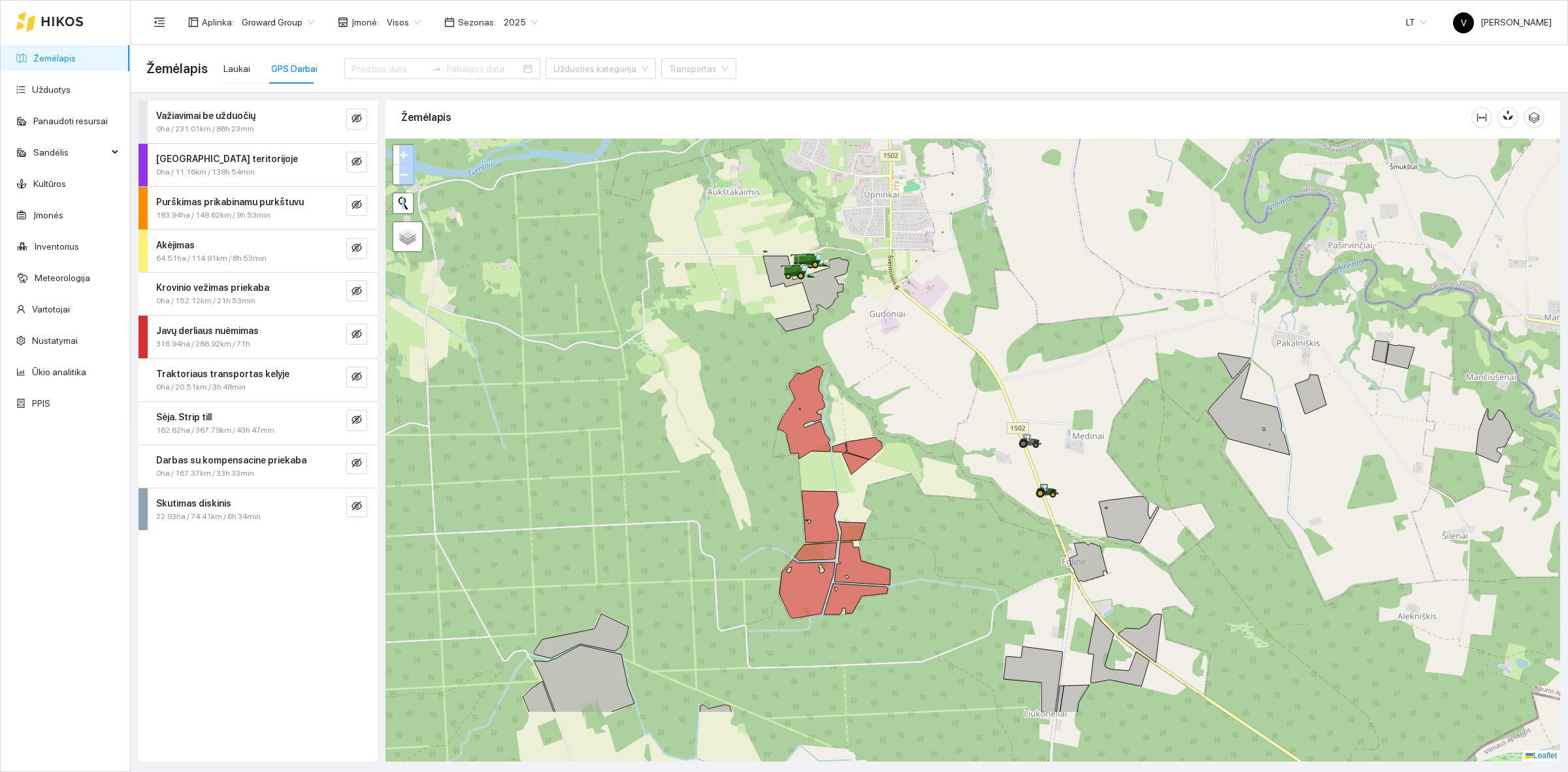
drag, startPoint x: 959, startPoint y: 439, endPoint x: 897, endPoint y: 327, distance: 128.0
click at [891, 327] on div at bounding box center [973, 450] width 1175 height 623
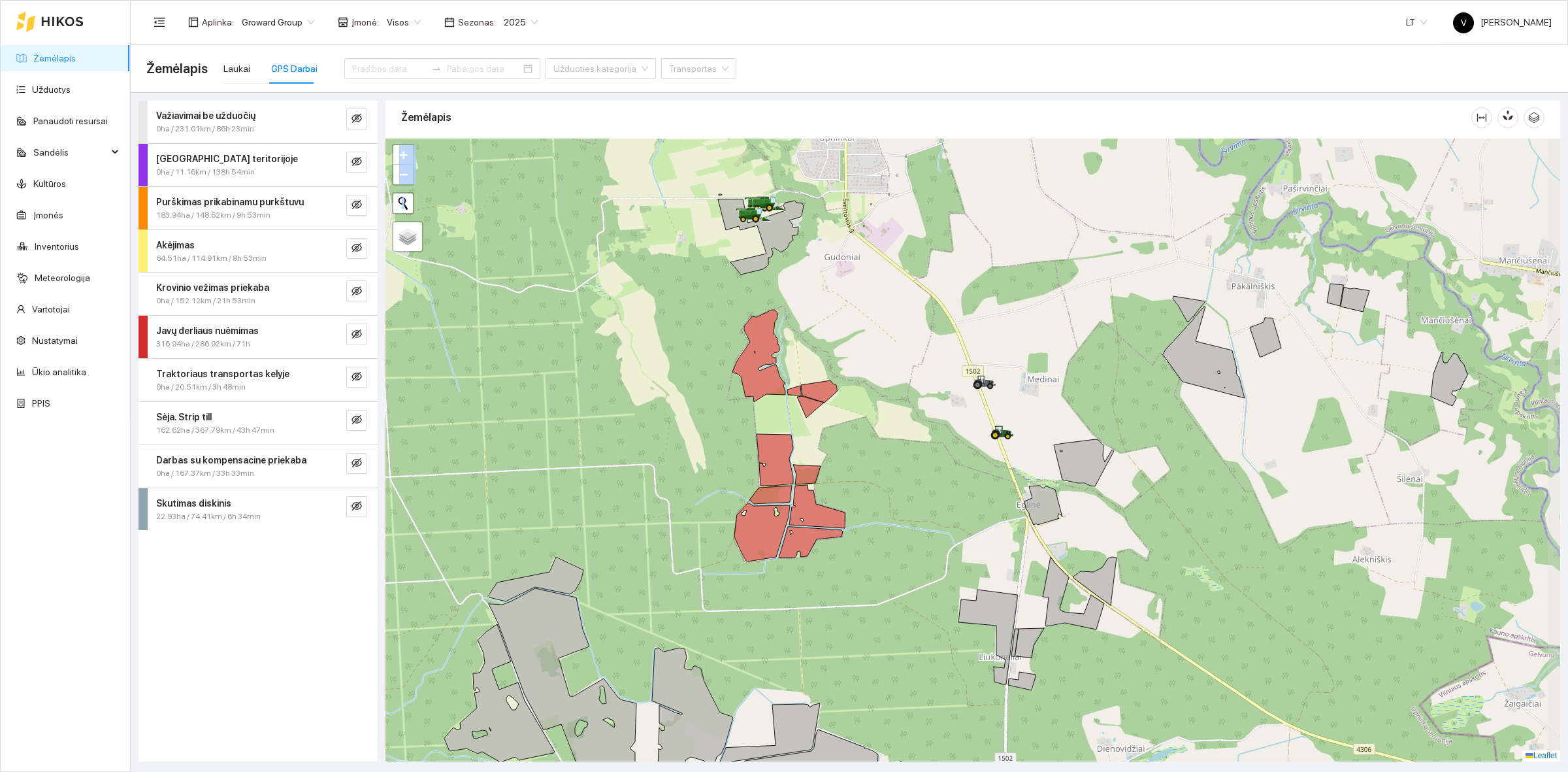
drag, startPoint x: 995, startPoint y: 443, endPoint x: 954, endPoint y: 406, distance: 55.2
click at [954, 406] on div at bounding box center [973, 450] width 1175 height 623
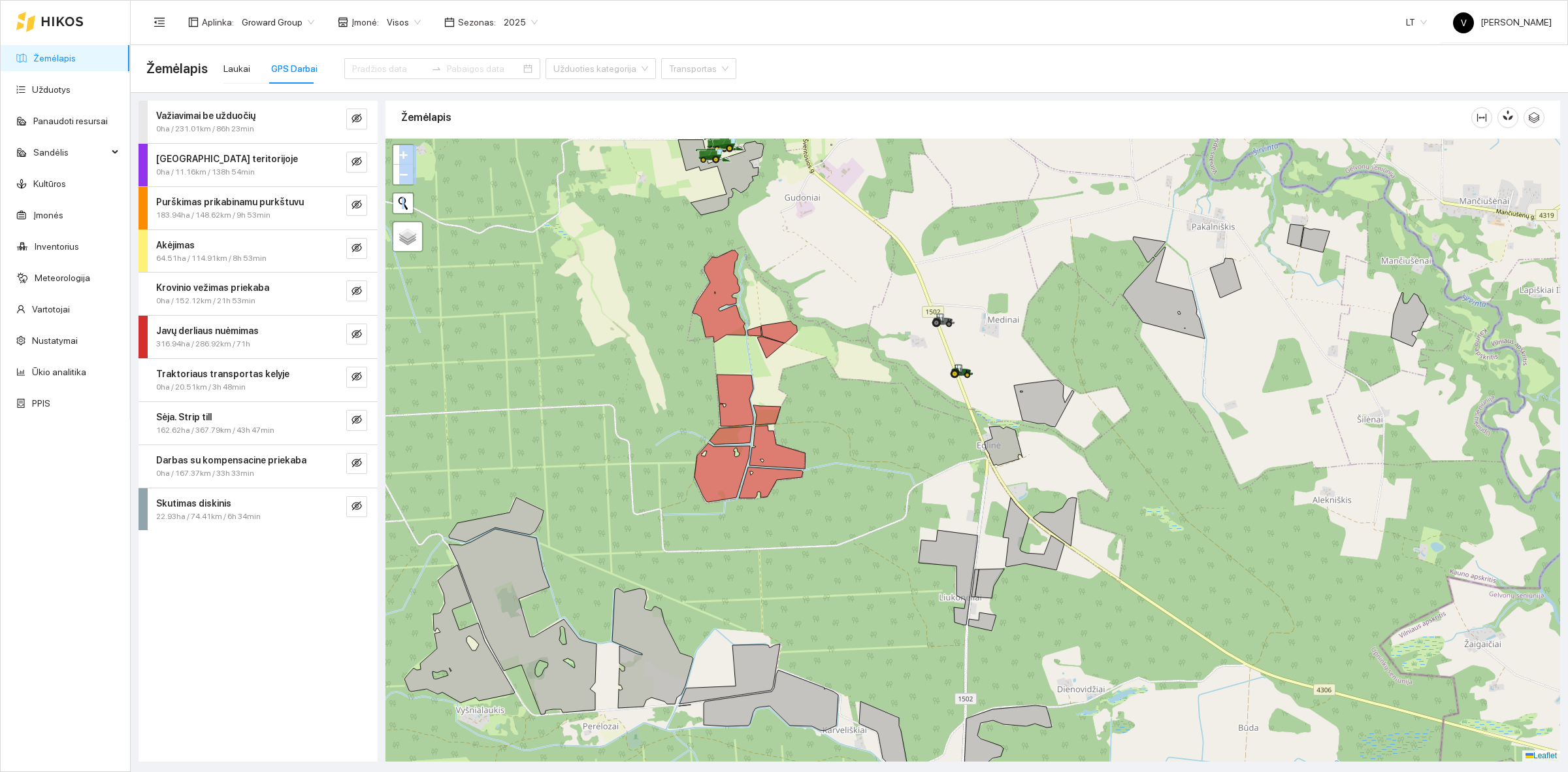
drag, startPoint x: 940, startPoint y: 510, endPoint x: 906, endPoint y: 451, distance: 68.1
click at [906, 451] on div at bounding box center [973, 450] width 1175 height 623
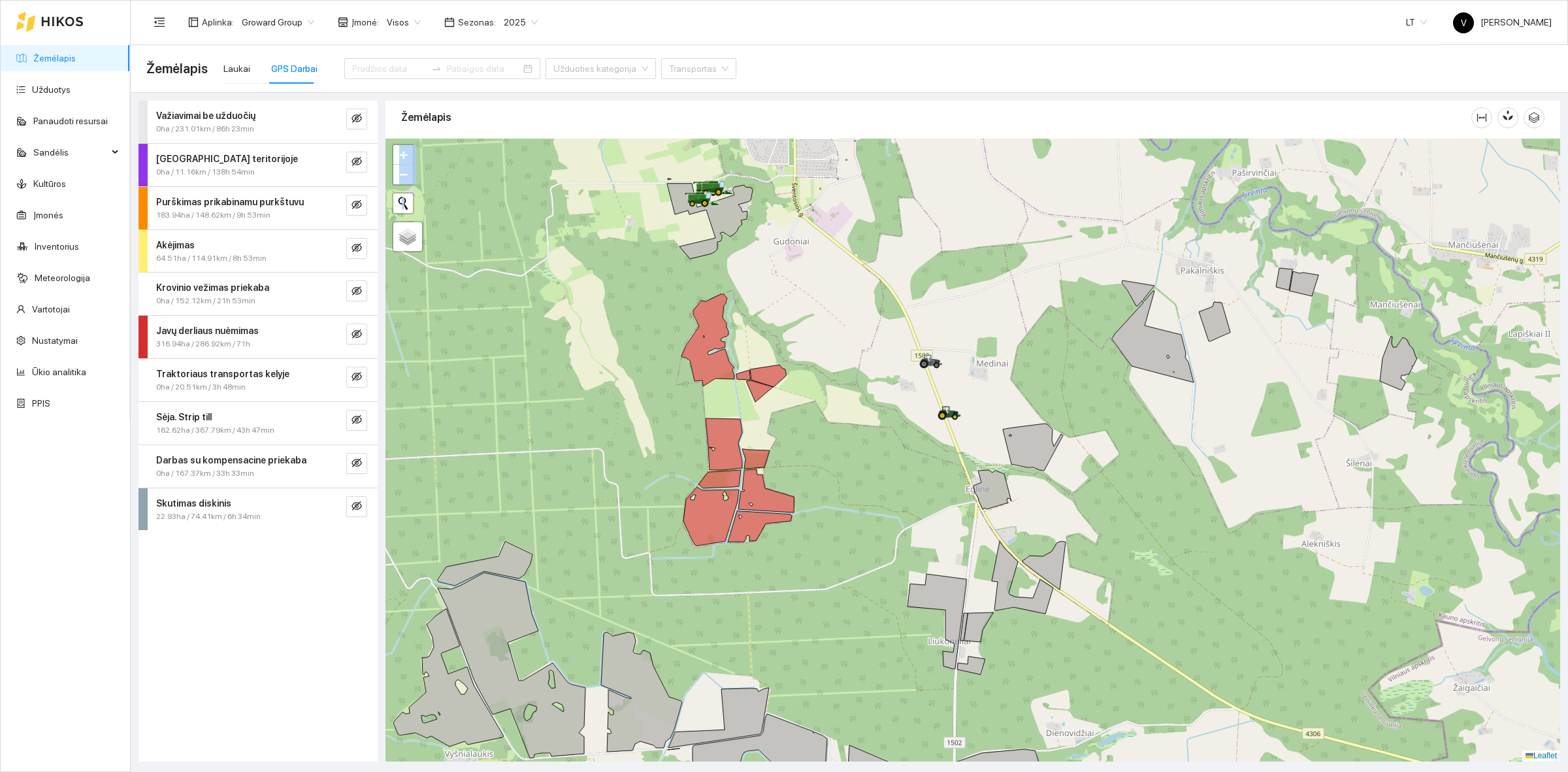
drag, startPoint x: 906, startPoint y: 388, endPoint x: 897, endPoint y: 424, distance: 37.1
click at [897, 424] on div at bounding box center [973, 450] width 1175 height 623
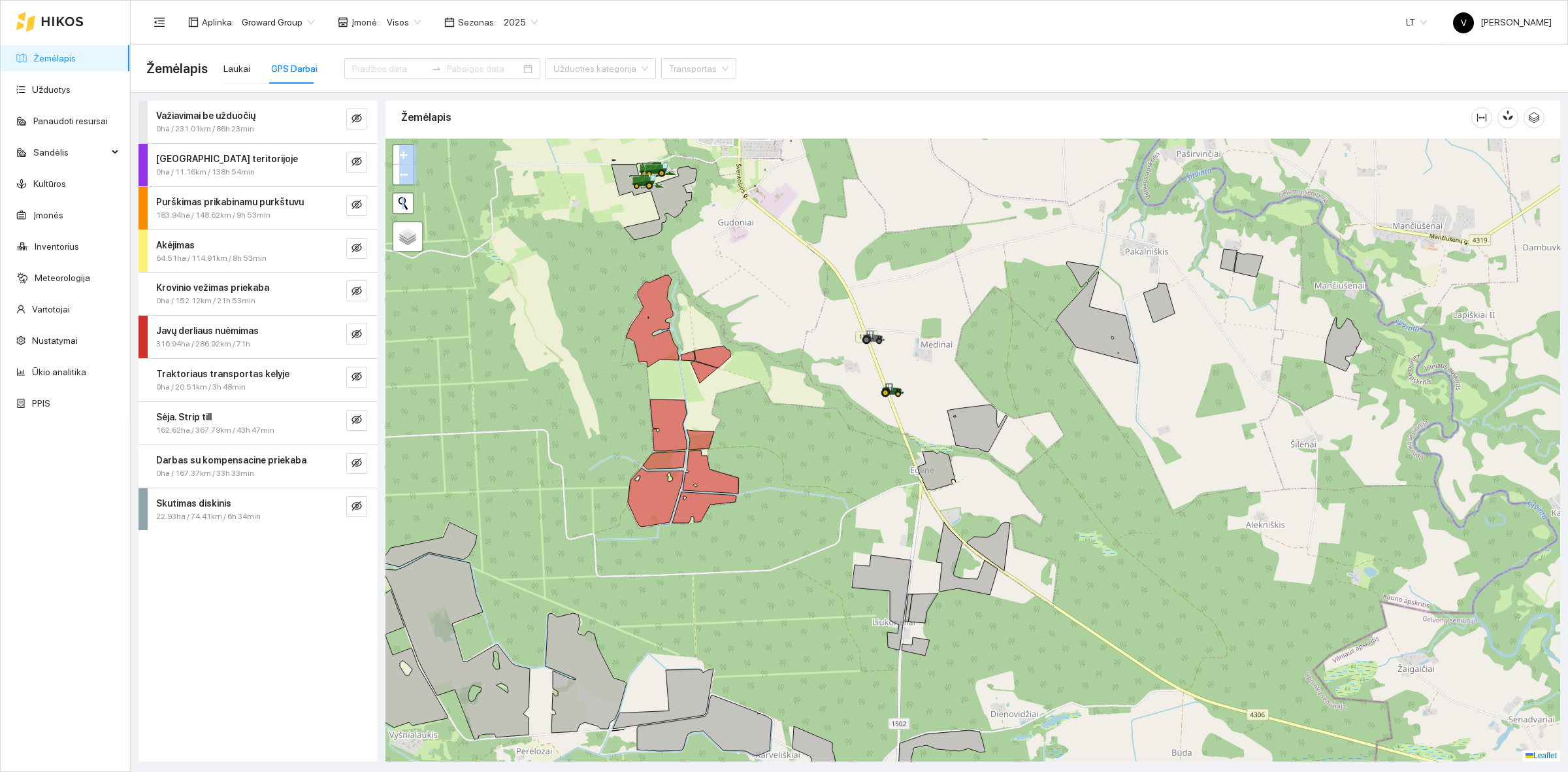
drag, startPoint x: 1154, startPoint y: 482, endPoint x: 1095, endPoint y: 463, distance: 62.0
click at [1095, 463] on div at bounding box center [973, 450] width 1175 height 623
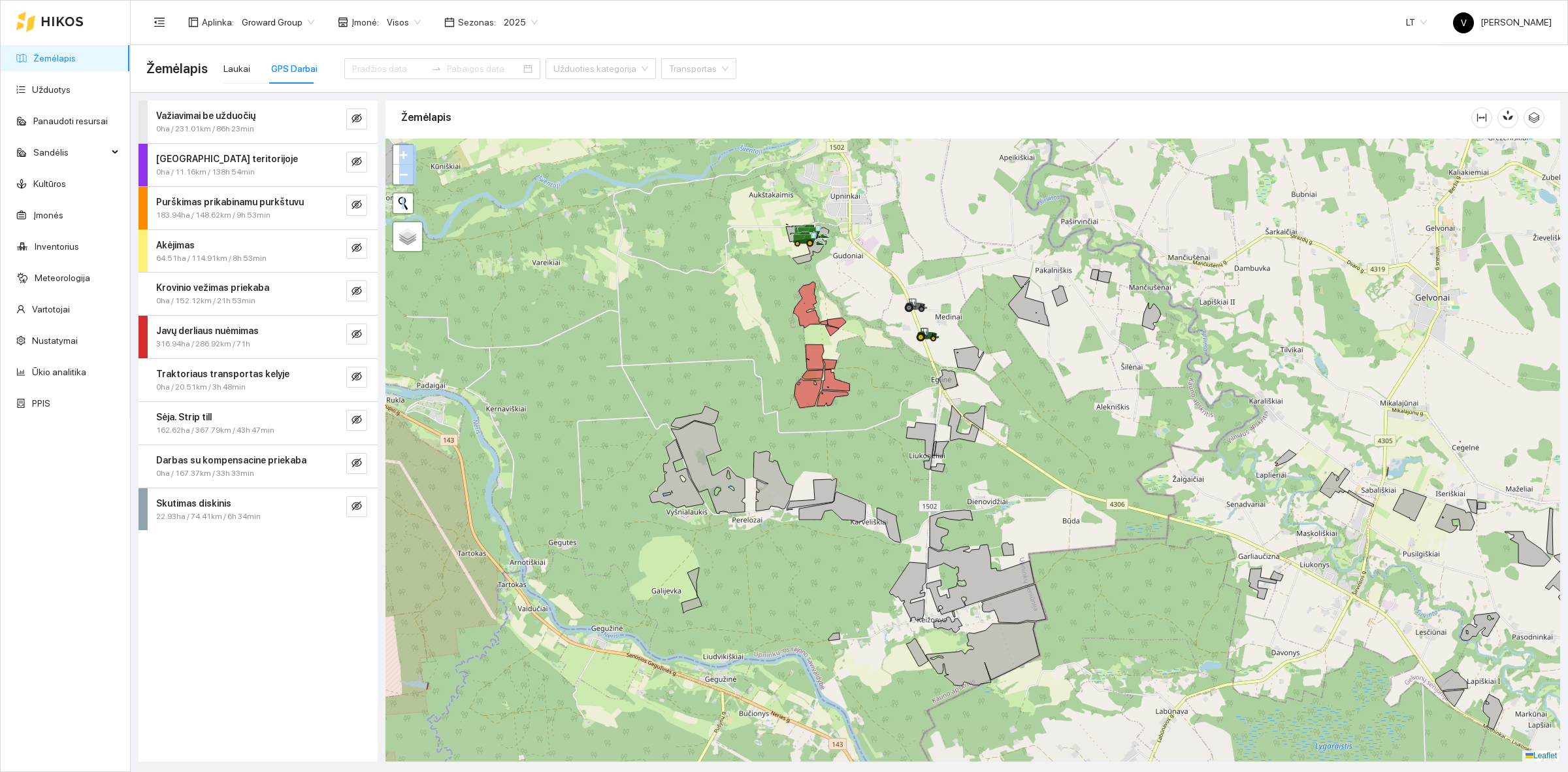
drag, startPoint x: 1108, startPoint y: 603, endPoint x: 1044, endPoint y: 476, distance: 142.2
click at [1079, 520] on div at bounding box center [973, 450] width 1175 height 623
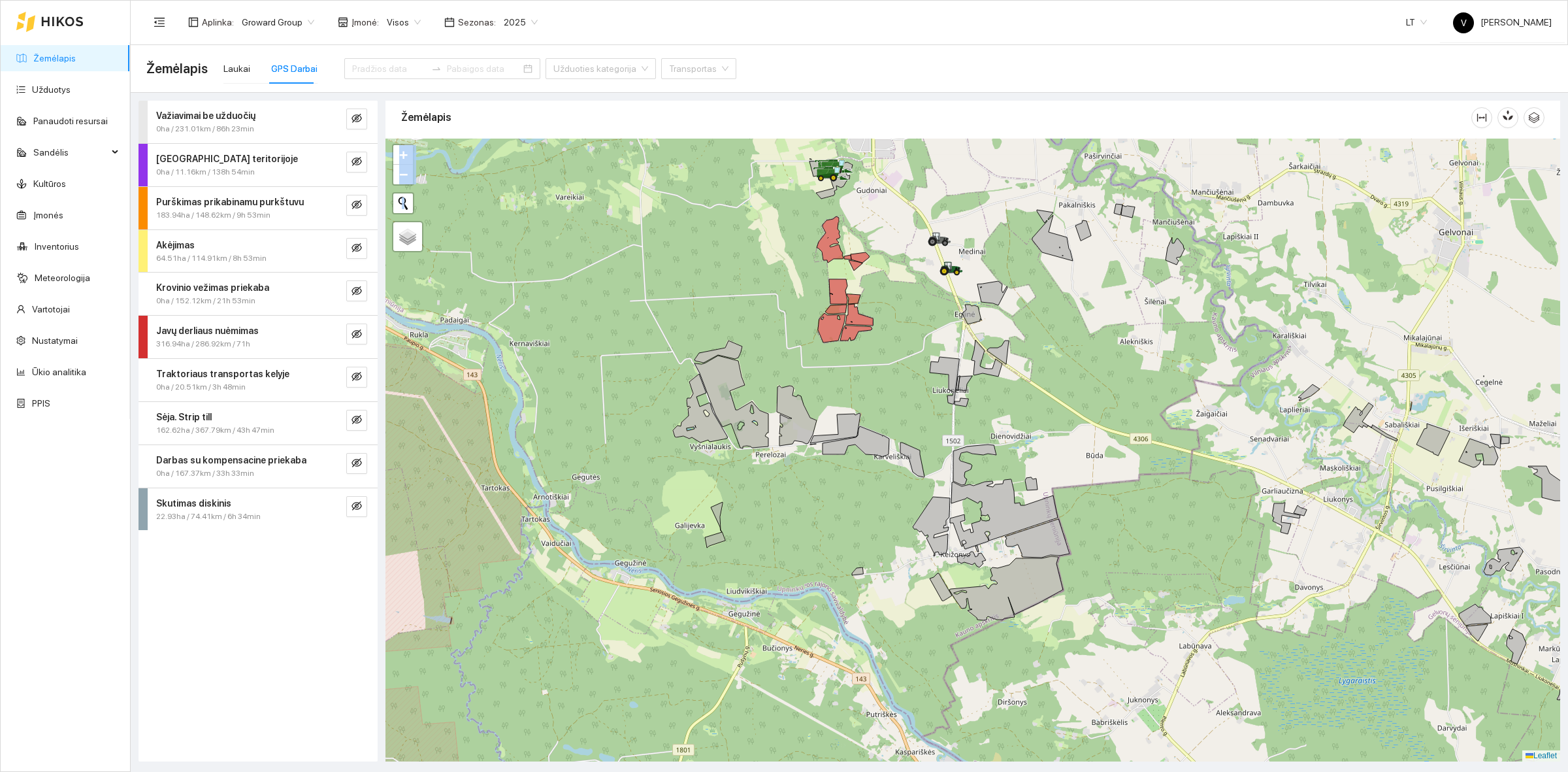
drag, startPoint x: 841, startPoint y: 536, endPoint x: 874, endPoint y: 474, distance: 70.2
click at [874, 474] on div at bounding box center [973, 450] width 1175 height 623
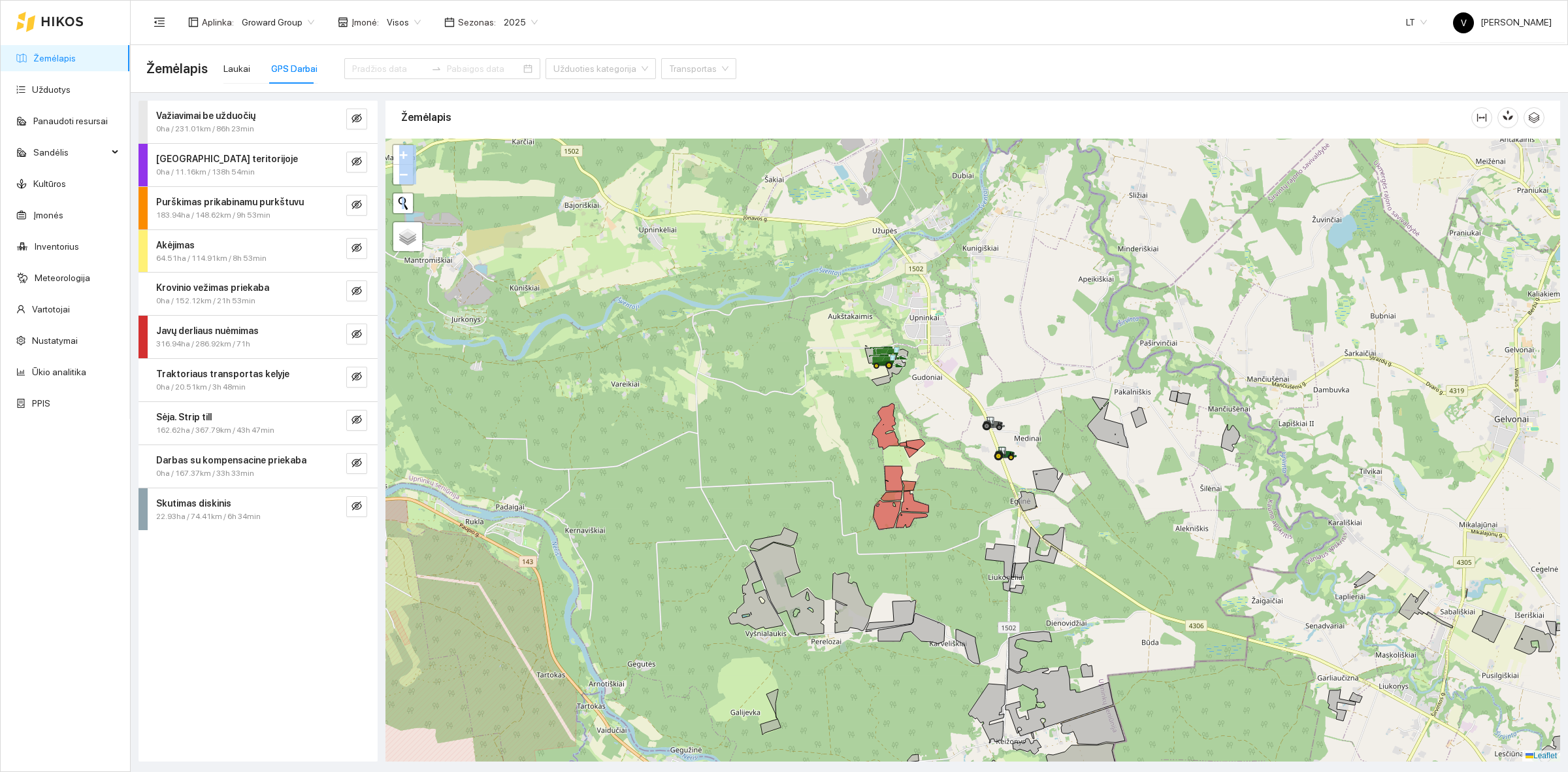
drag, startPoint x: 895, startPoint y: 273, endPoint x: 944, endPoint y: 464, distance: 197.2
click at [944, 464] on div at bounding box center [973, 450] width 1175 height 623
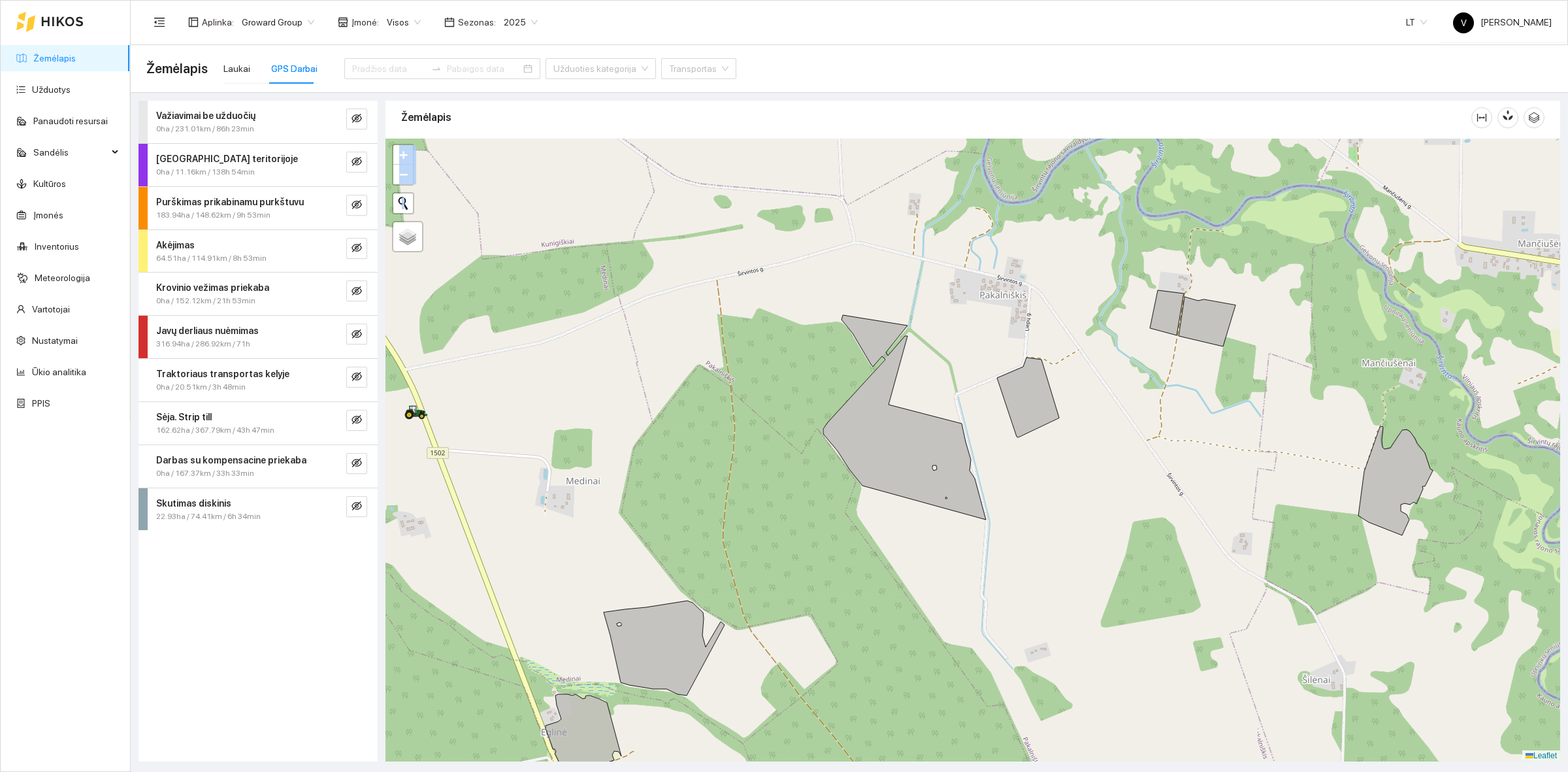
drag, startPoint x: 1252, startPoint y: 464, endPoint x: 1079, endPoint y: 468, distance: 173.0
click at [1079, 468] on div at bounding box center [973, 450] width 1175 height 623
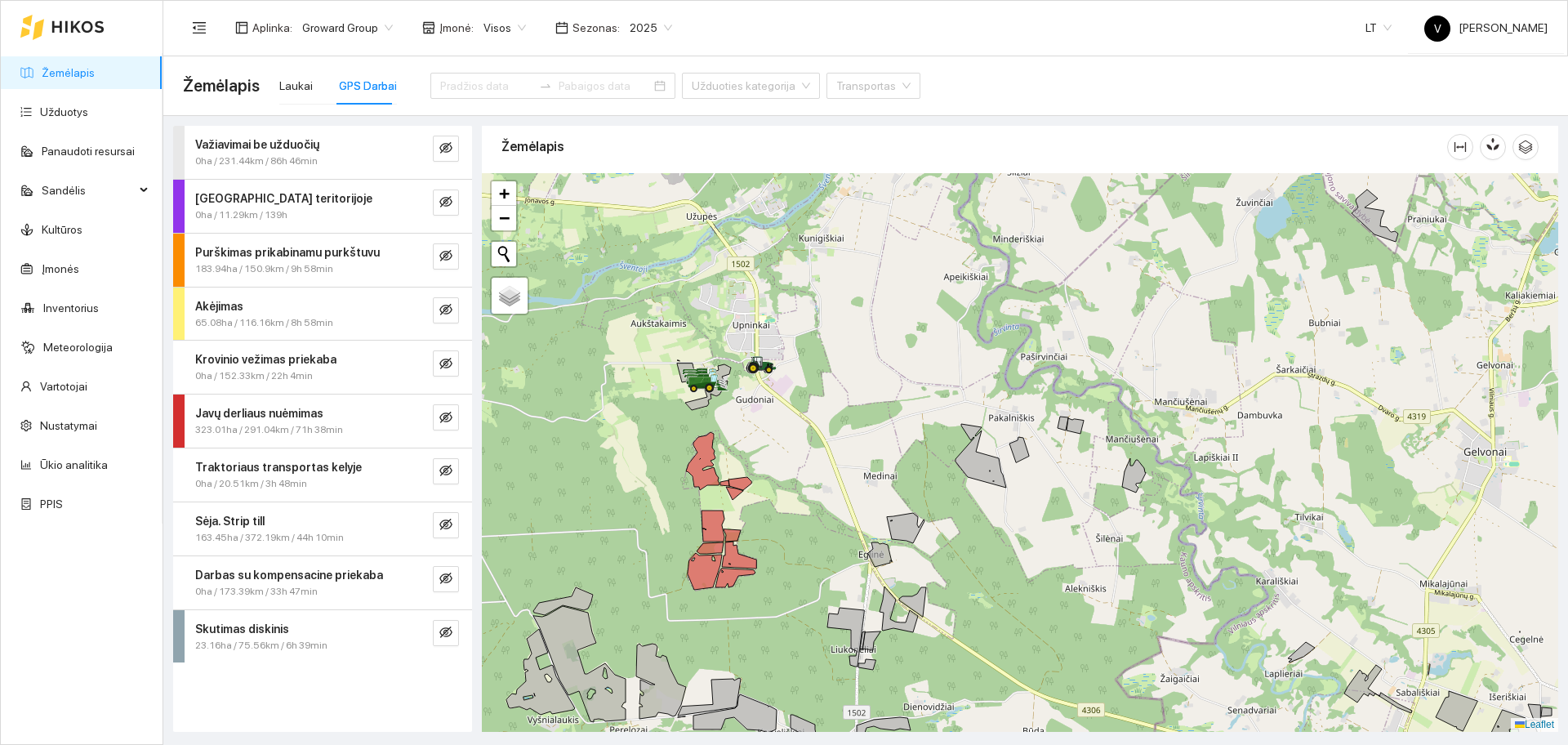
drag, startPoint x: 1221, startPoint y: 438, endPoint x: 1173, endPoint y: 440, distance: 48.0
click at [1205, 448] on div at bounding box center [1020, 452] width 1077 height 559
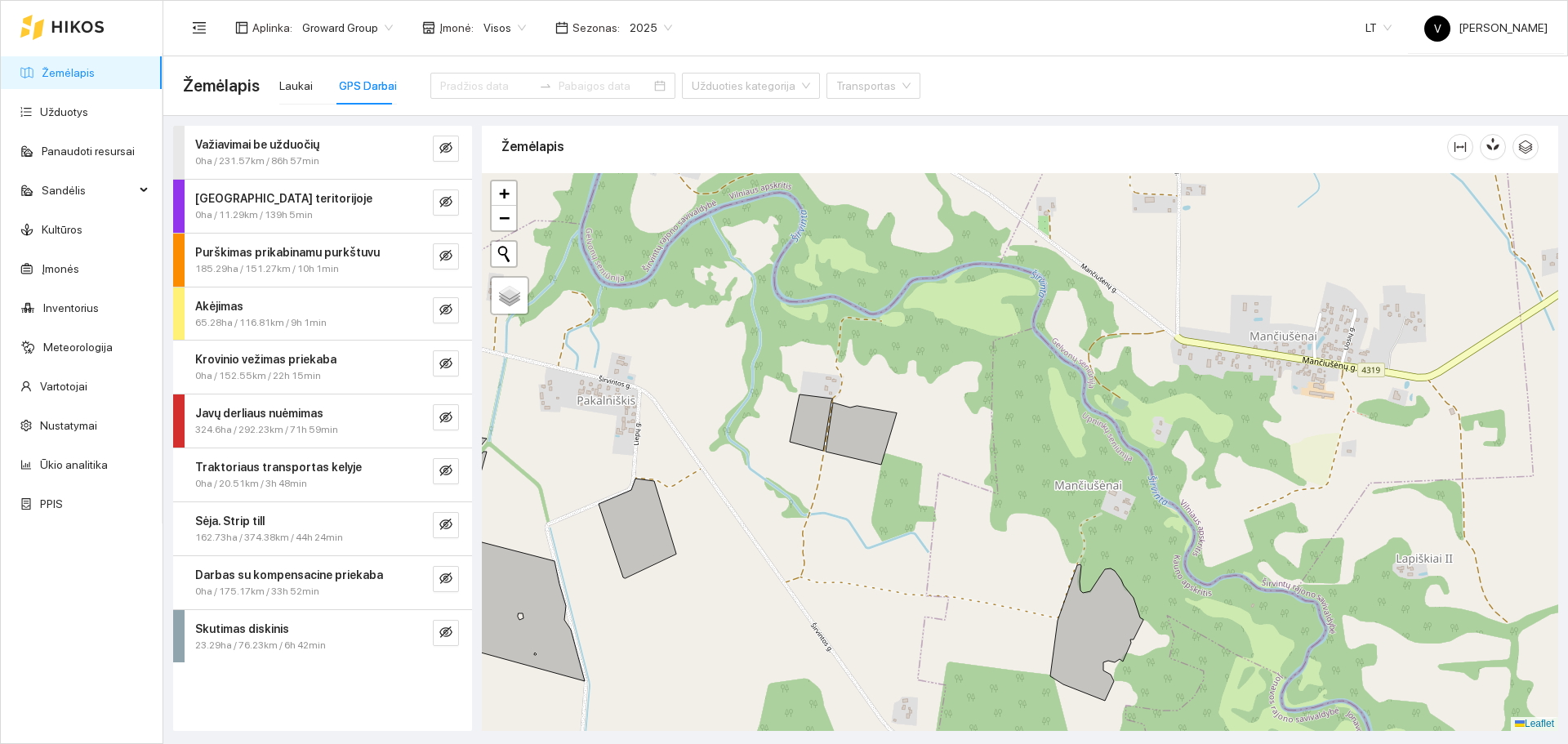
scroll to position [5, 0]
